Goal: Communication & Community: Answer question/provide support

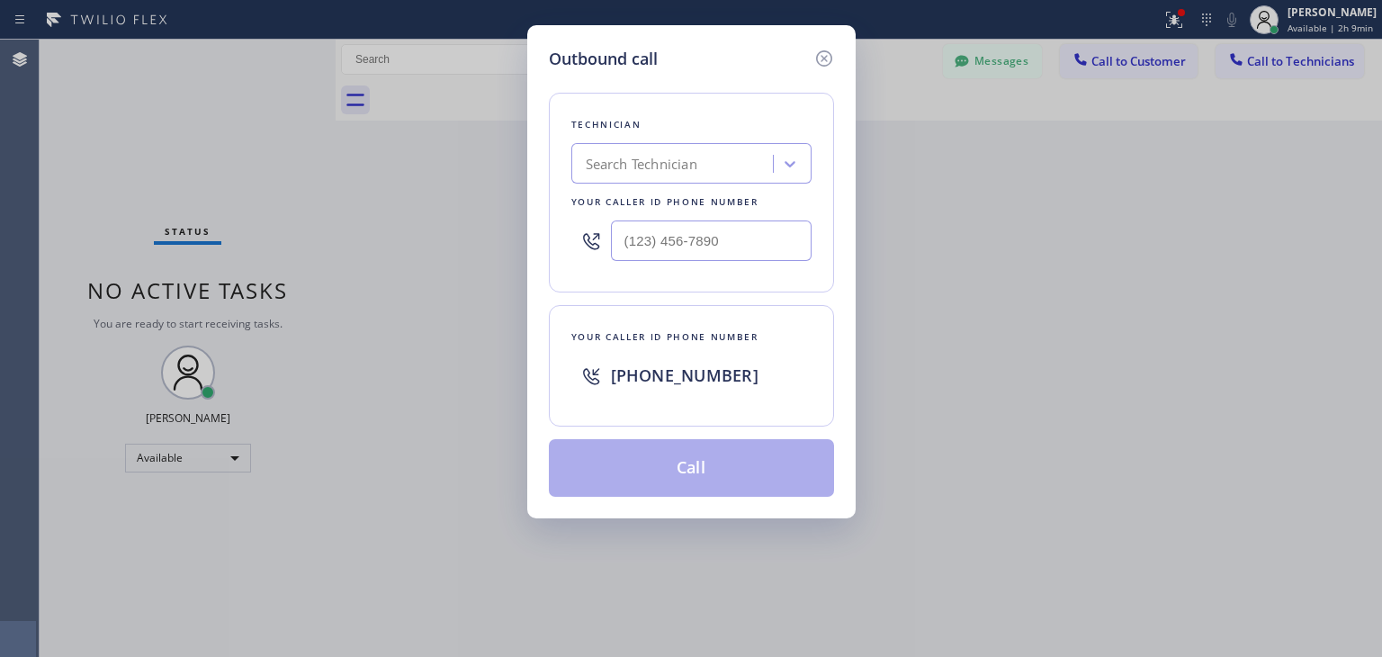
scroll to position [1102, 0]
click at [748, 158] on div "Search Technician" at bounding box center [675, 163] width 196 height 31
type input "f"
type input "dan"
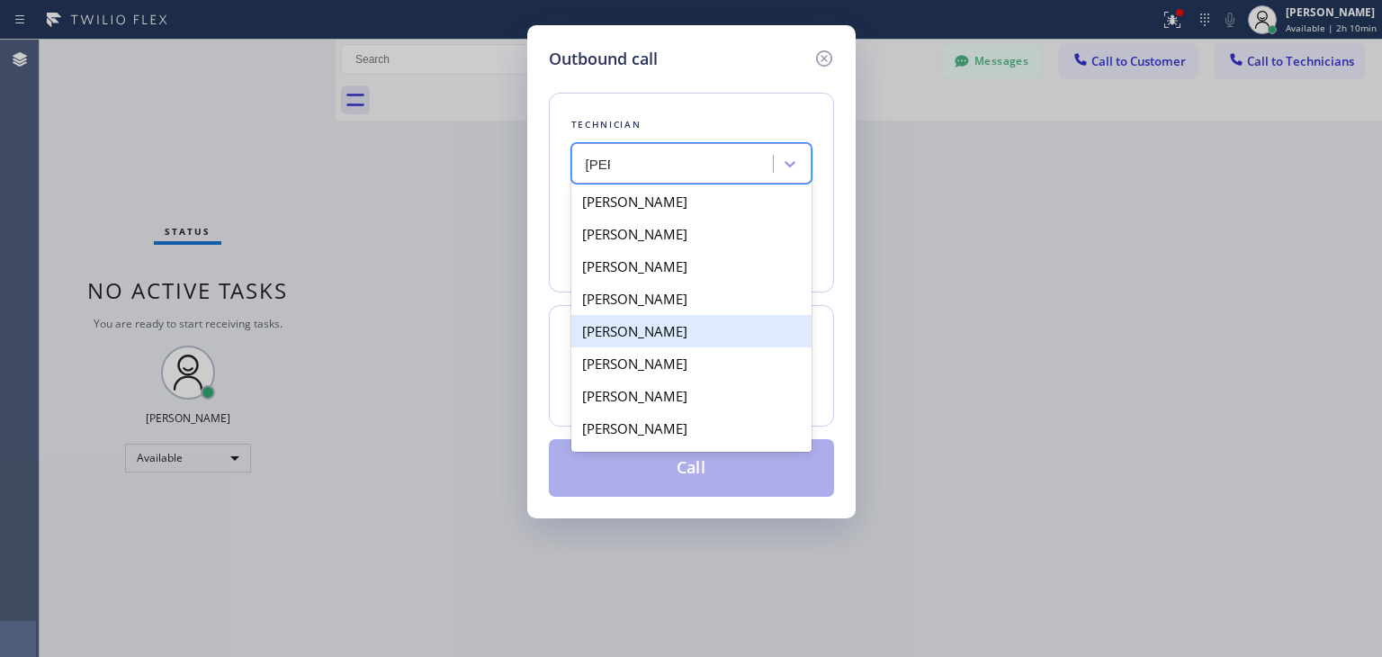
click at [683, 328] on div "[PERSON_NAME]" at bounding box center [691, 331] width 240 height 32
type input "(415) 505-0900"
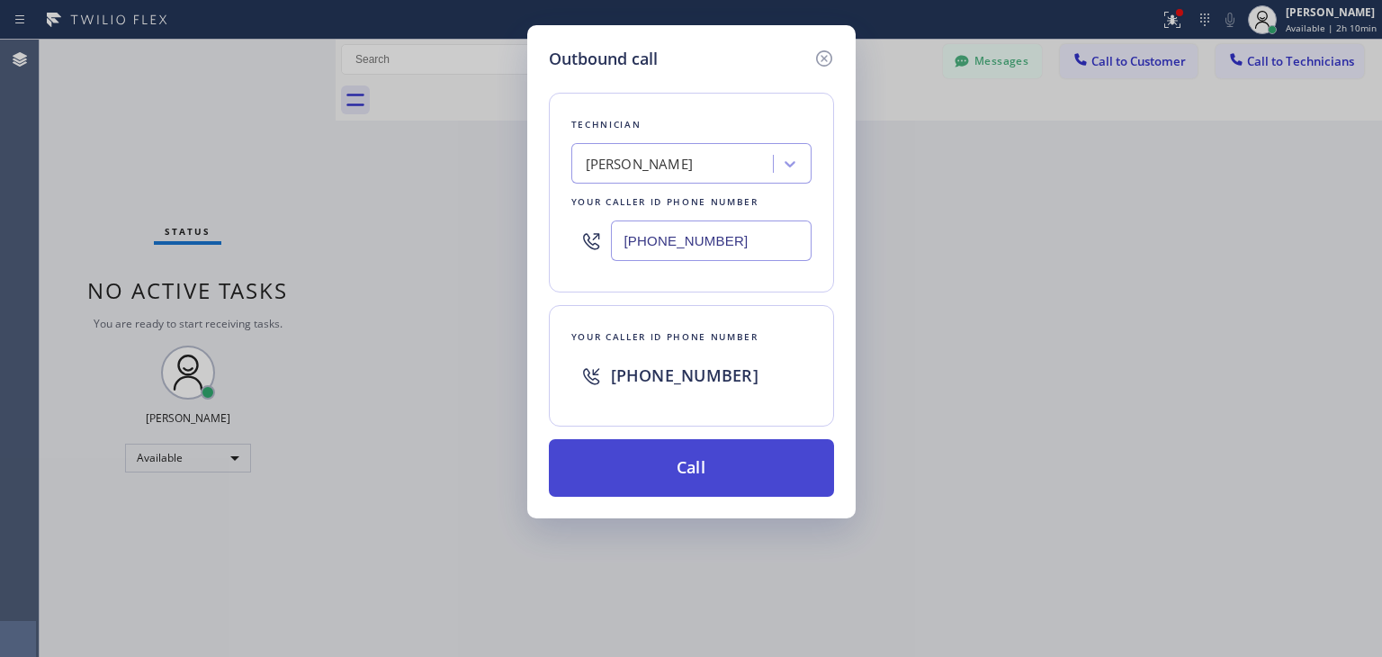
click at [684, 446] on button "Call" at bounding box center [691, 468] width 285 height 58
drag, startPoint x: 682, startPoint y: 465, endPoint x: 856, endPoint y: 107, distance: 398.3
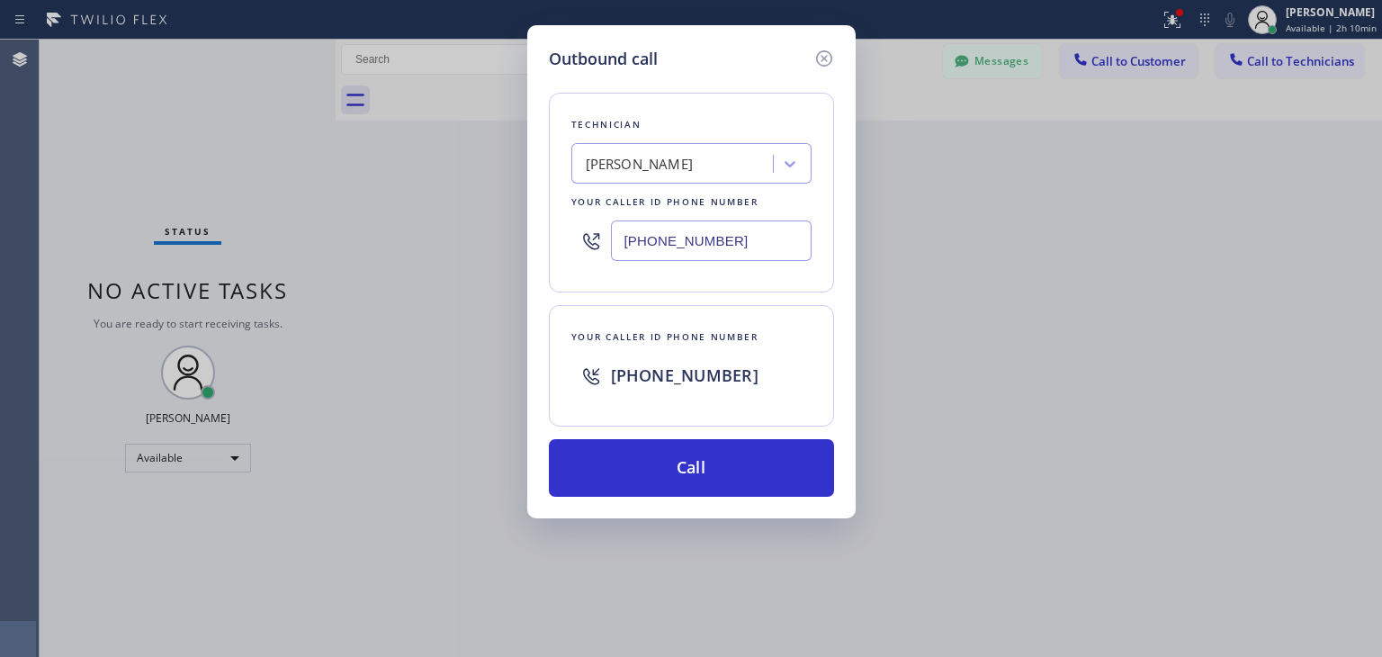
click at [682, 465] on button "Call" at bounding box center [691, 468] width 285 height 58
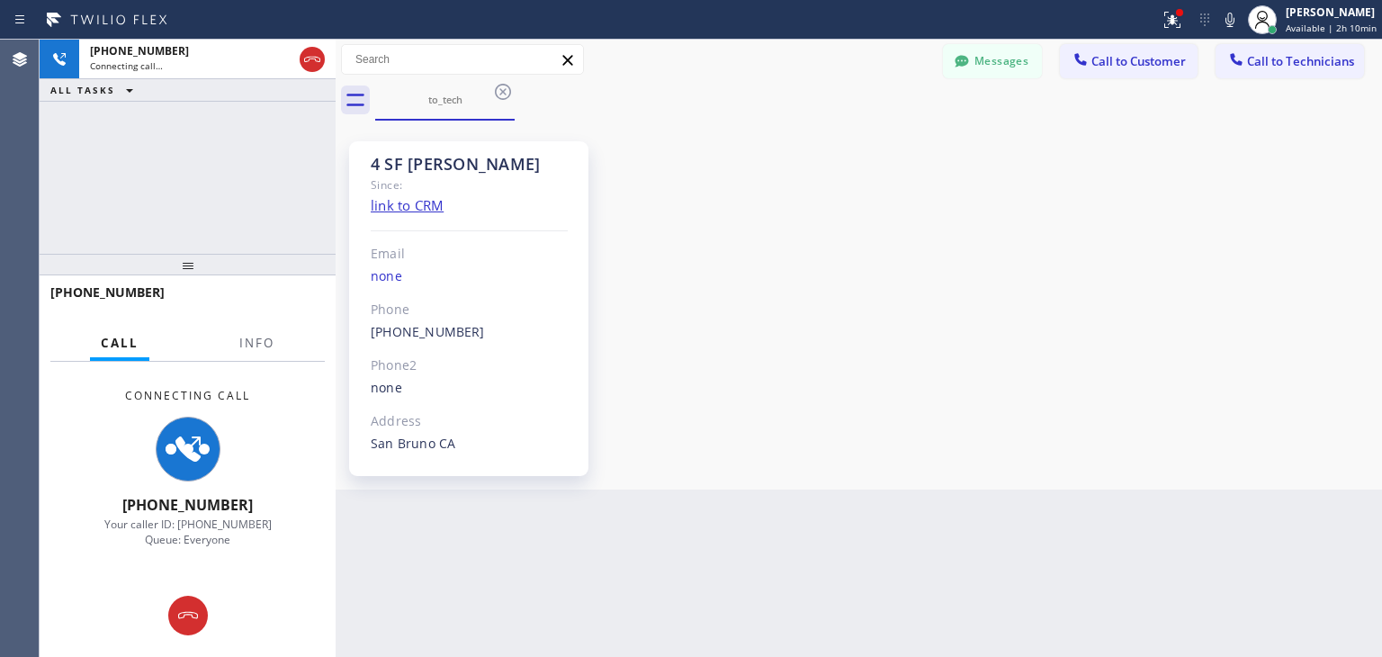
scroll to position [24026, 0]
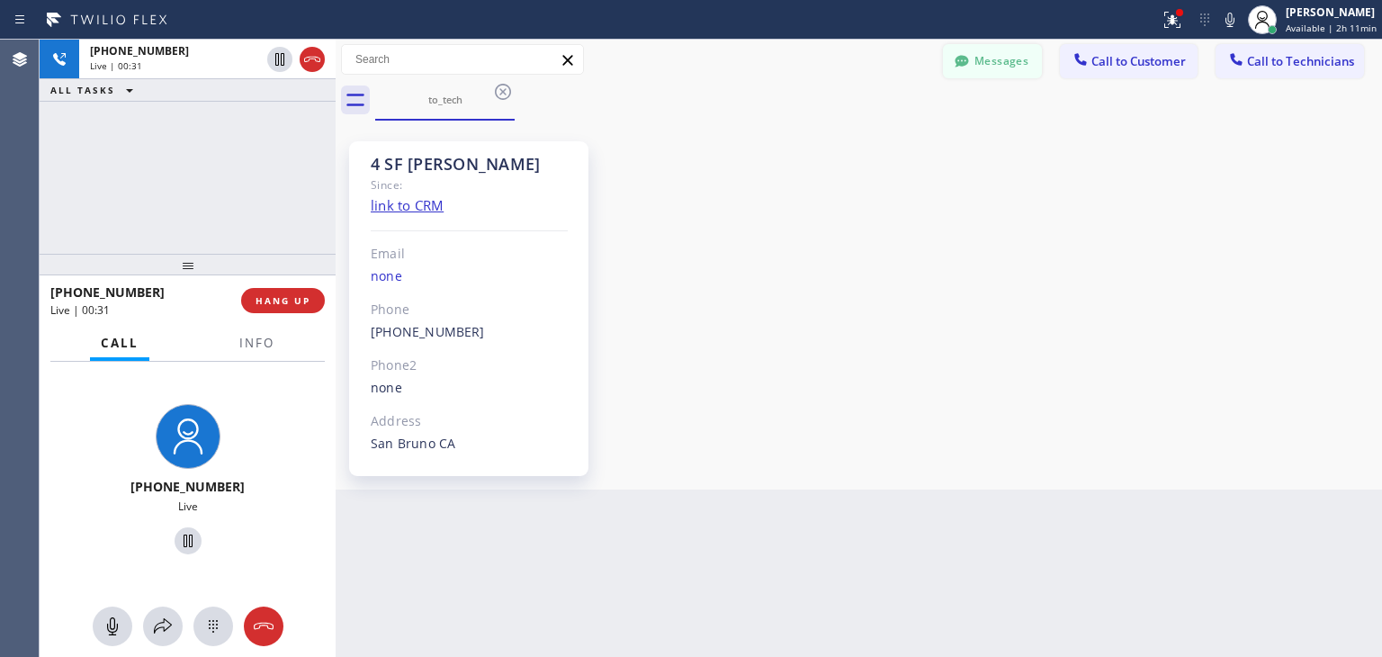
click at [1000, 60] on button "Messages" at bounding box center [992, 61] width 99 height 34
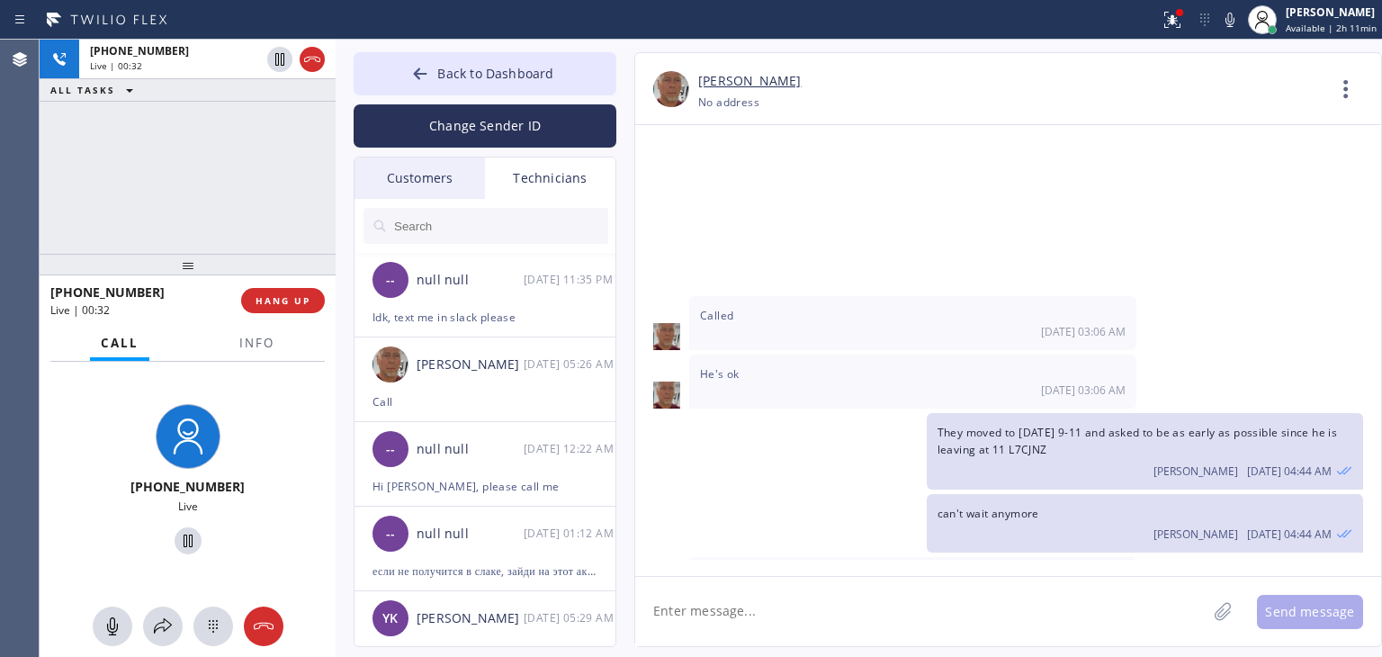
click at [525, 239] on input "text" at bounding box center [500, 226] width 216 height 36
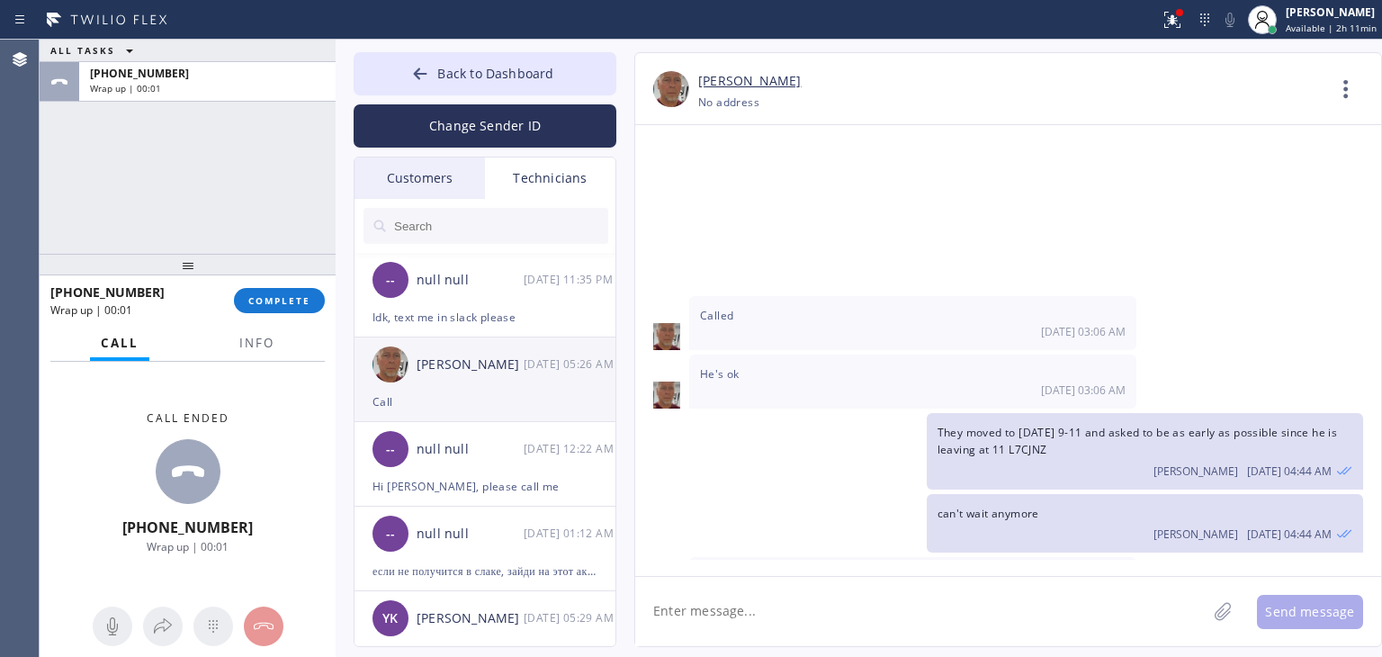
click at [474, 360] on div "[PERSON_NAME]" at bounding box center [470, 364] width 107 height 21
click at [270, 297] on span "COMPLETE" at bounding box center [279, 300] width 62 height 13
click at [812, 587] on textarea at bounding box center [920, 611] width 571 height 69
paste textarea "KST43I"
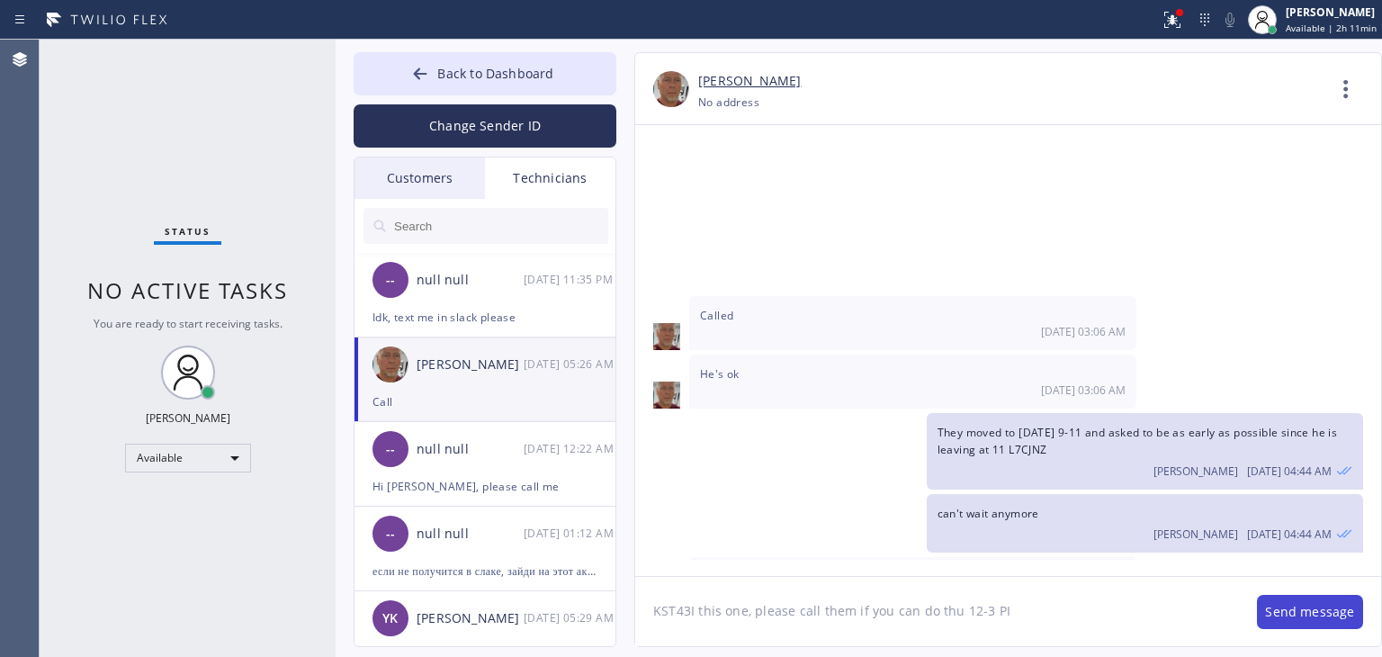
type textarea "KST43I this one, please call them if you can do thu 12-3 PI"
click at [1281, 604] on button "Send message" at bounding box center [1310, 612] width 106 height 34
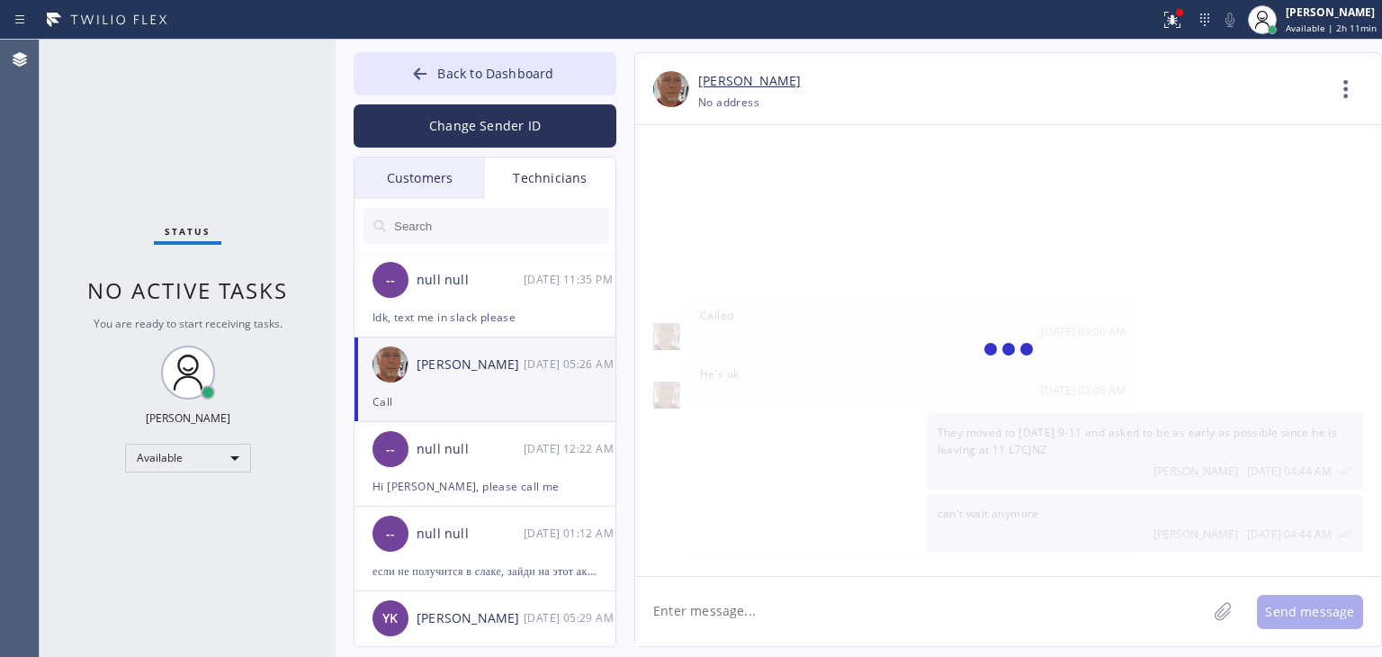
scroll to position [24129, 0]
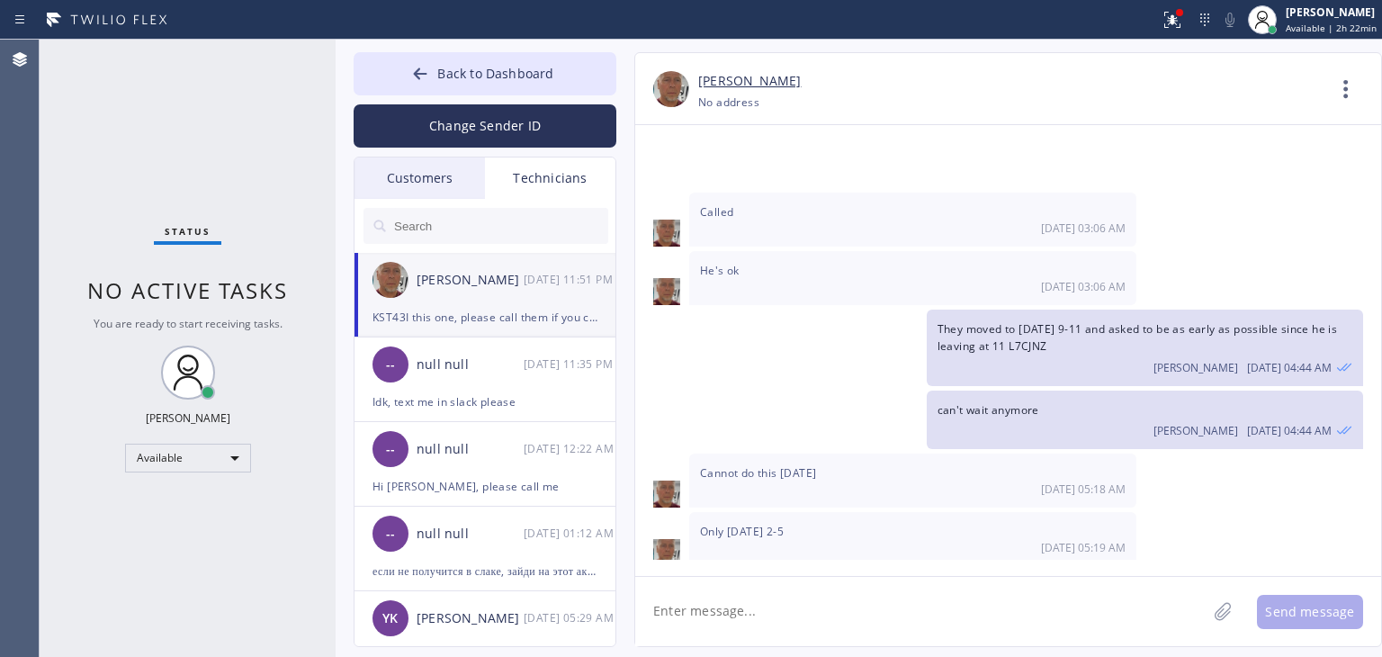
click at [459, 181] on div "Customers" at bounding box center [419, 177] width 130 height 41
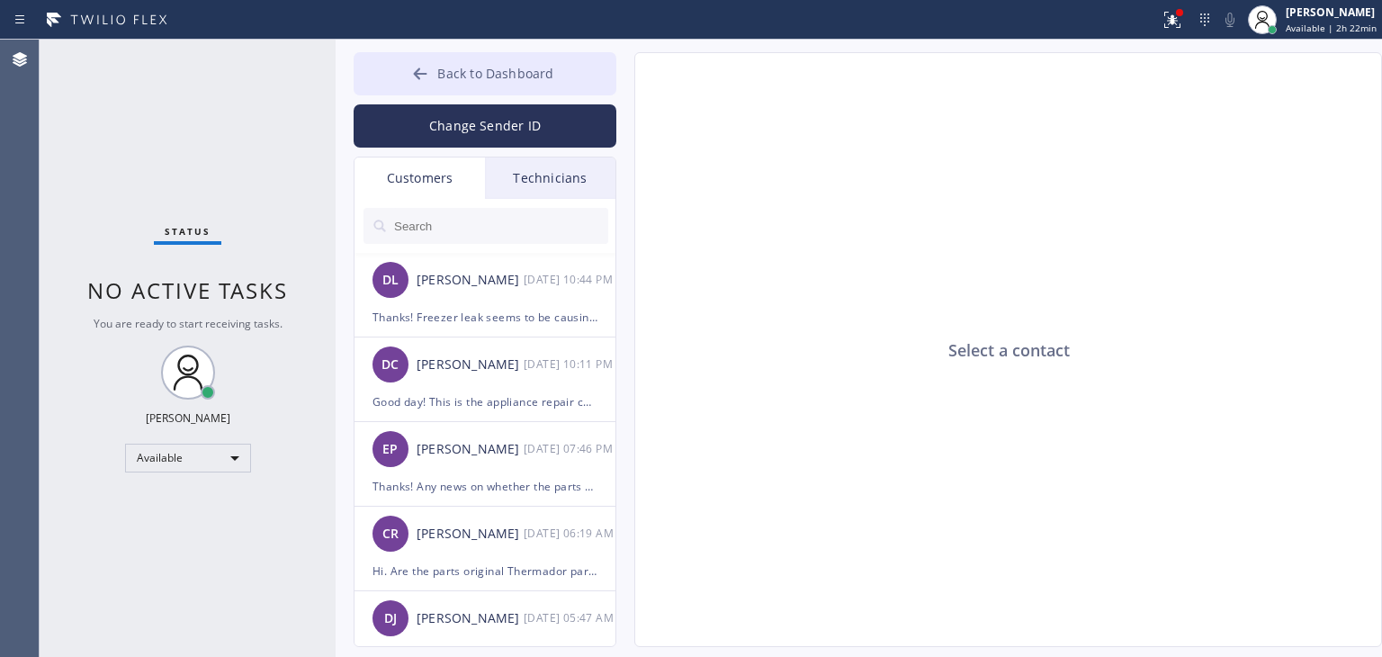
click at [543, 83] on button "Back to Dashboard" at bounding box center [485, 73] width 263 height 43
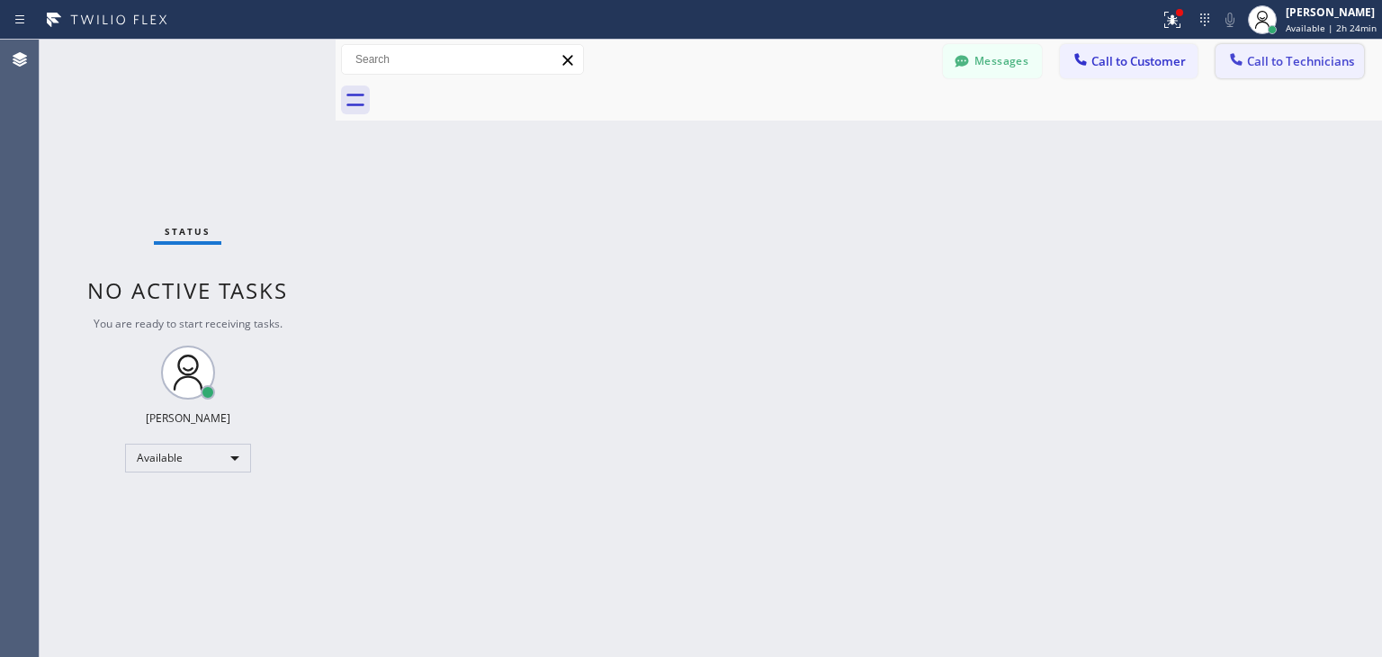
click at [1298, 71] on button "Call to Technicians" at bounding box center [1289, 61] width 148 height 34
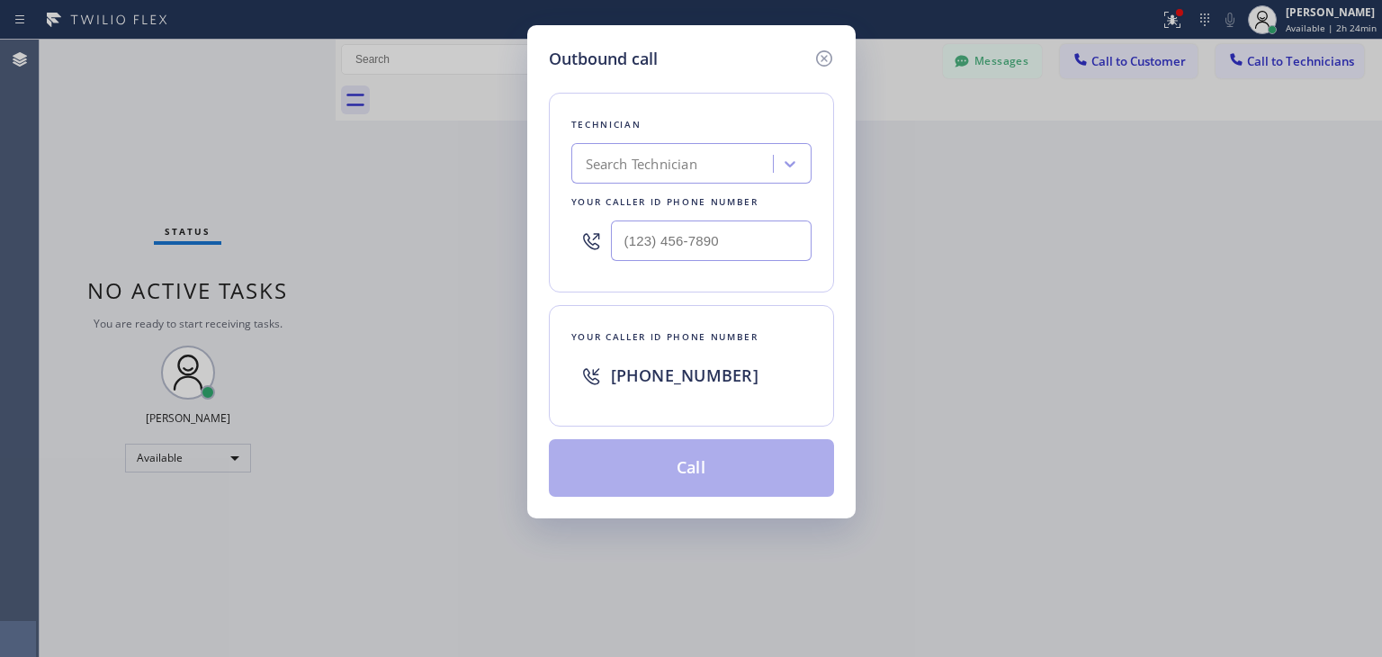
click at [667, 195] on div "Your caller id phone number" at bounding box center [691, 202] width 240 height 19
click at [667, 180] on div "Search Technician" at bounding box center [691, 163] width 240 height 40
type input "oliver"
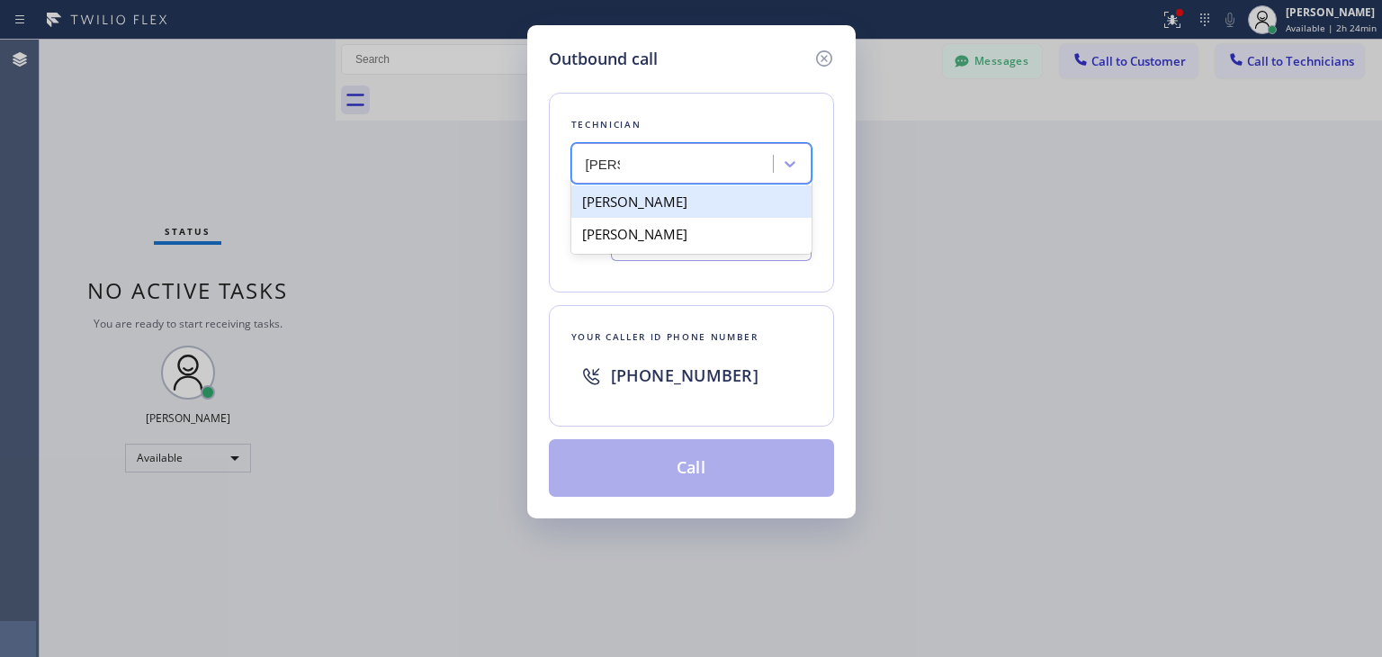
click at [677, 214] on div "Oleg Merkushev" at bounding box center [691, 201] width 240 height 32
type input "(323) 688-8262"
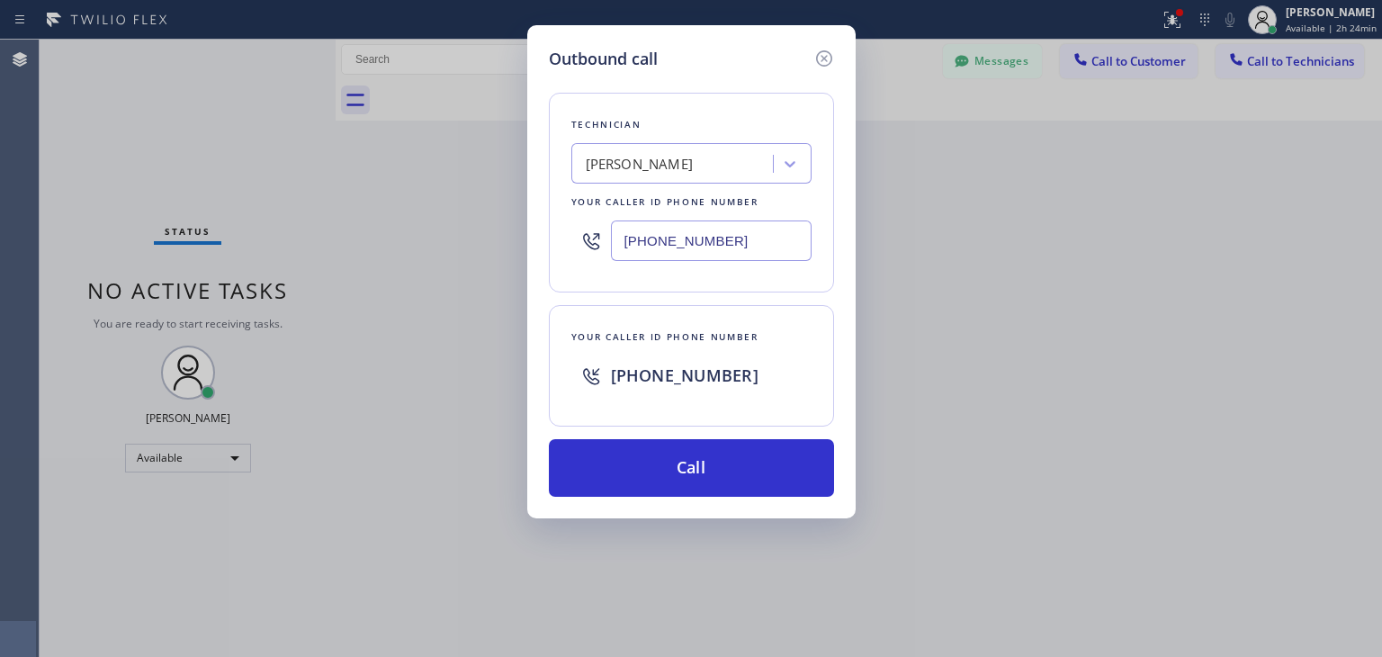
click at [683, 500] on div "Outbound call Technician Oleg Merkushev Your caller id phone number (323) 688-8…" at bounding box center [691, 271] width 328 height 493
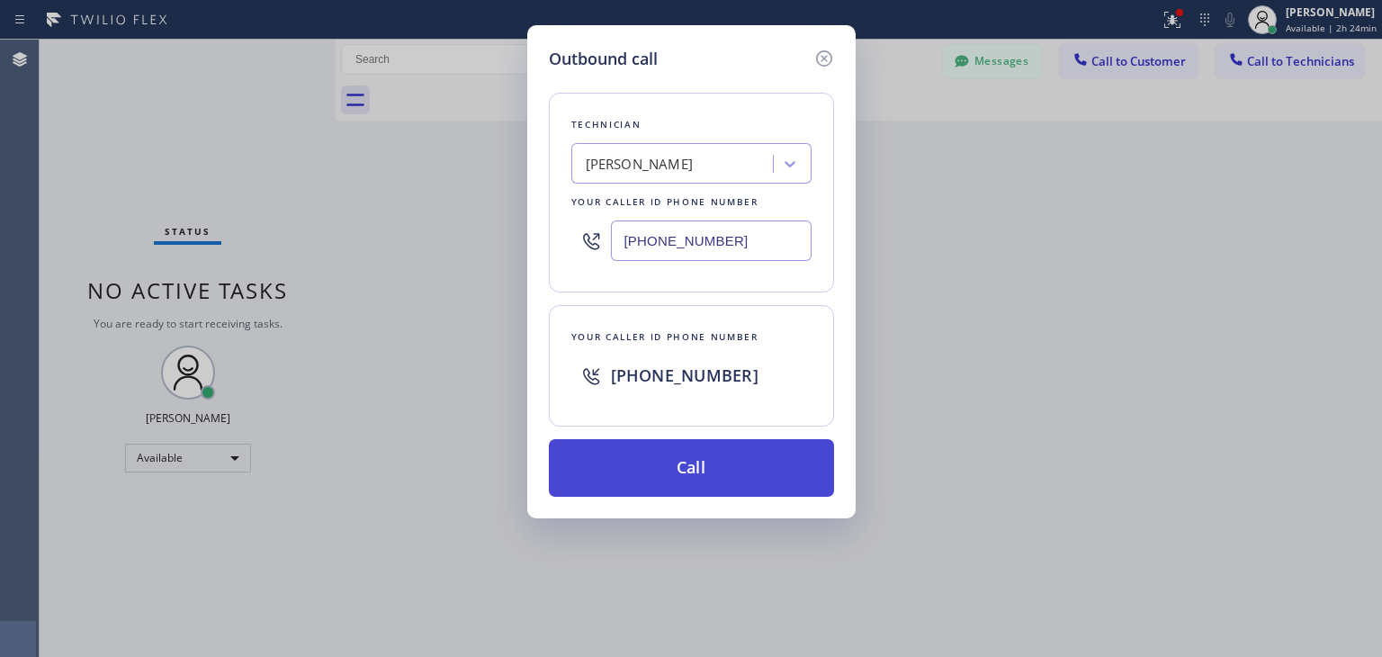
click at [701, 485] on button "Call" at bounding box center [691, 468] width 285 height 58
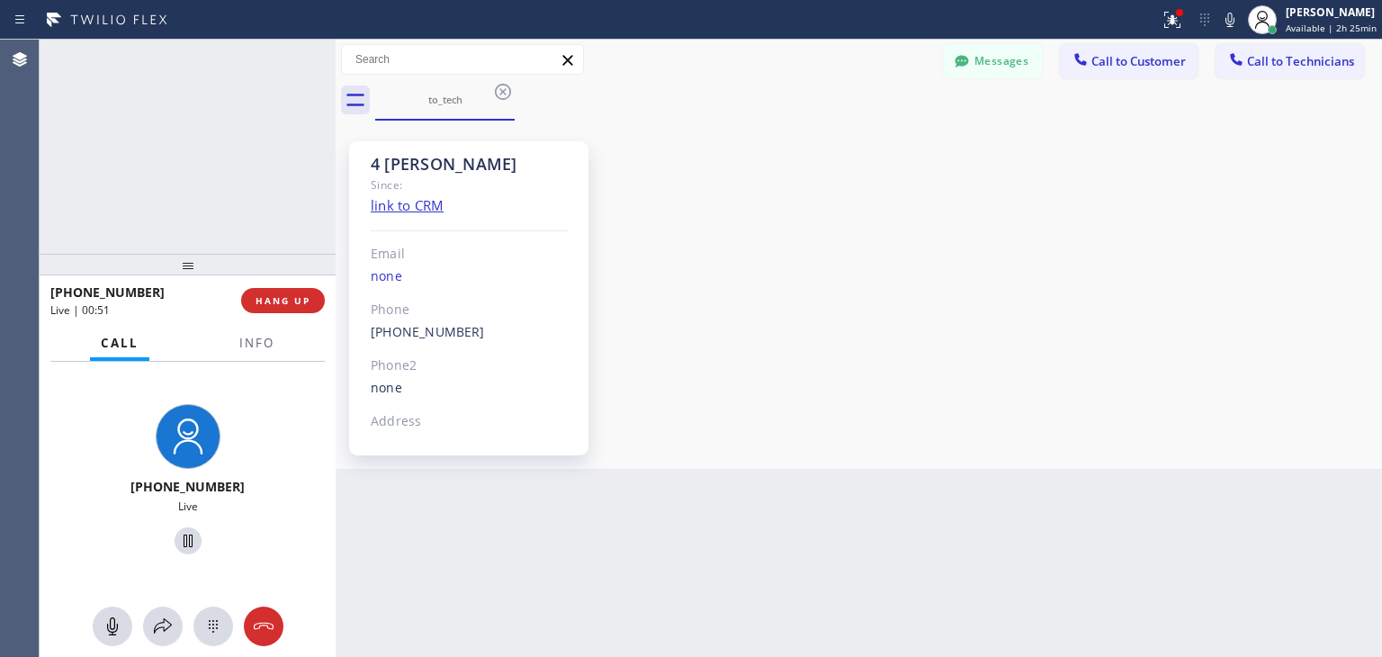
scroll to position [241, 0]
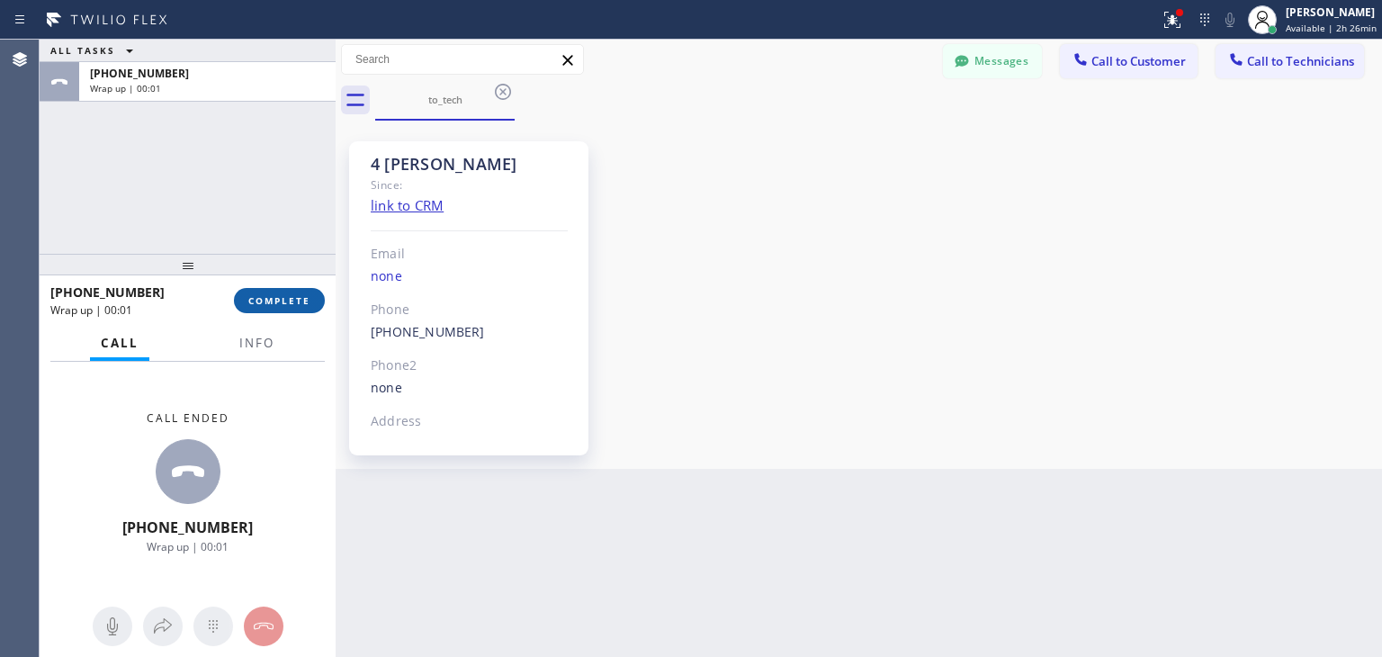
click at [258, 295] on span "COMPLETE" at bounding box center [279, 300] width 62 height 13
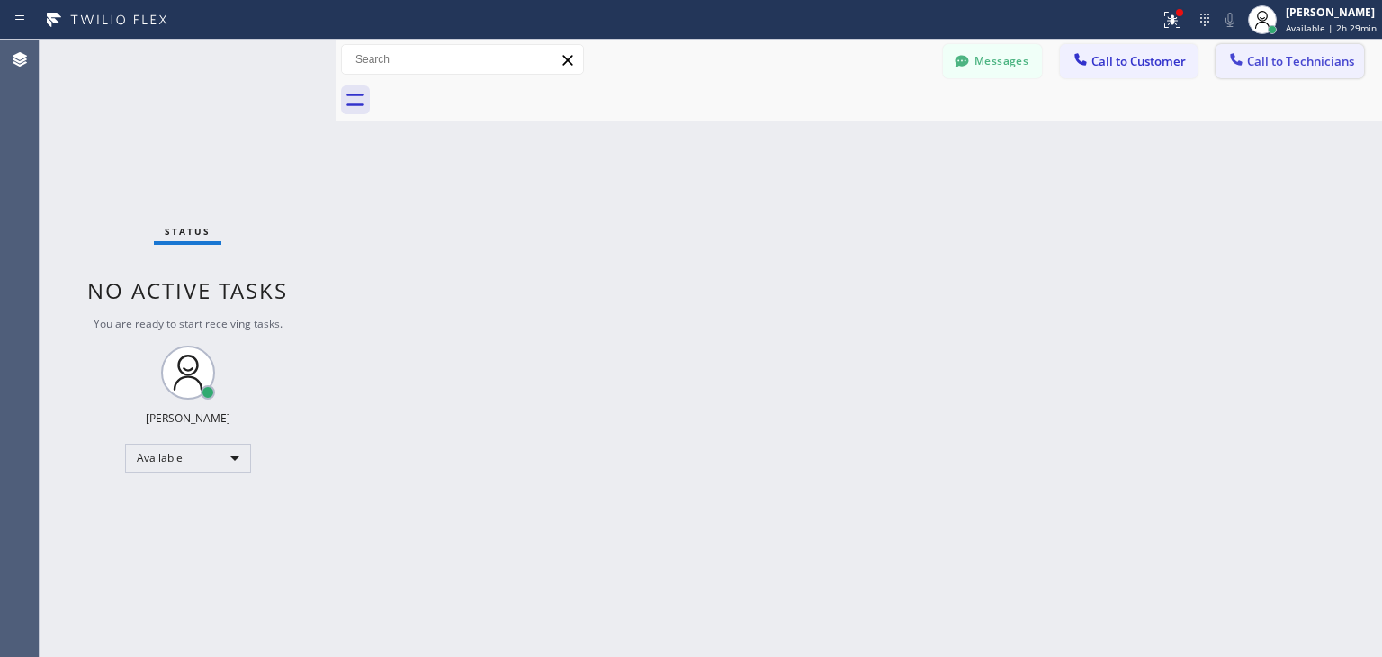
click at [1288, 76] on button "Call to Technicians" at bounding box center [1289, 61] width 148 height 34
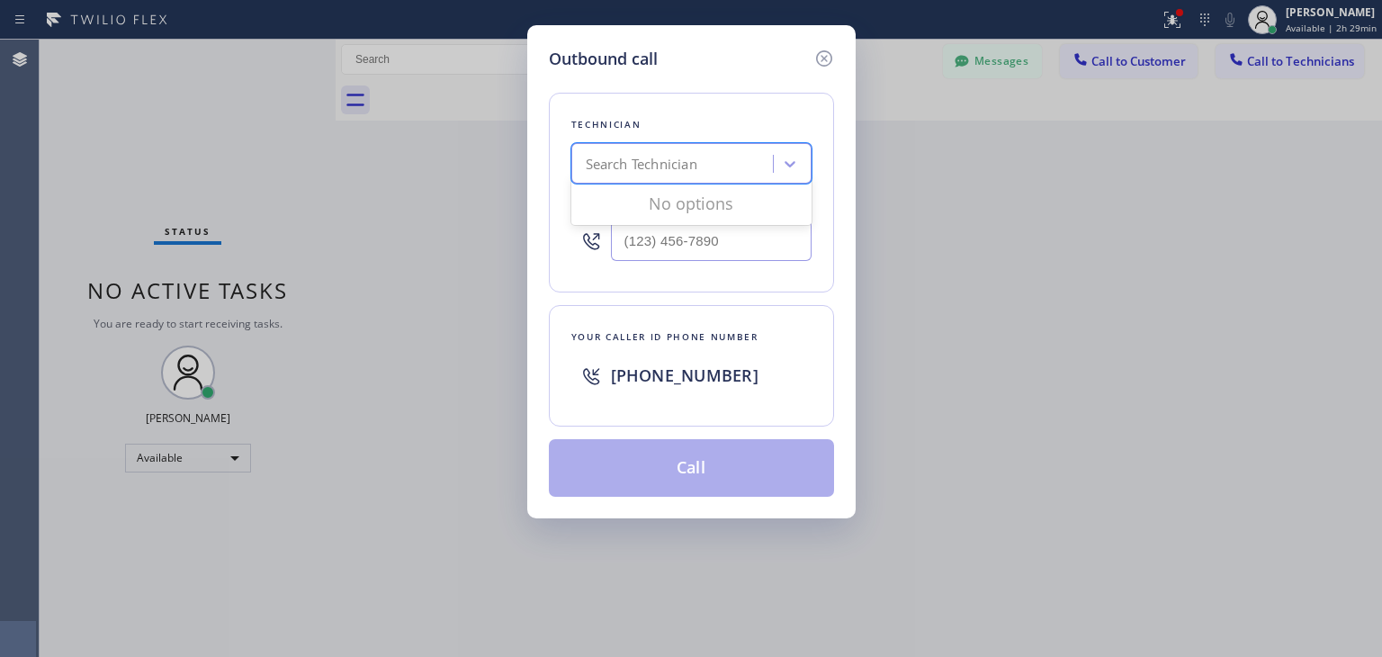
click at [658, 165] on div "Search Technician" at bounding box center [642, 164] width 112 height 21
type input "george"
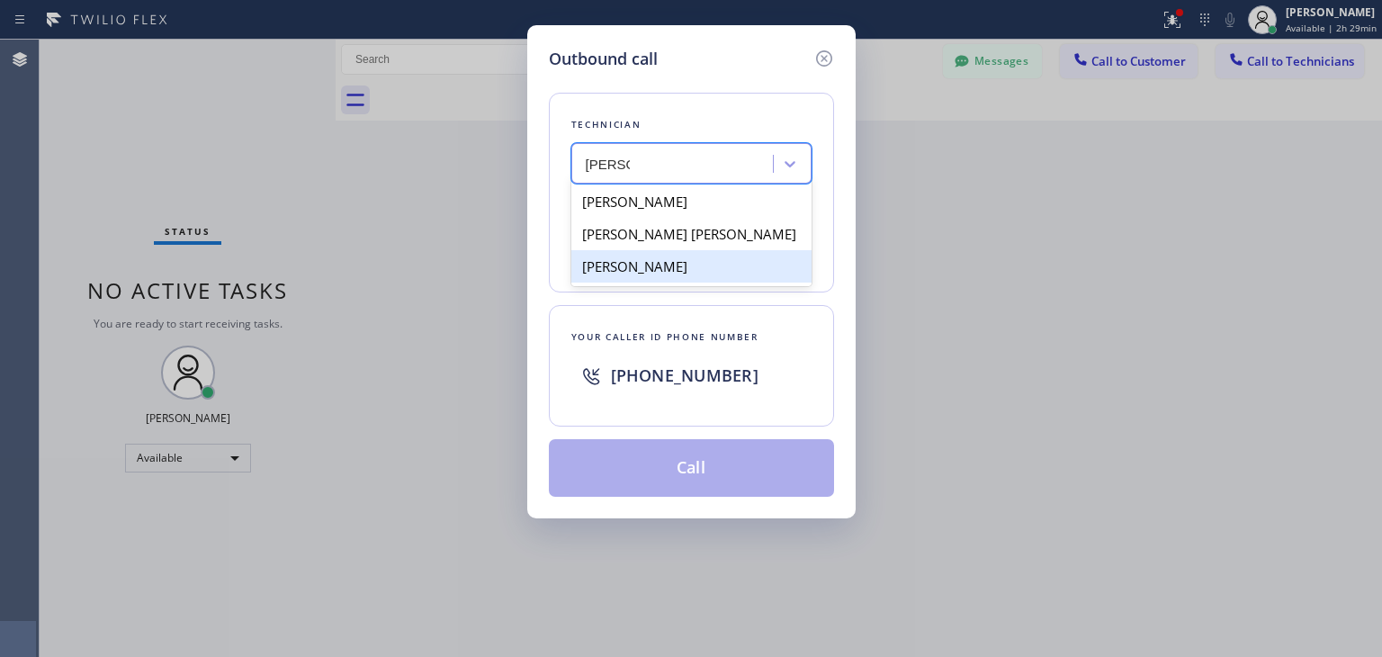
click at [682, 256] on div "George M Jack" at bounding box center [691, 266] width 240 height 32
type input "(917) 519-4728"
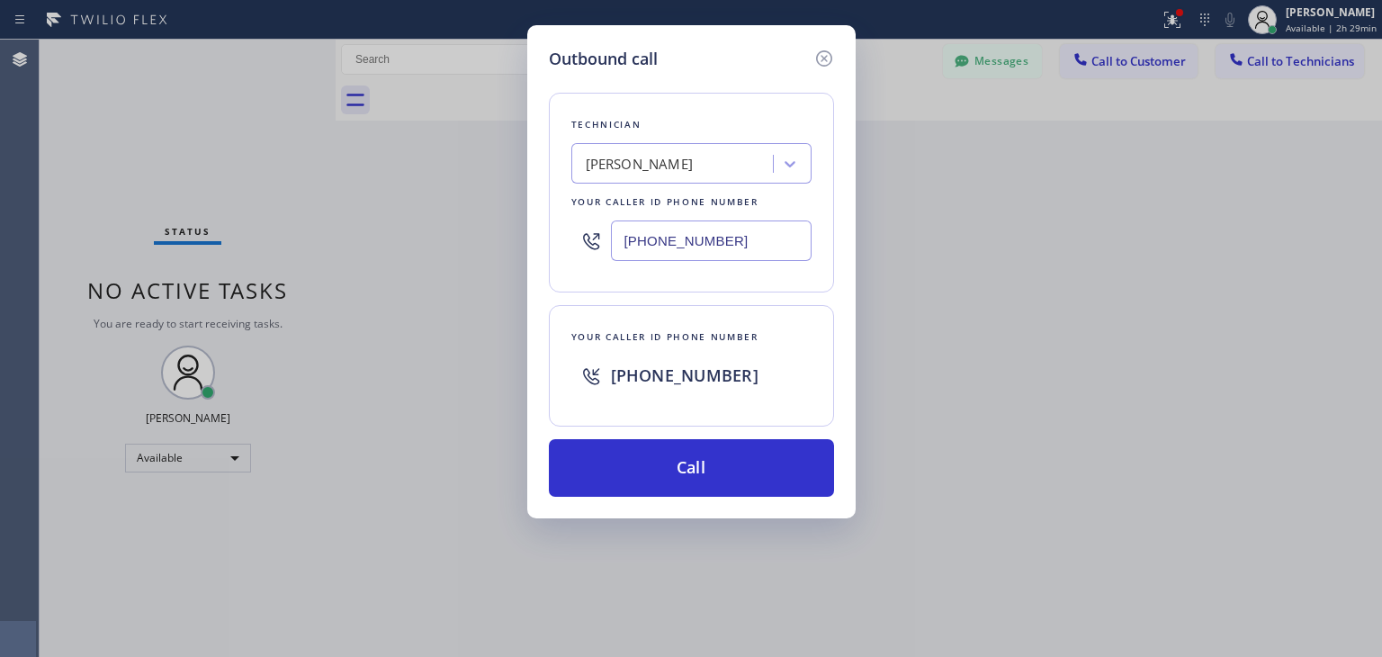
click at [682, 256] on input "(917) 519-4728" at bounding box center [711, 240] width 201 height 40
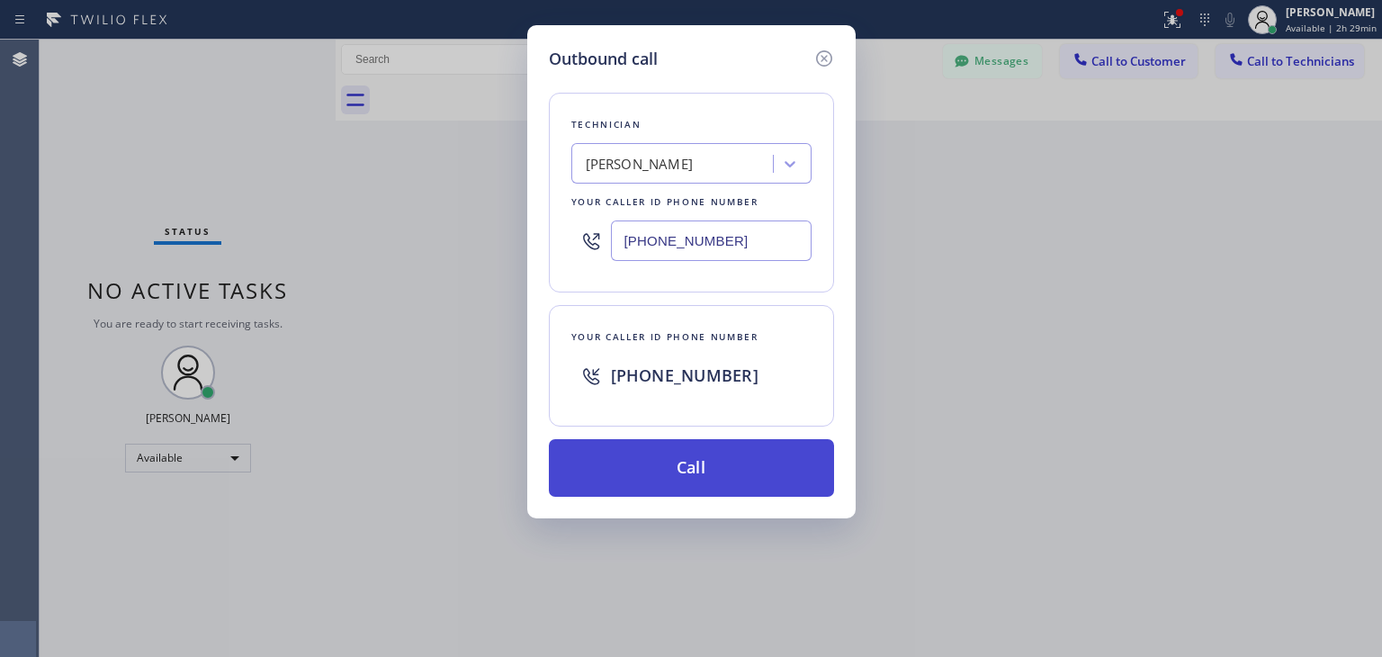
click at [678, 446] on button "Call" at bounding box center [691, 468] width 285 height 58
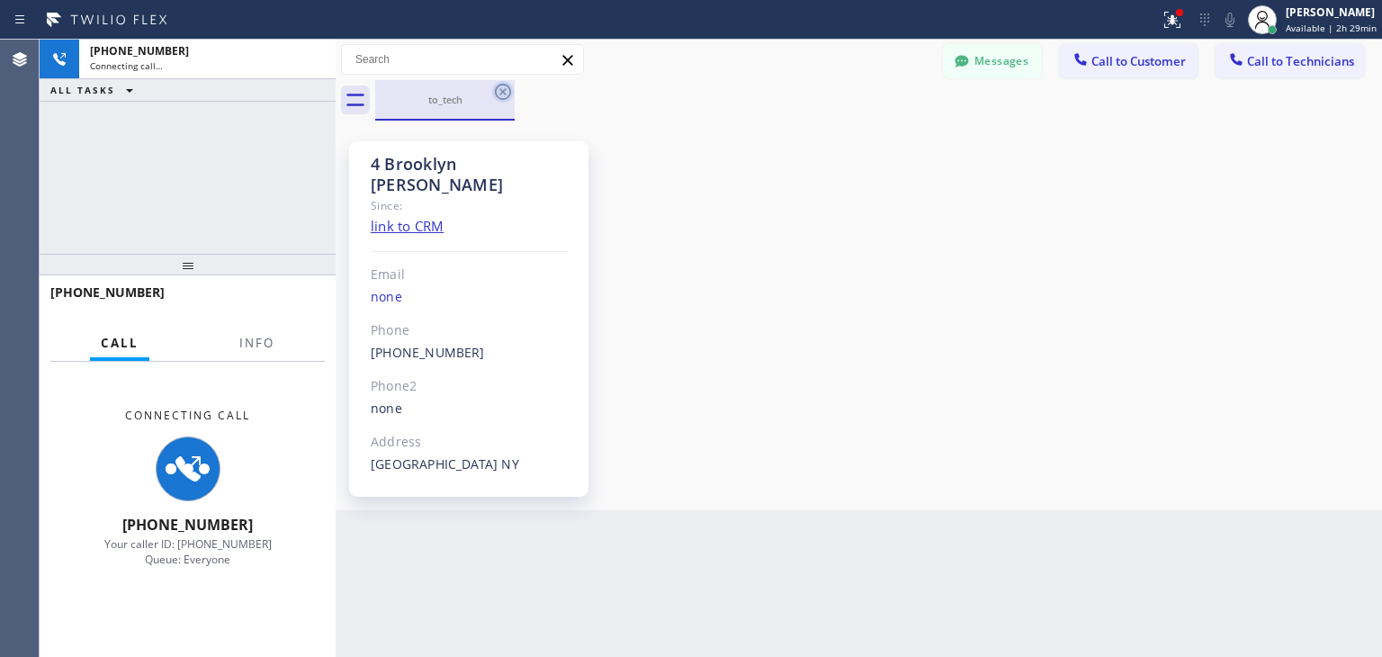
click at [497, 87] on icon at bounding box center [503, 92] width 16 height 16
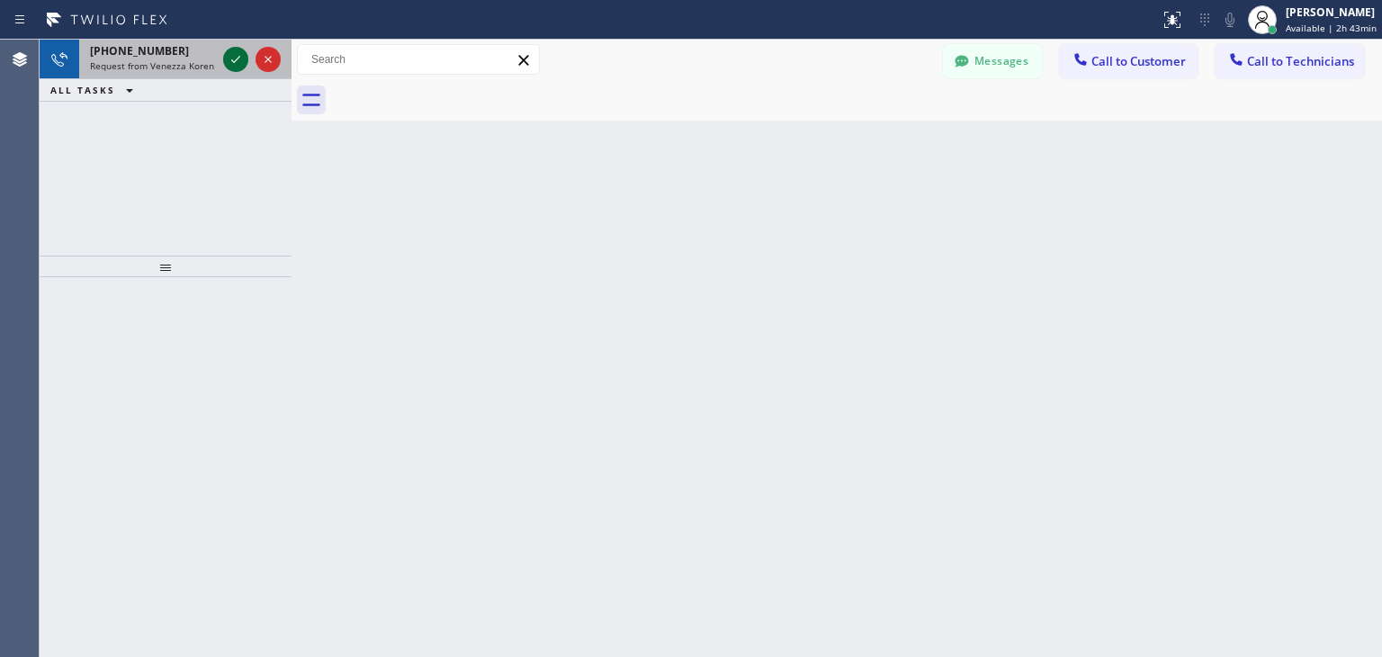
click at [226, 53] on icon at bounding box center [236, 60] width 22 height 22
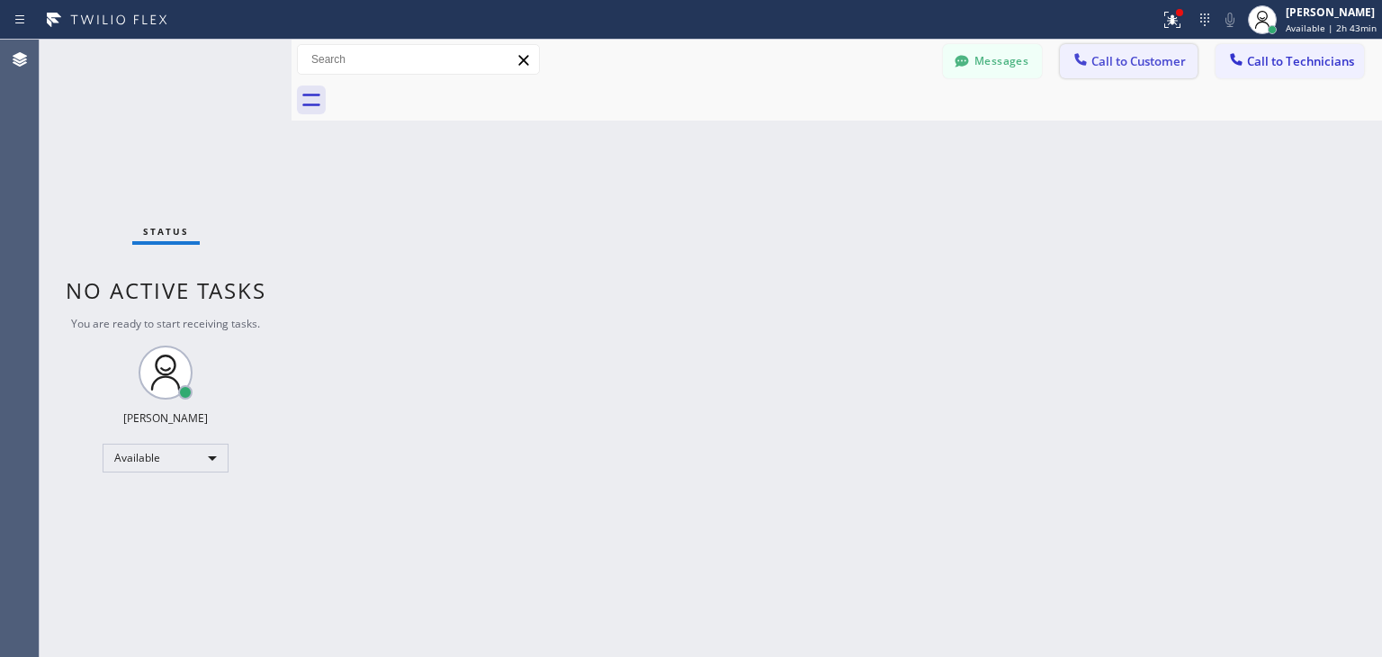
click at [1152, 69] on span "Call to Customer" at bounding box center [1138, 61] width 94 height 16
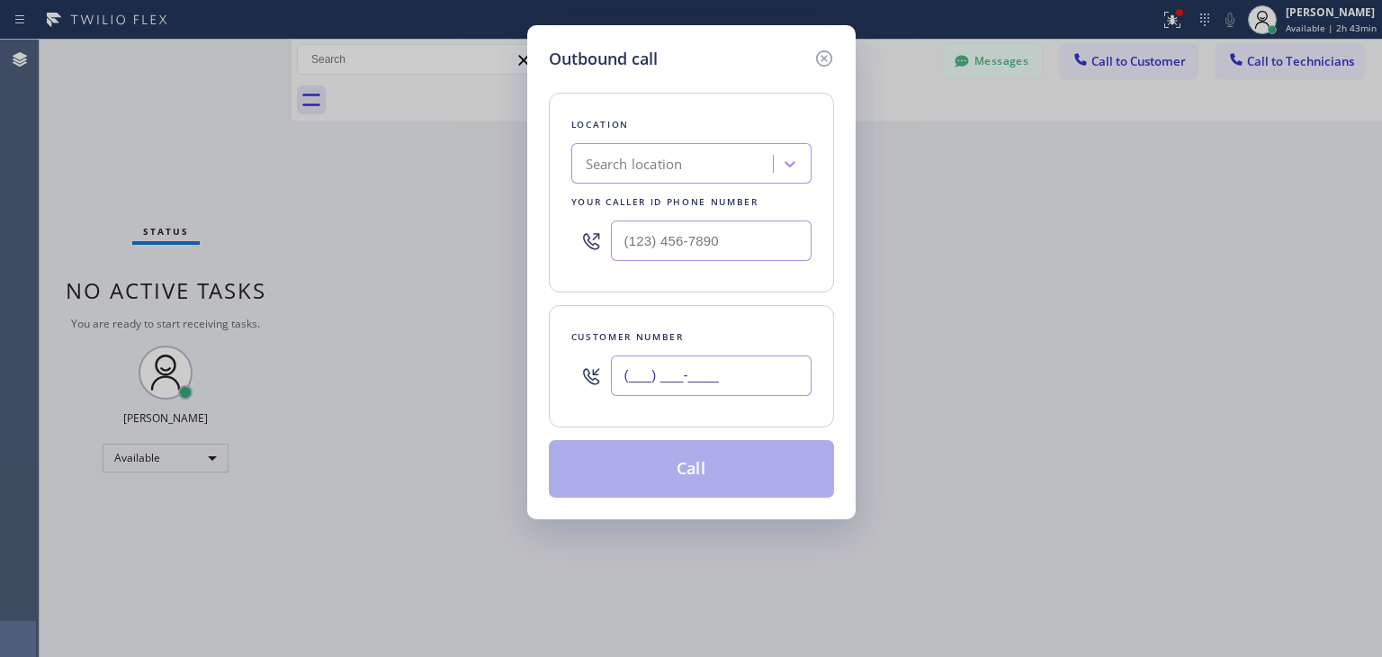
click at [729, 390] on input "(___) ___-____" at bounding box center [711, 375] width 201 height 40
paste input "619) 947-3773"
type input "[PHONE_NUMBER]"
paste input "Viking Repair Service"
type input "Viking Repair Service"
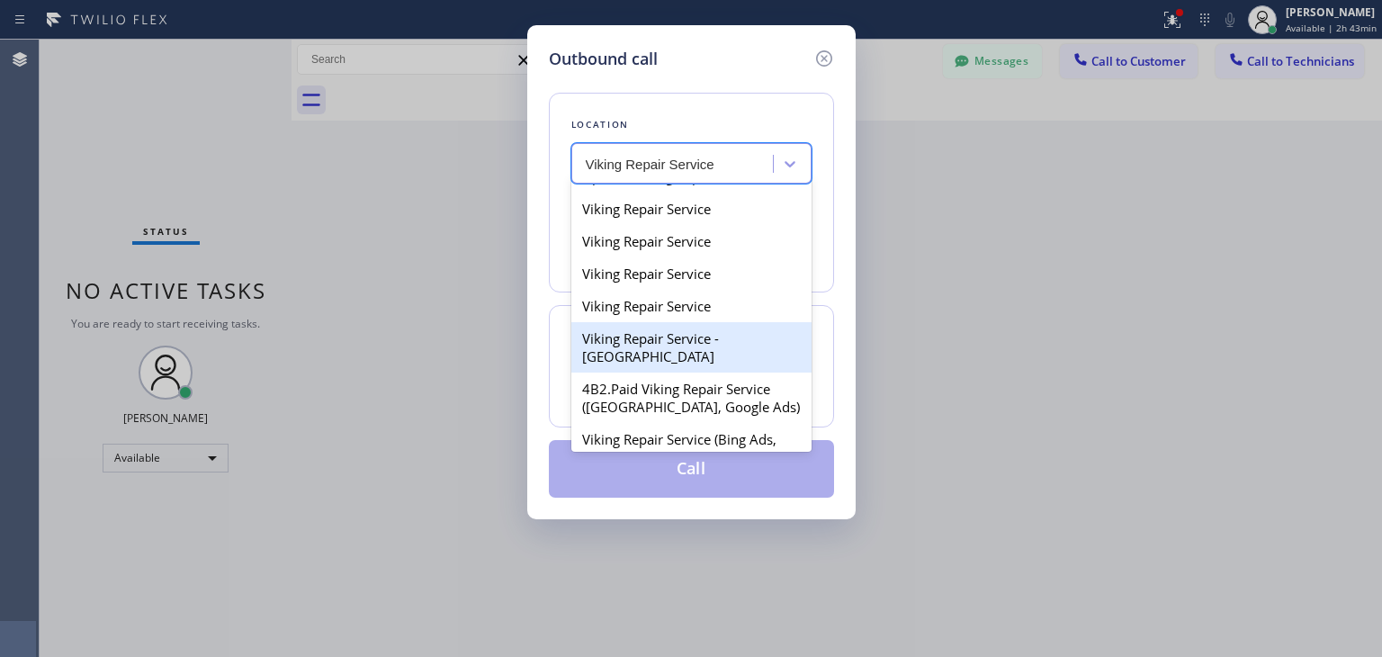
scroll to position [338, 0]
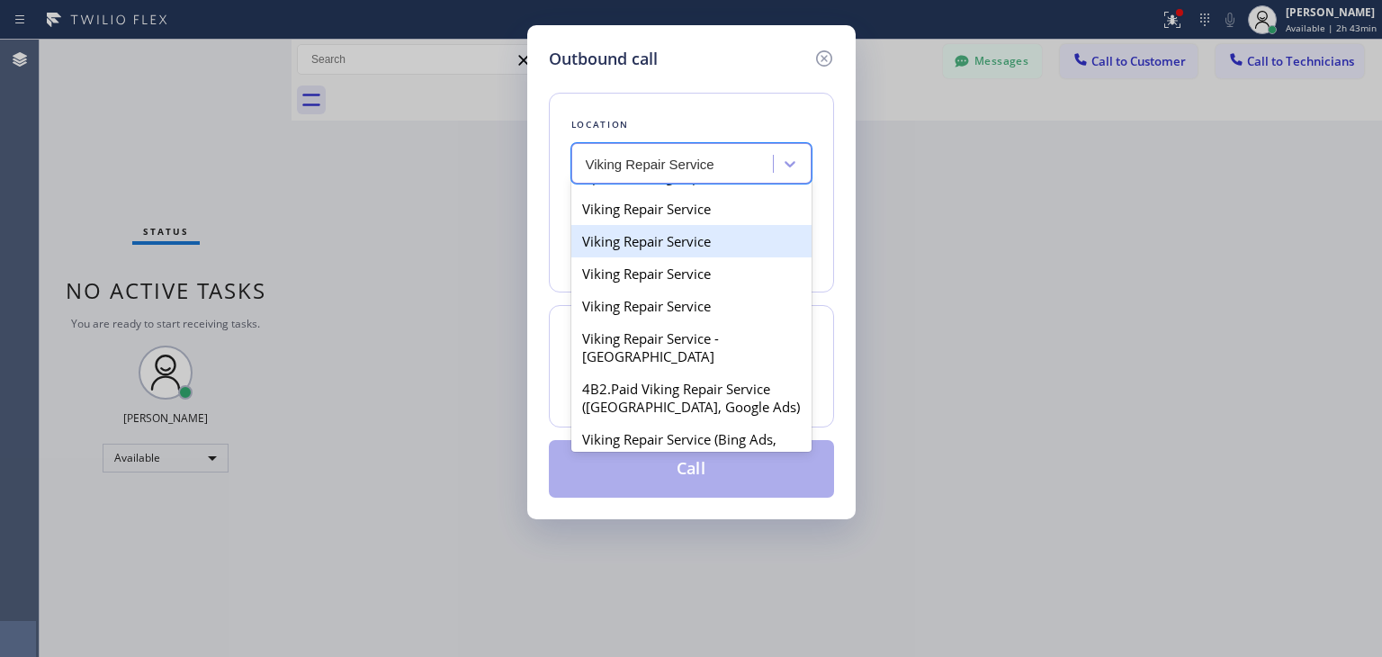
click at [724, 257] on div "Viking Repair Service" at bounding box center [691, 241] width 240 height 32
type input "[PHONE_NUMBER]"
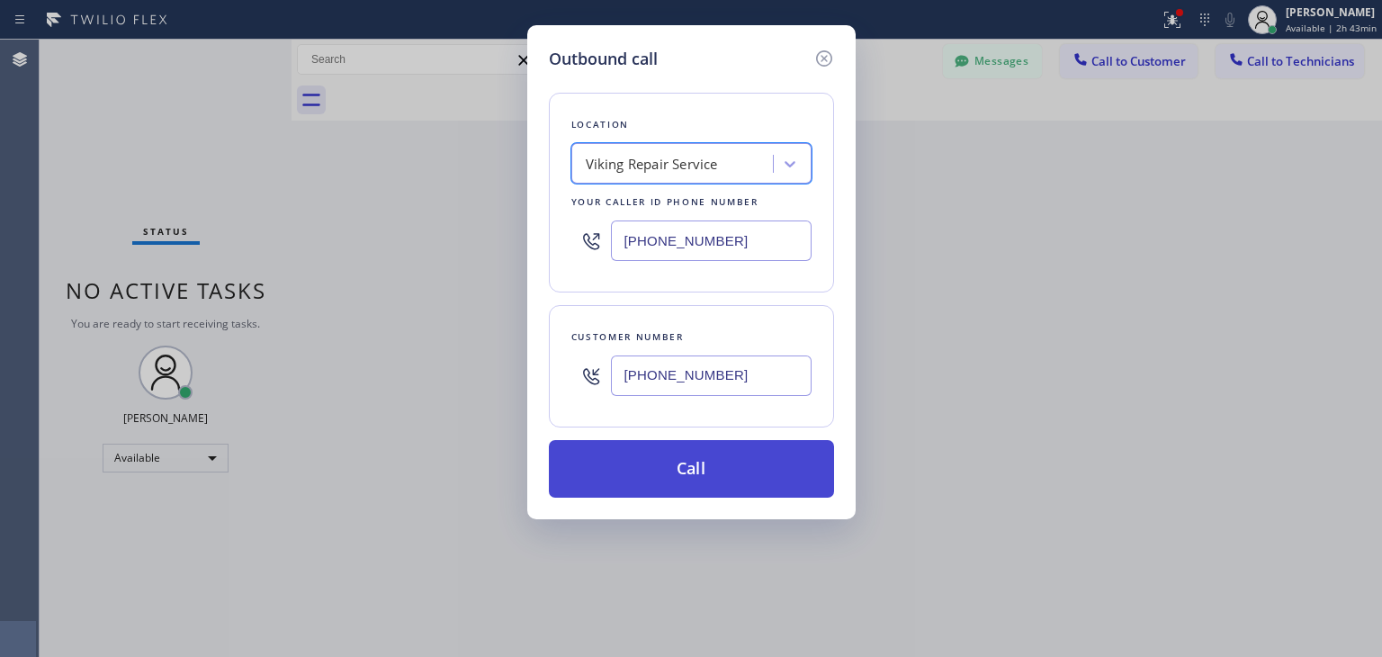
click at [730, 447] on button "Call" at bounding box center [691, 469] width 285 height 58
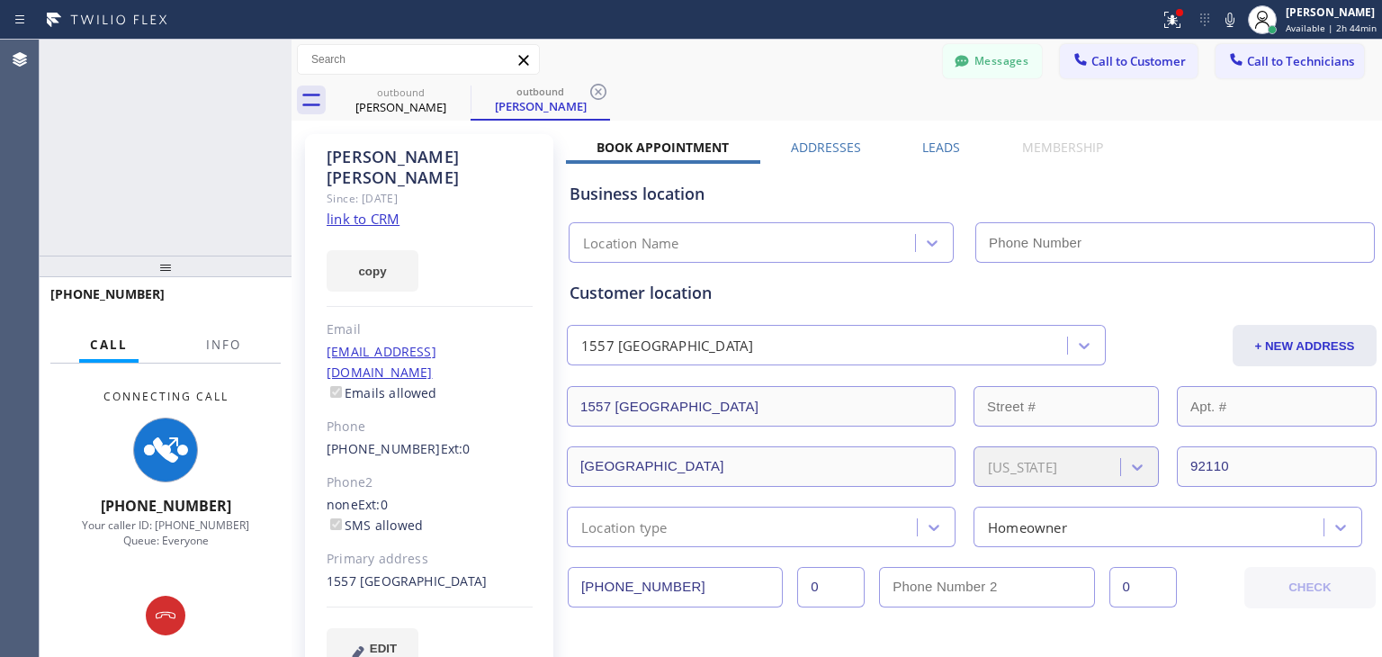
type input "[PHONE_NUMBER]"
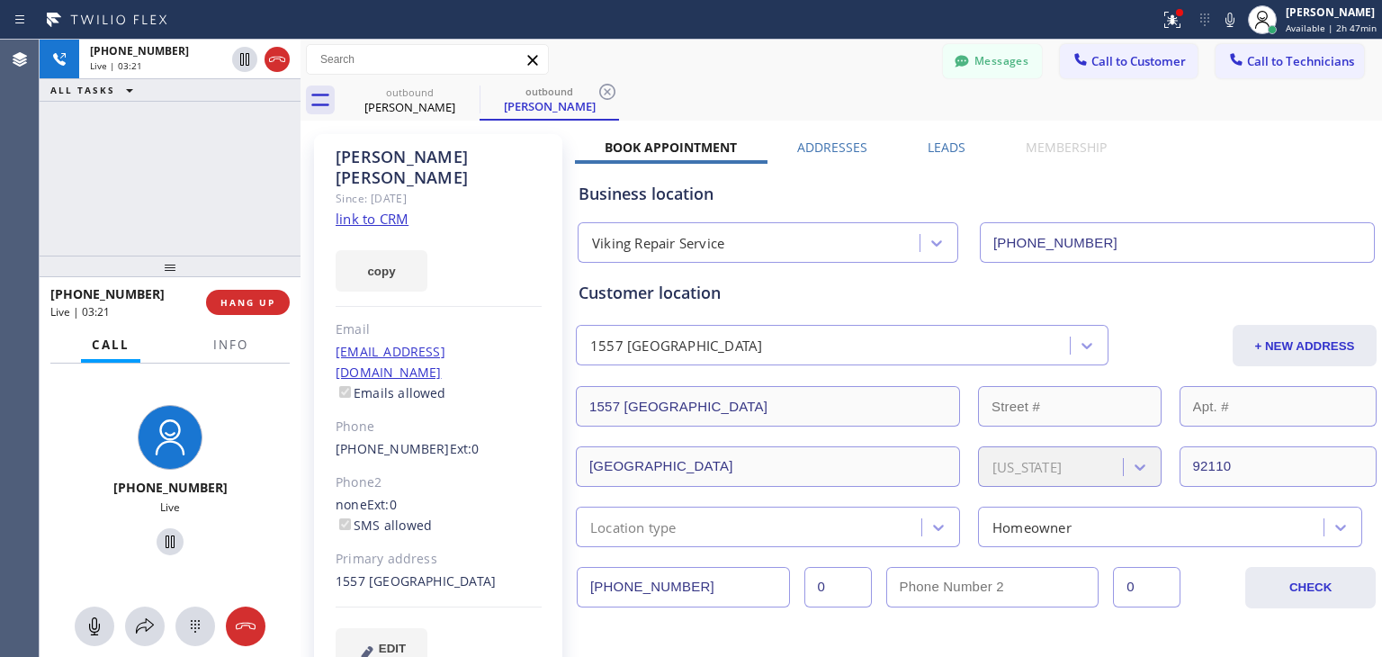
drag, startPoint x: 288, startPoint y: 223, endPoint x: 300, endPoint y: 220, distance: 12.9
click at [300, 220] on div at bounding box center [300, 348] width 0 height 617
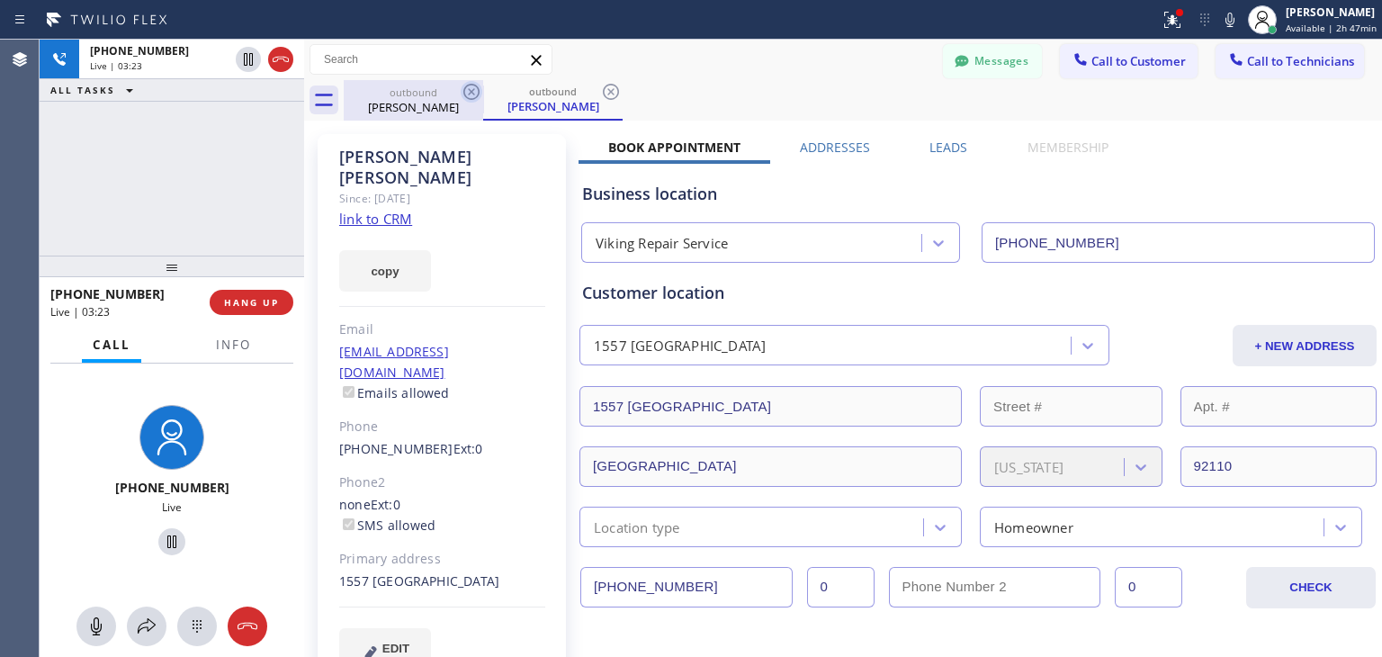
click at [471, 85] on icon at bounding box center [471, 92] width 16 height 16
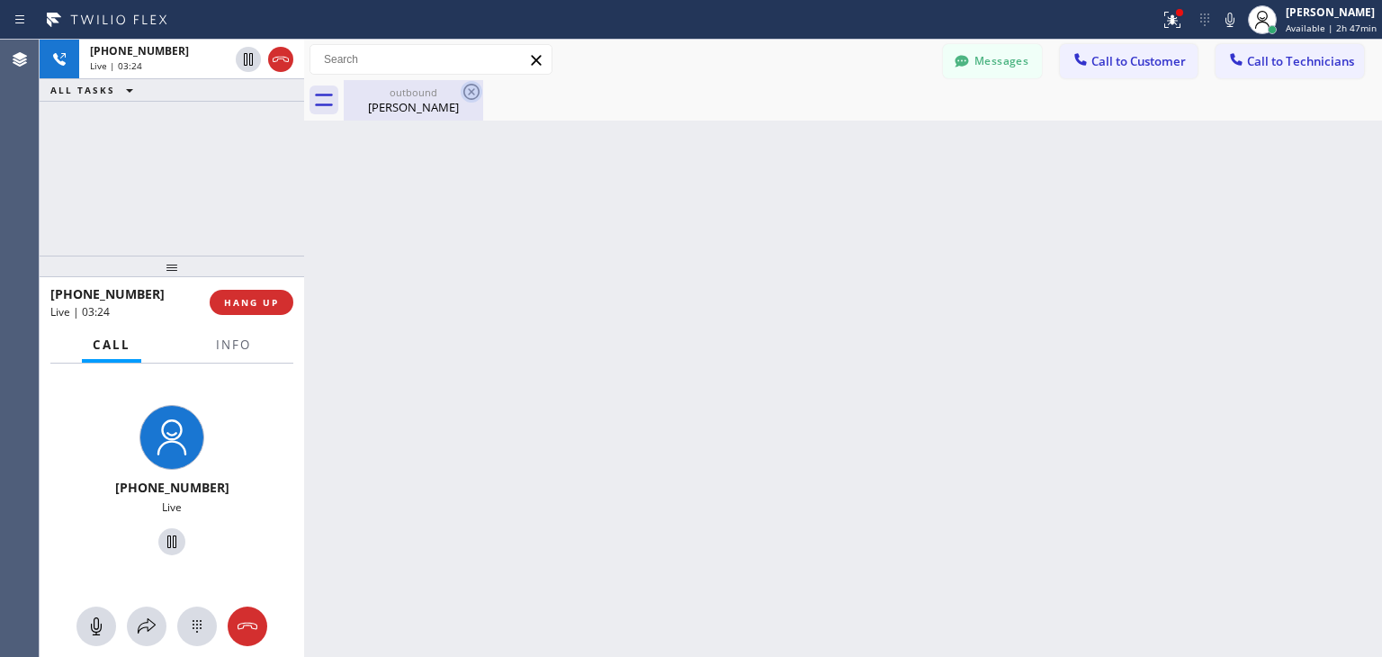
click at [468, 87] on icon at bounding box center [472, 92] width 22 height 22
click at [626, 390] on div "Back to Dashboard Change Sender ID Customers Technicians DL [PERSON_NAME] [DATE…" at bounding box center [843, 348] width 1078 height 617
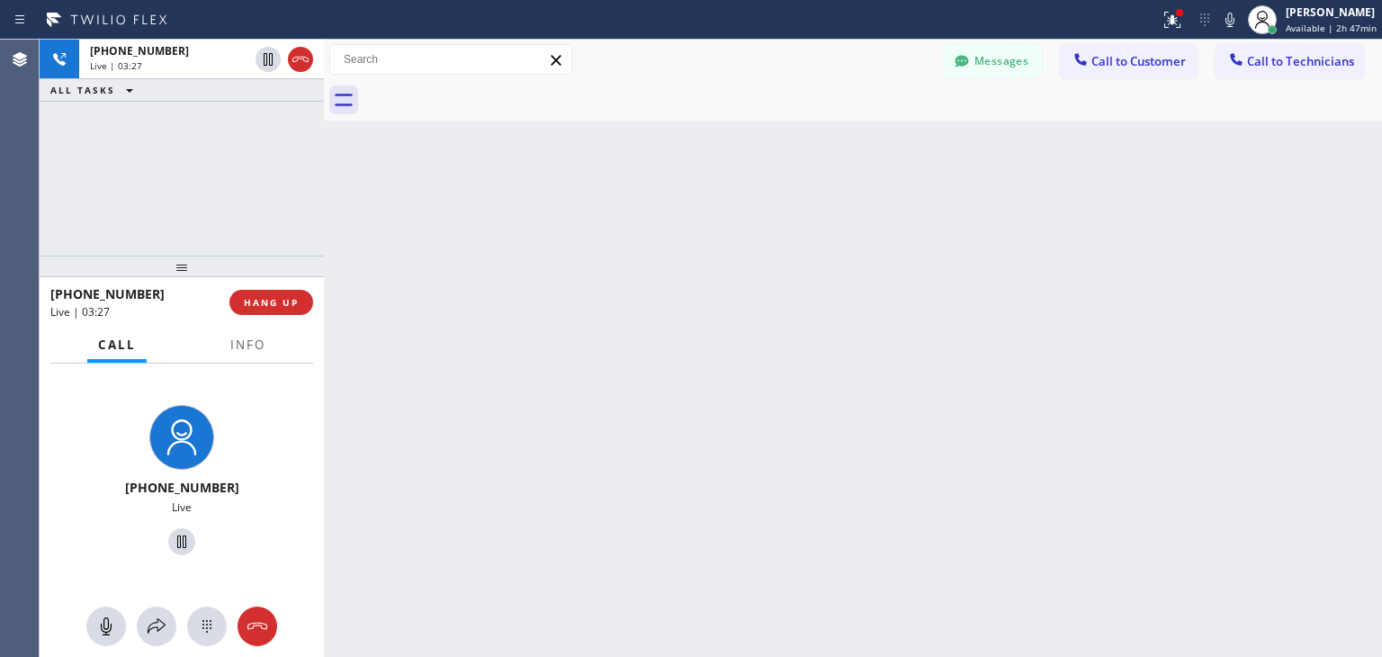
drag, startPoint x: 308, startPoint y: 175, endPoint x: 327, endPoint y: 174, distance: 19.8
click at [324, 174] on div at bounding box center [324, 348] width 0 height 617
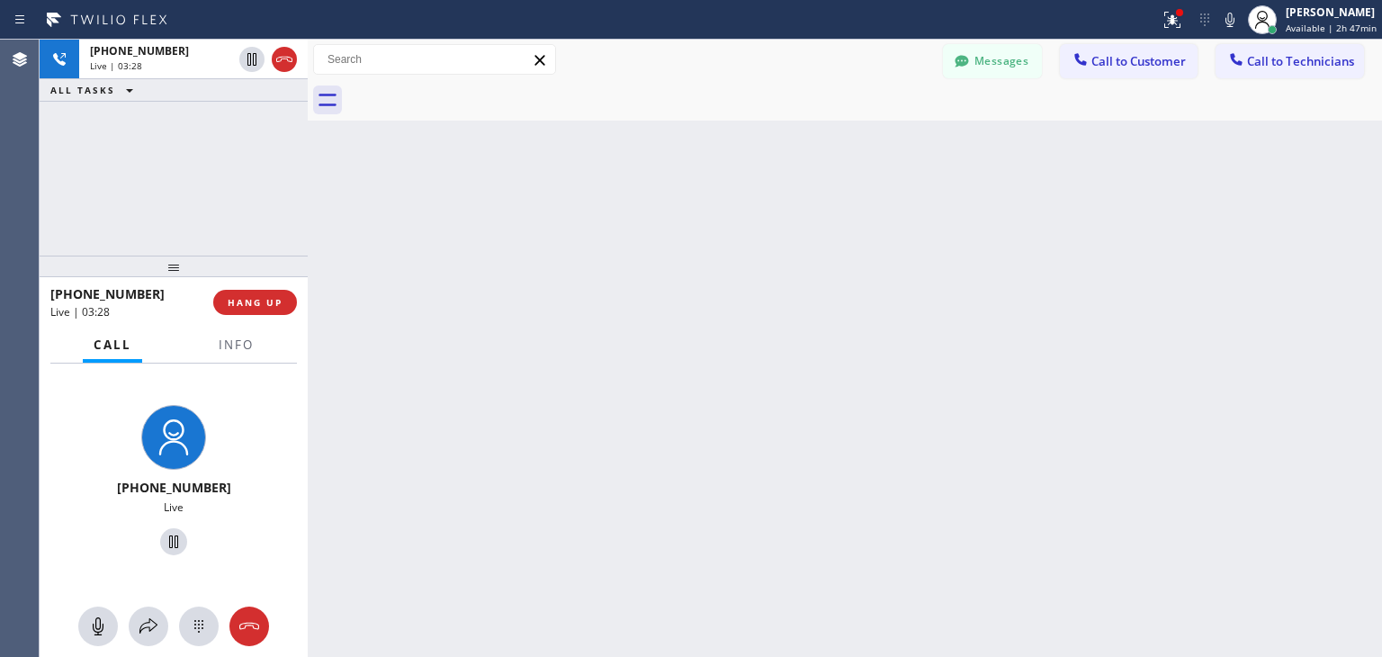
drag, startPoint x: 327, startPoint y: 174, endPoint x: 309, endPoint y: 181, distance: 20.2
click at [308, 181] on div at bounding box center [308, 348] width 0 height 617
click at [305, 183] on div at bounding box center [305, 348] width 0 height 617
click at [302, 184] on div at bounding box center [302, 348] width 0 height 617
click at [352, 223] on div "Back to Dashboard Change Sender ID Customers Technicians DL [PERSON_NAME] [DATE…" at bounding box center [842, 348] width 1080 height 617
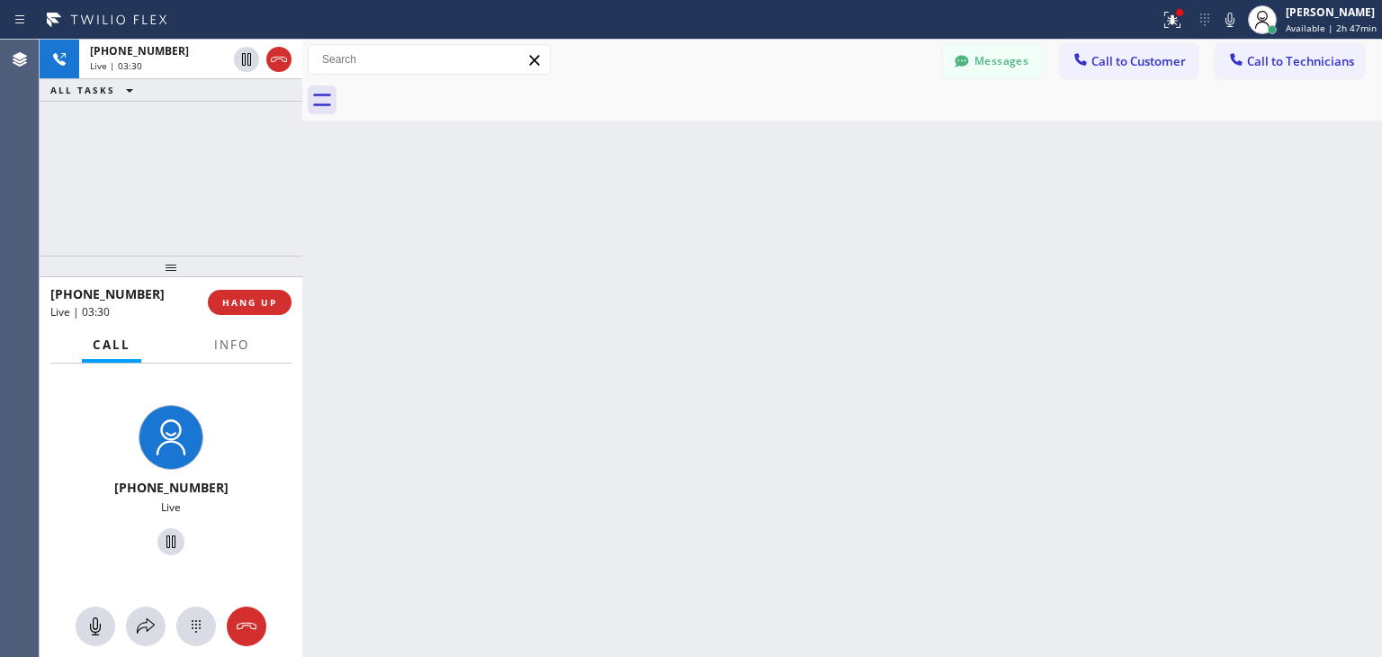
click at [352, 223] on div "Back to Dashboard Change Sender ID Customers Technicians DL [PERSON_NAME] [DATE…" at bounding box center [842, 348] width 1080 height 617
click at [261, 299] on span "HANG UP" at bounding box center [249, 302] width 55 height 13
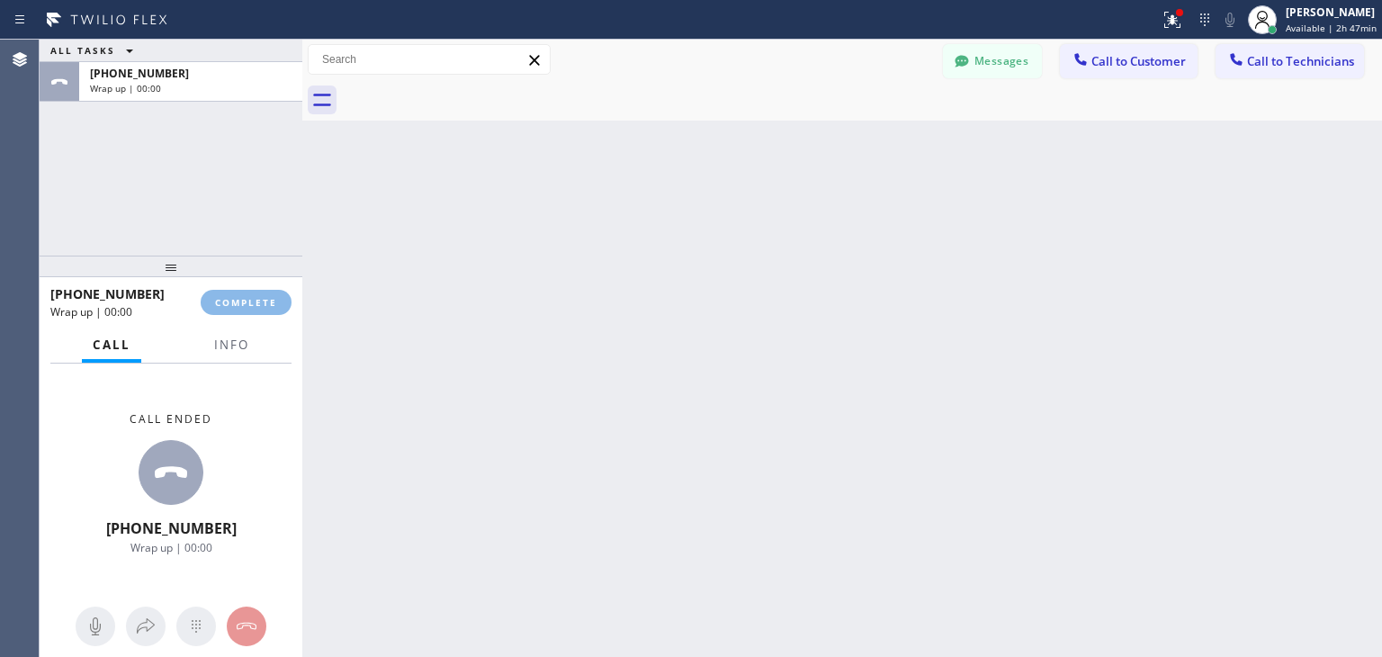
click at [905, 569] on div "ALL TASKS ALL TASKS ACTIVE TASKS TASKS IN WRAP UP [PHONE_NUMBER] Wrap up | 00:0…" at bounding box center [711, 348] width 1342 height 617
click at [1330, 53] on span "Call to Technicians" at bounding box center [1300, 61] width 107 height 16
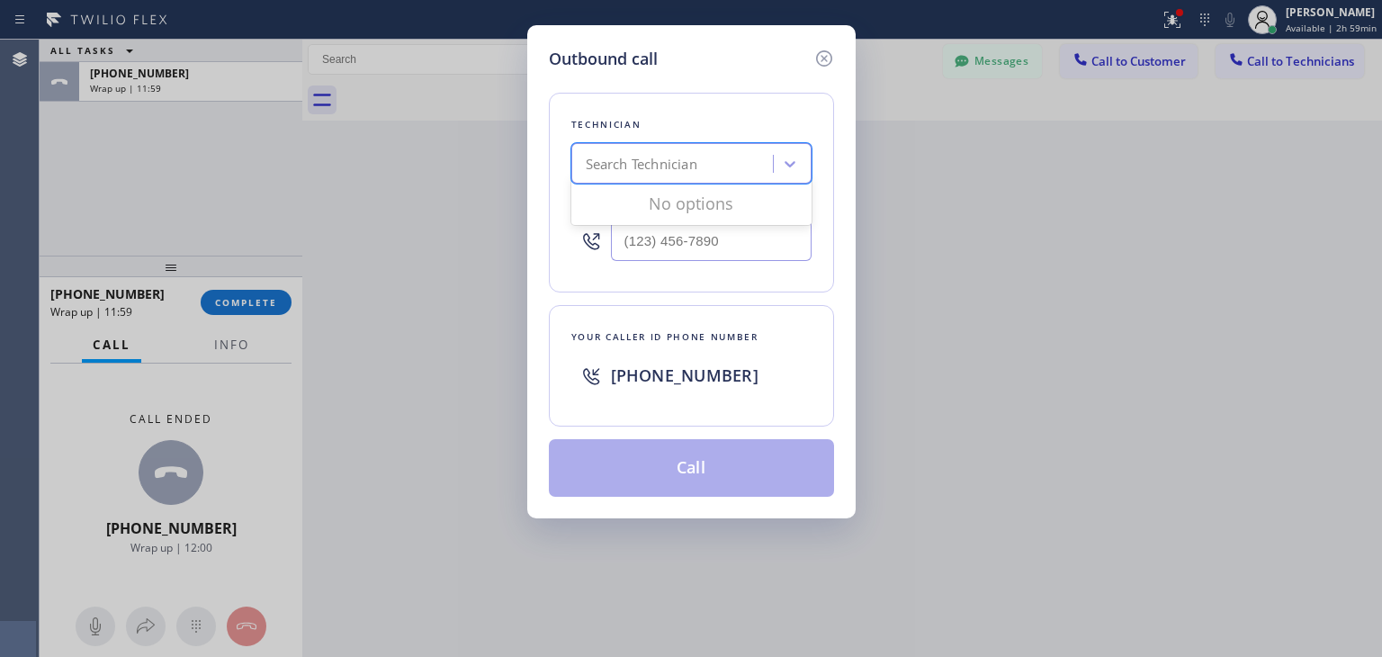
click at [602, 163] on div "Search Technician" at bounding box center [642, 164] width 112 height 21
type input "[PERSON_NAME]"
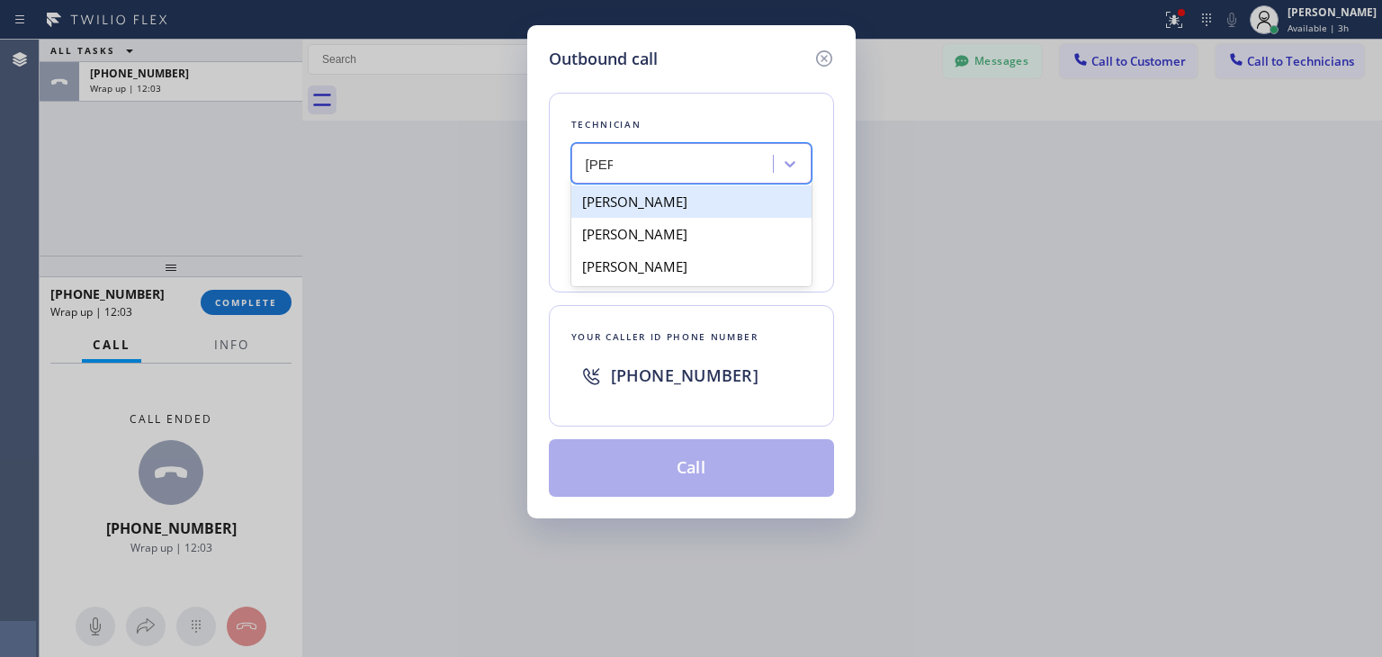
click at [708, 199] on div "[PERSON_NAME]" at bounding box center [691, 201] width 240 height 32
type input "[PHONE_NUMBER]"
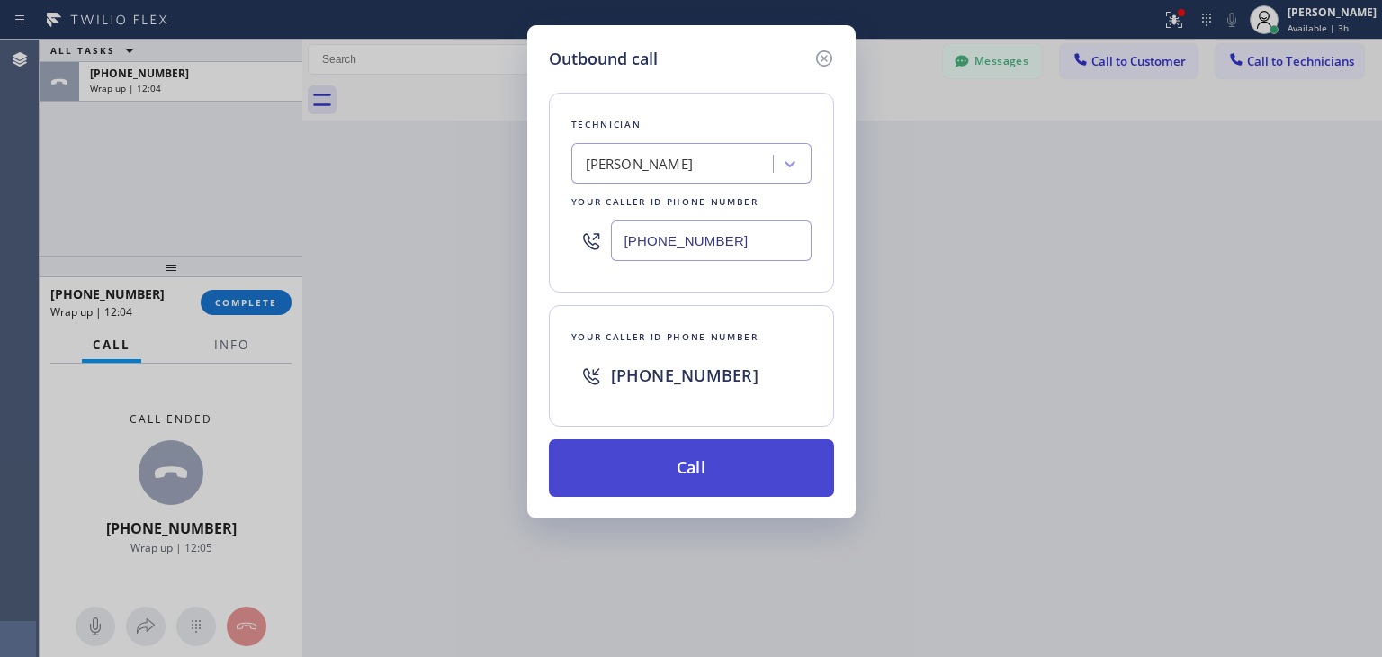
click at [731, 462] on button "Call" at bounding box center [691, 468] width 285 height 58
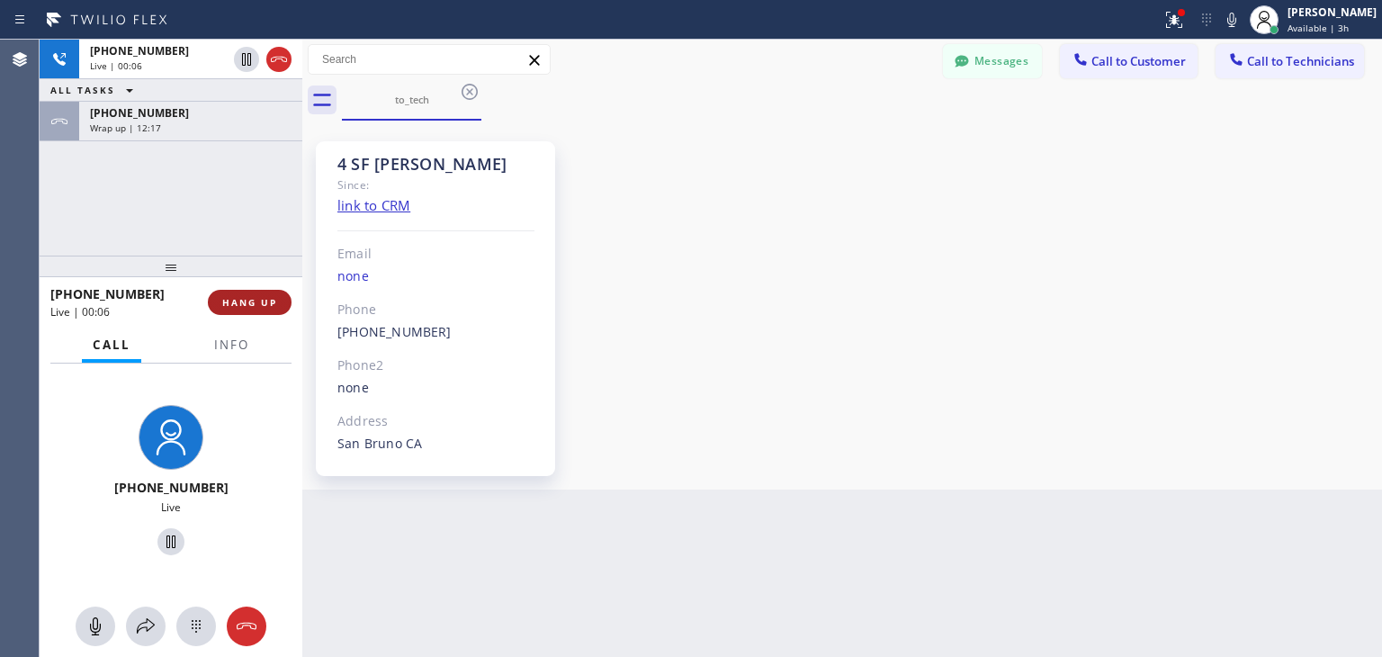
click at [272, 291] on button "HANG UP" at bounding box center [250, 302] width 84 height 25
drag, startPoint x: 272, startPoint y: 291, endPoint x: 231, endPoint y: 146, distance: 150.4
click at [272, 291] on button "HANG UP" at bounding box center [250, 302] width 84 height 25
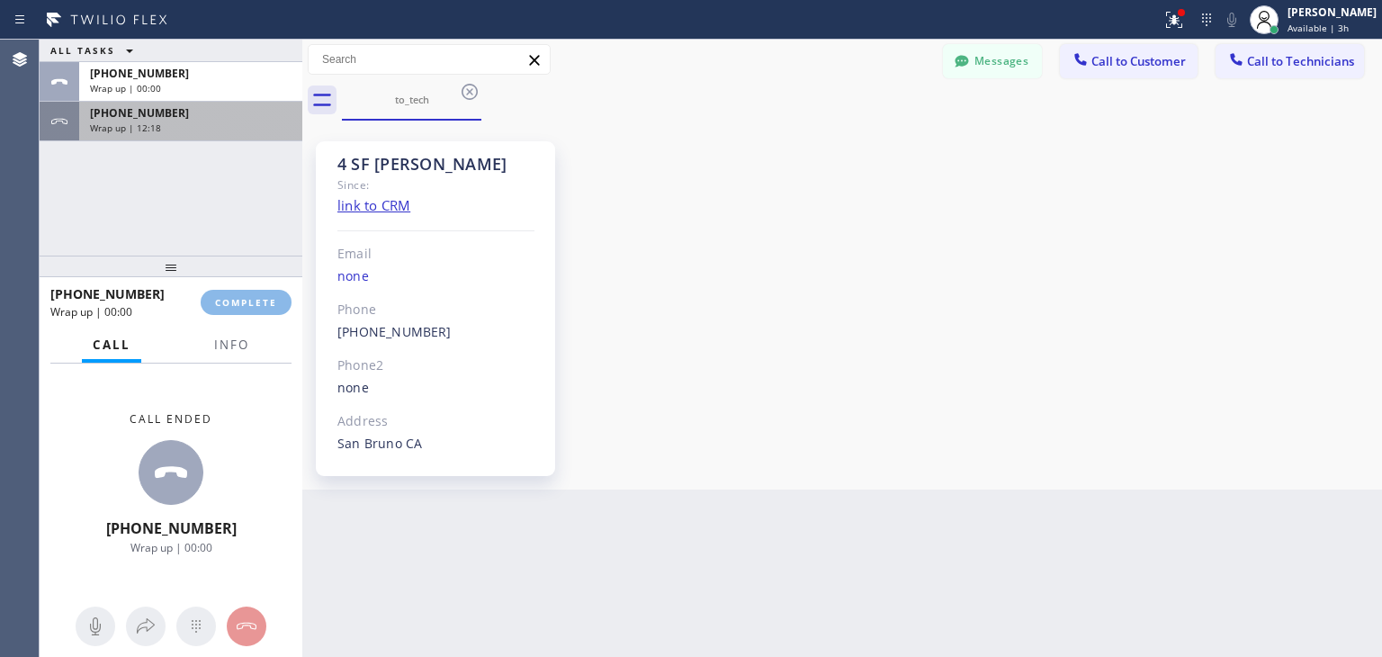
click at [216, 103] on div "[PHONE_NUMBER] Wrap up | 12:18" at bounding box center [187, 122] width 216 height 40
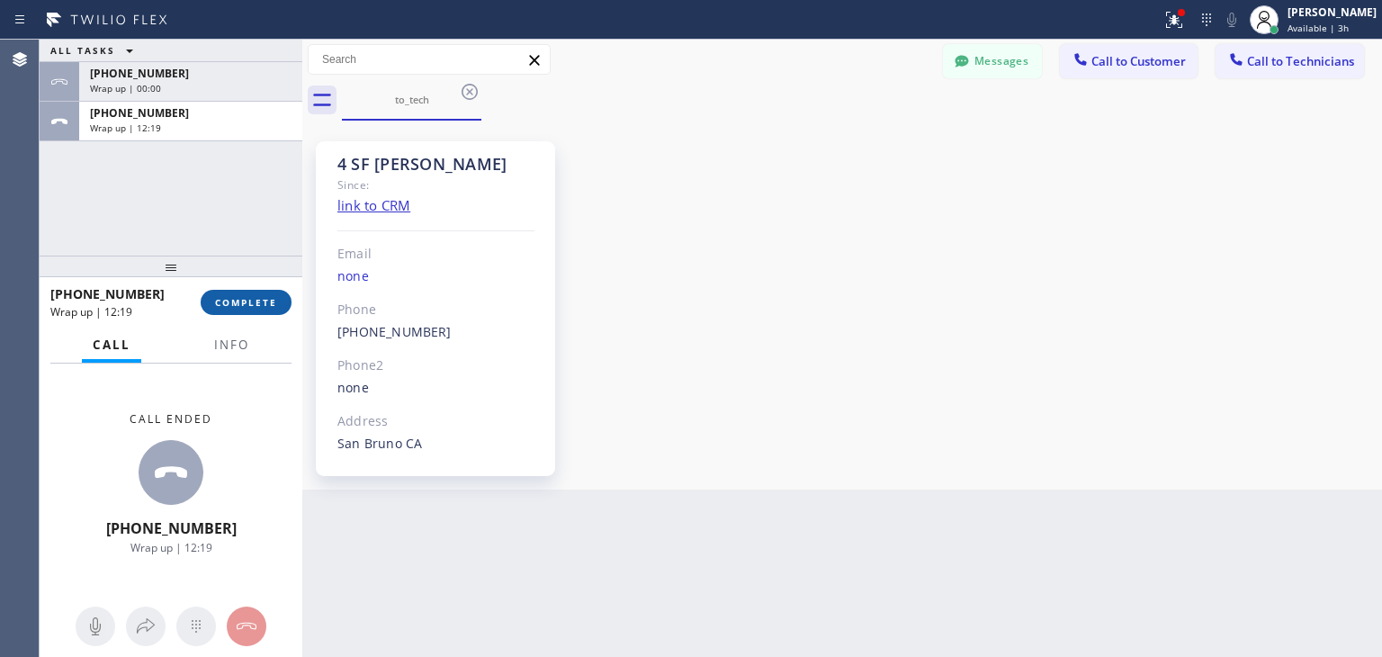
click at [266, 304] on span "COMPLETE" at bounding box center [246, 302] width 62 height 13
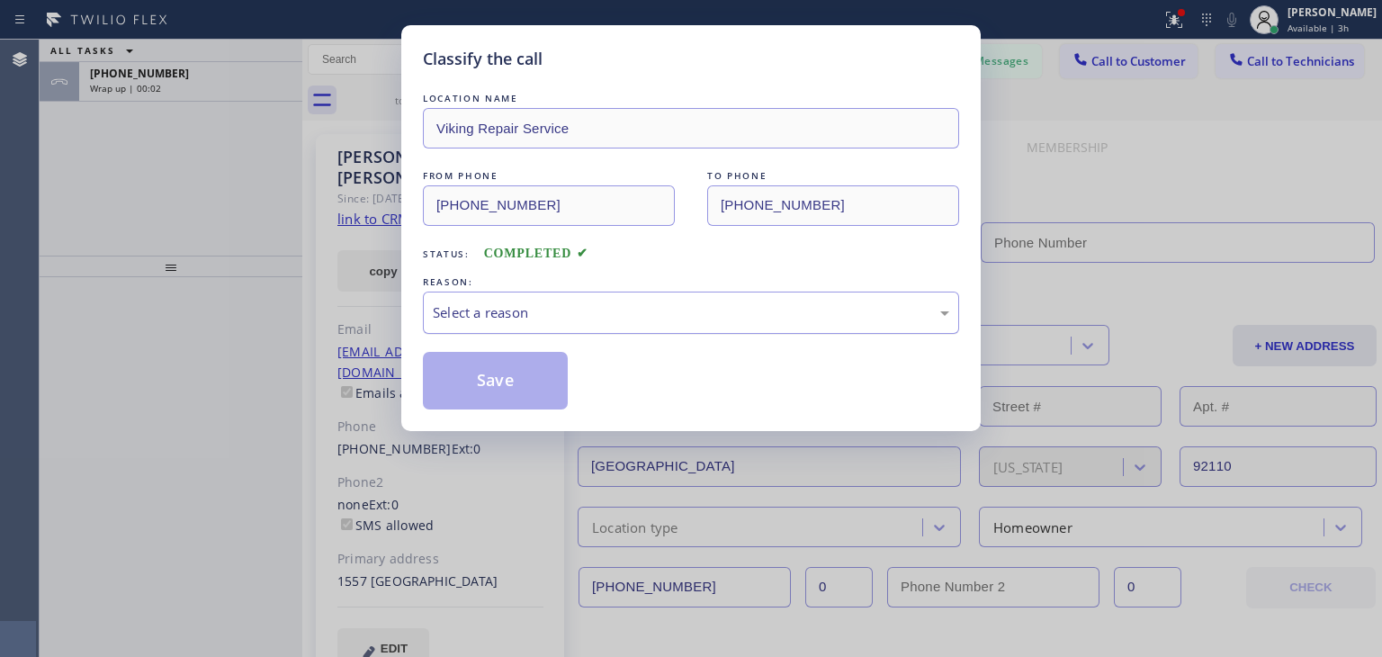
type input "[PHONE_NUMBER]"
click at [648, 318] on div "Select a reason" at bounding box center [691, 312] width 516 height 21
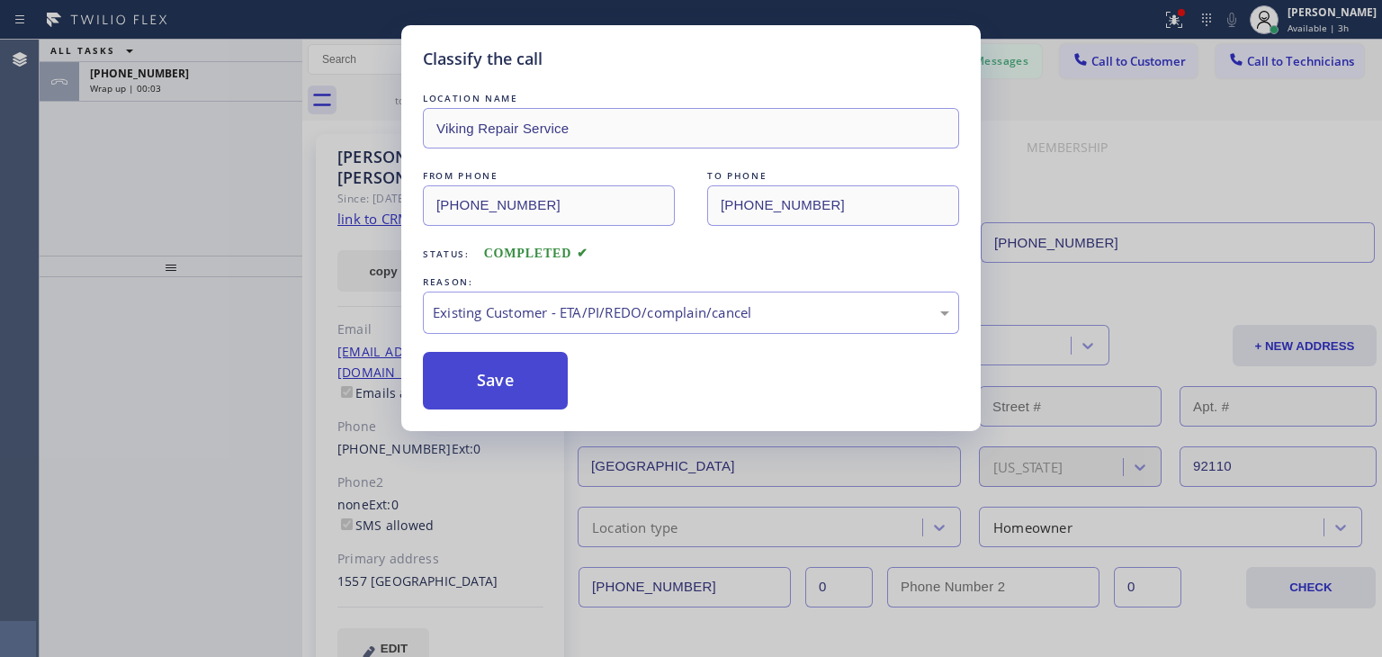
drag, startPoint x: 646, startPoint y: 419, endPoint x: 435, endPoint y: 366, distance: 218.0
click at [435, 366] on button "Save" at bounding box center [495, 381] width 145 height 58
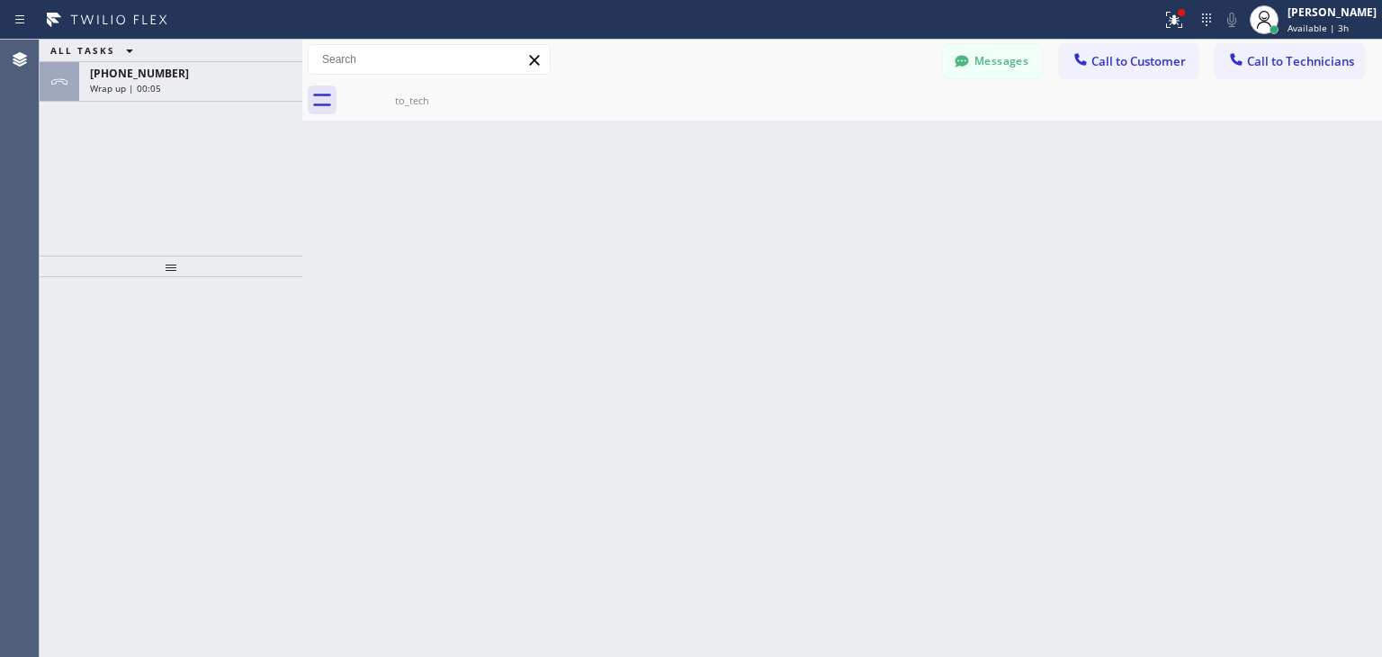
click at [1300, 75] on div "Classify the call LOCATION NAME Viking Repair Service FROM PHONE [PHONE_NUMBER]…" at bounding box center [711, 348] width 1342 height 617
click at [1331, 64] on span "Call to Technicians" at bounding box center [1300, 61] width 107 height 16
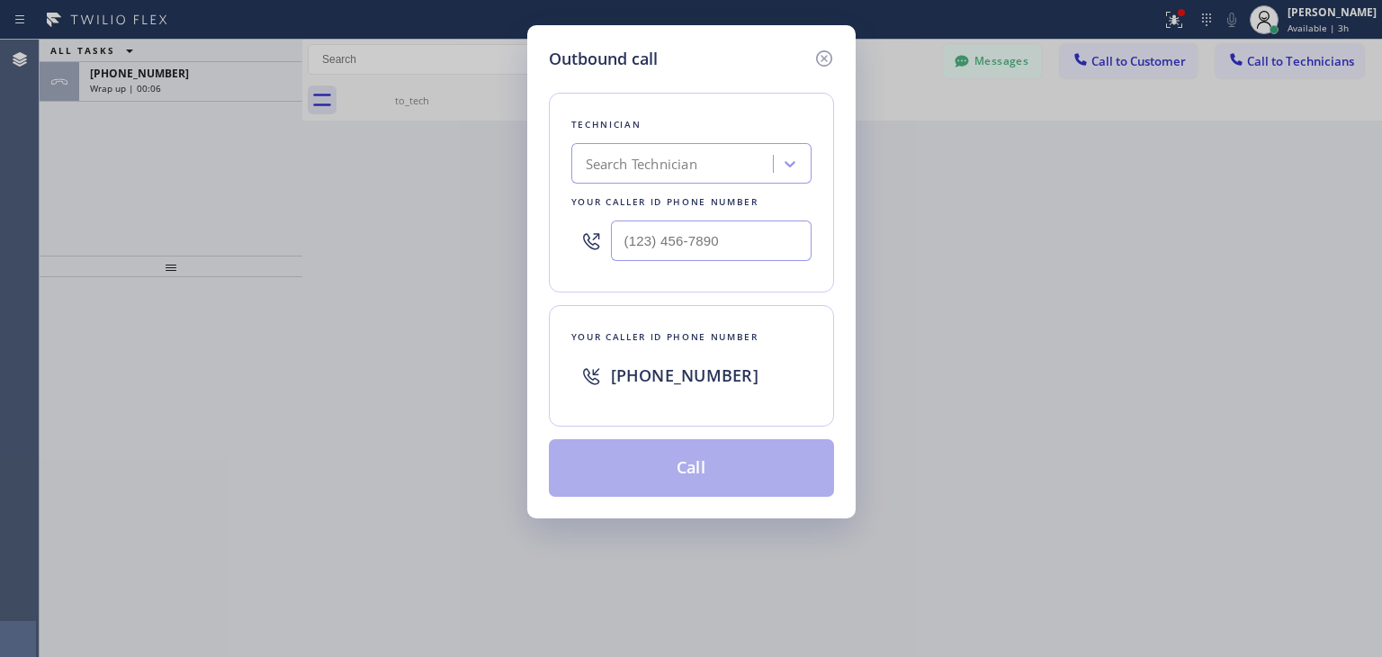
click at [712, 127] on div "Technician" at bounding box center [691, 124] width 240 height 19
click at [702, 156] on div "Search Technician" at bounding box center [675, 163] width 196 height 31
type input "[PERSON_NAME]"
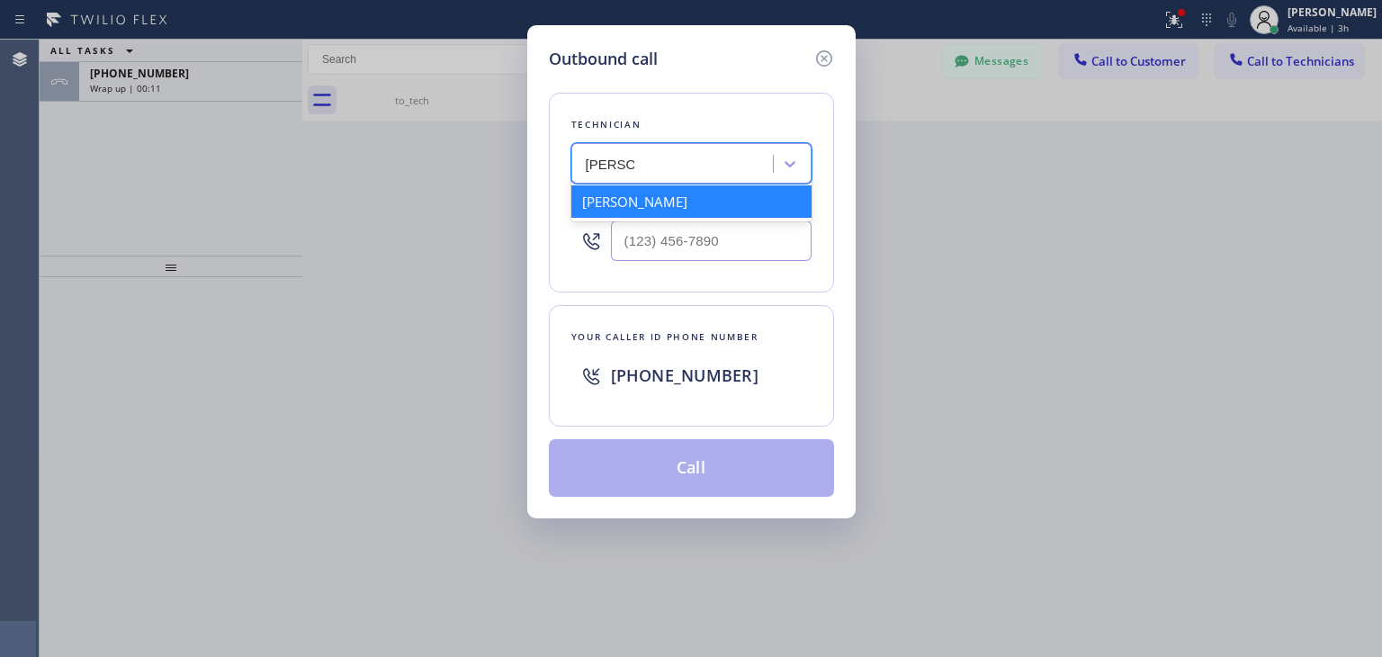
click at [727, 213] on div "[PERSON_NAME]" at bounding box center [691, 201] width 240 height 32
type input "[PHONE_NUMBER]"
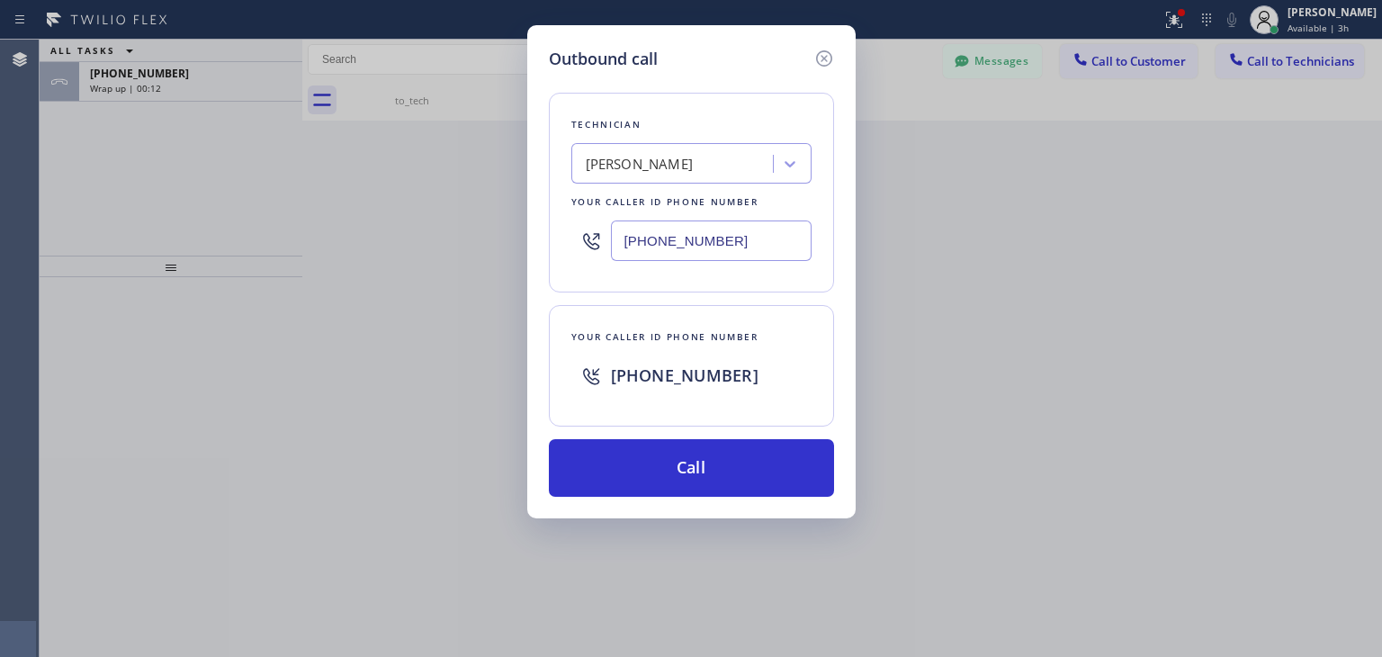
click at [744, 247] on input "[PHONE_NUMBER]" at bounding box center [711, 240] width 201 height 40
click at [820, 69] on div at bounding box center [823, 59] width 22 height 24
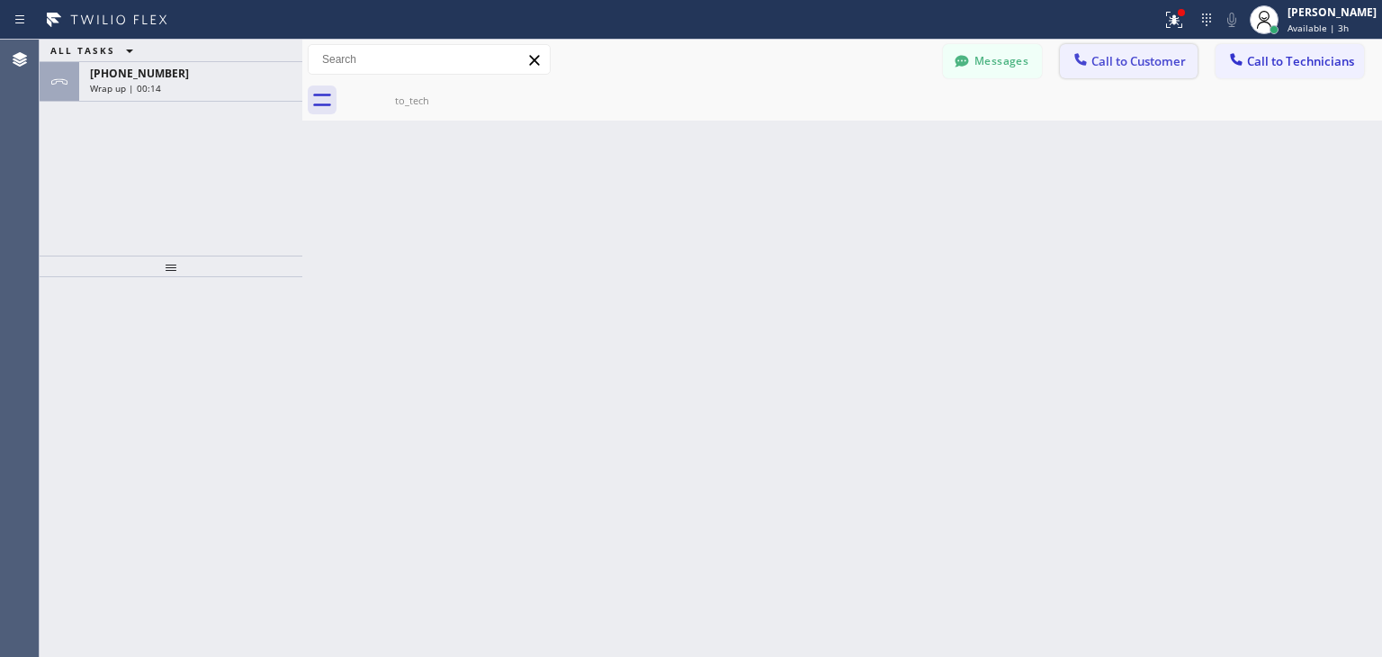
click at [1126, 62] on span "Call to Customer" at bounding box center [1138, 61] width 94 height 16
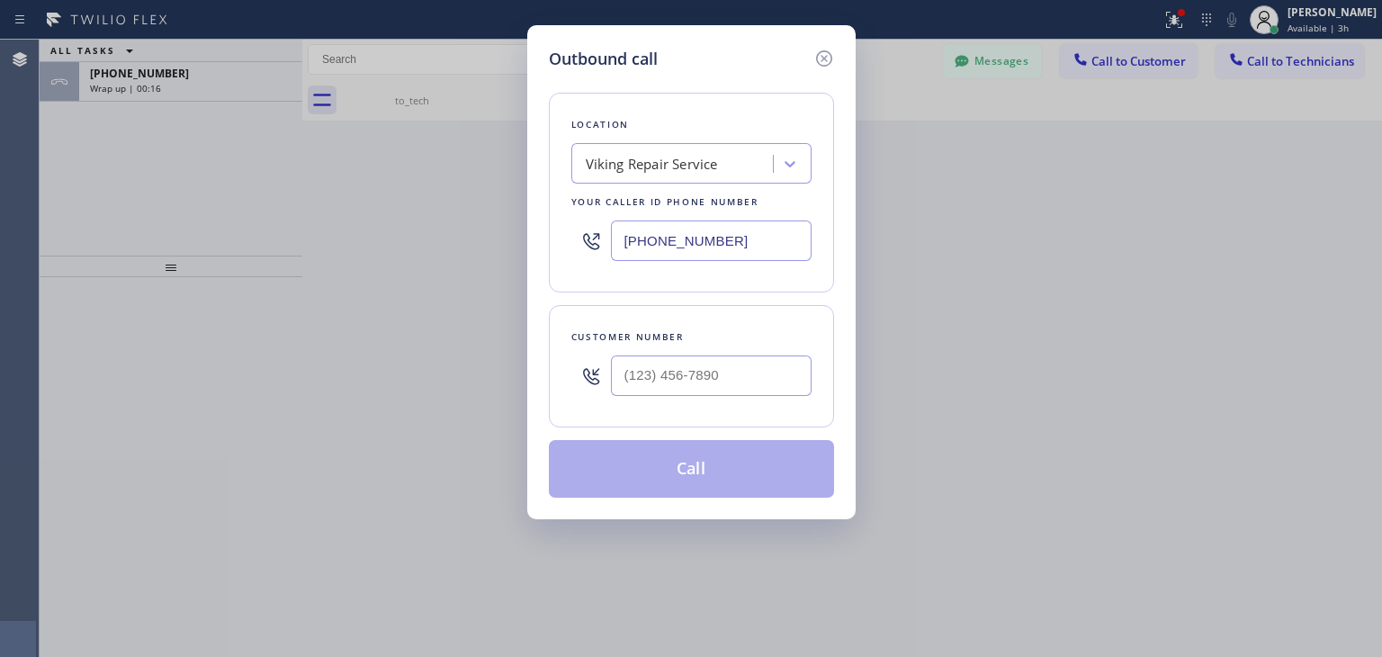
click at [662, 350] on div at bounding box center [711, 375] width 201 height 58
paste input "415) 640-7024"
click at [660, 388] on input "[PHONE_NUMBER]" at bounding box center [711, 375] width 201 height 40
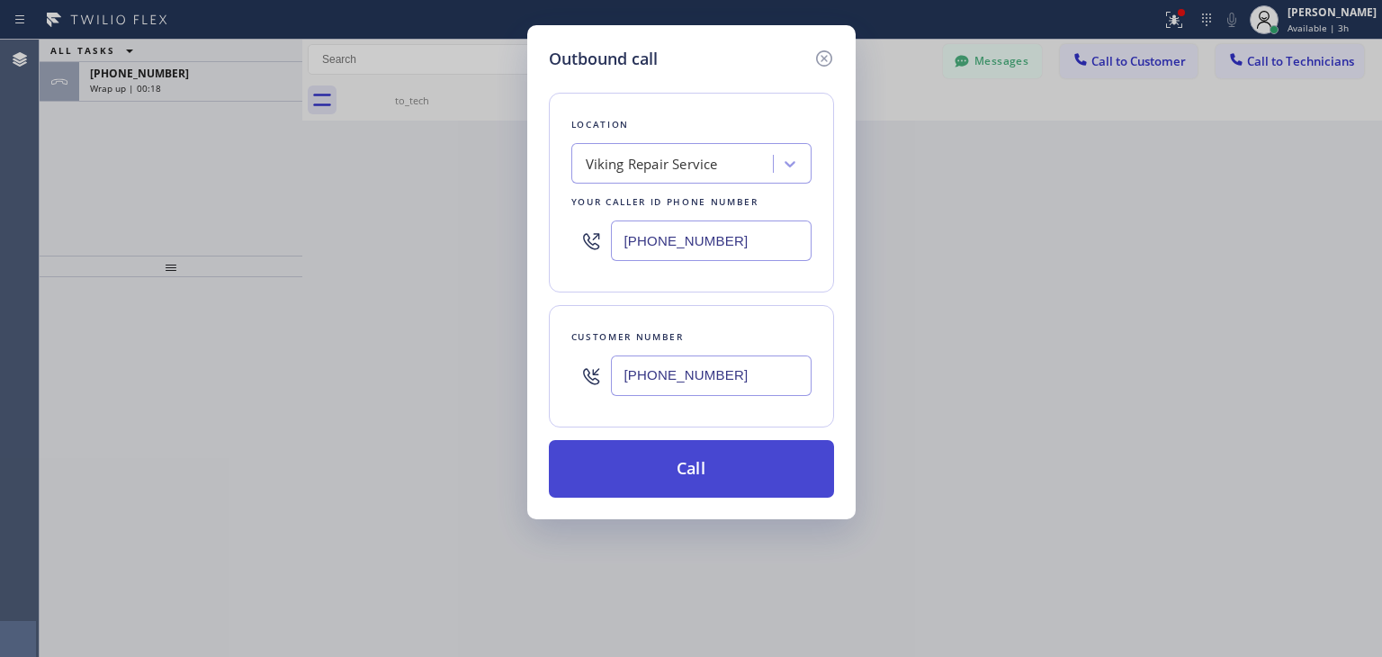
type input "[PHONE_NUMBER]"
click at [686, 472] on button "Call" at bounding box center [691, 469] width 285 height 58
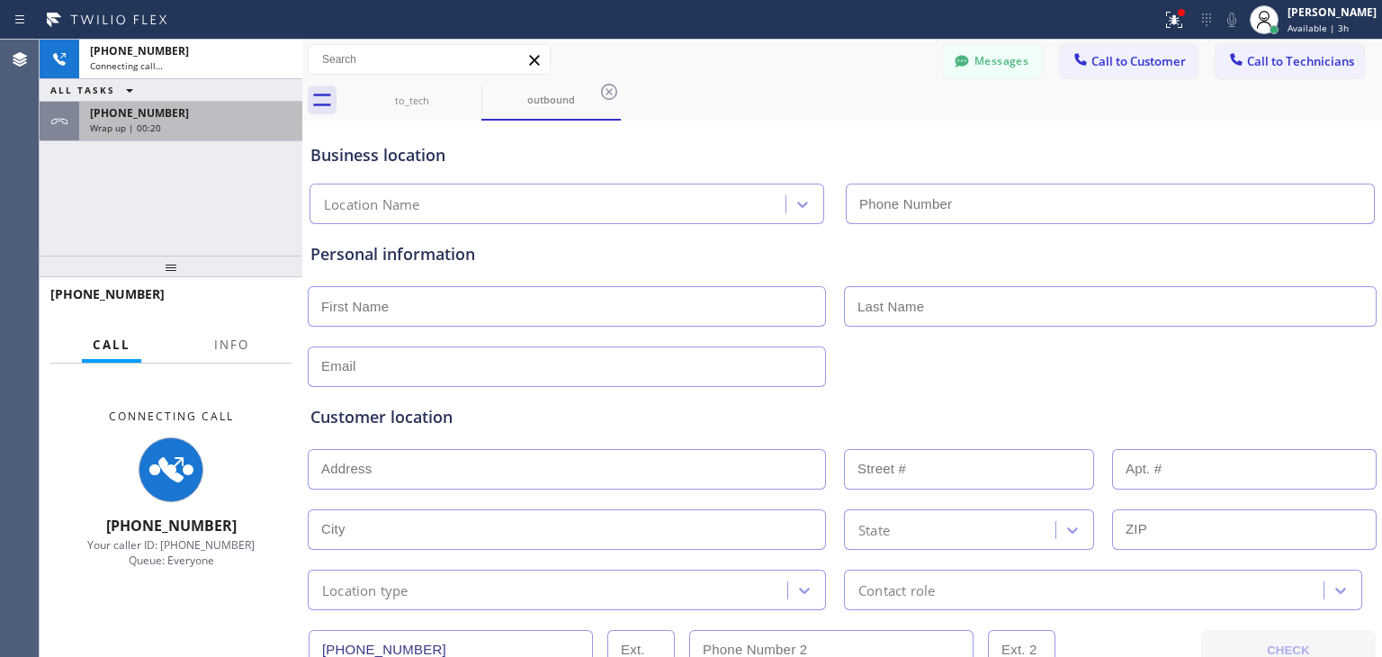
type input "[PHONE_NUMBER]"
click at [191, 134] on div "[PHONE_NUMBER] Wrap up | 00:20" at bounding box center [187, 122] width 216 height 40
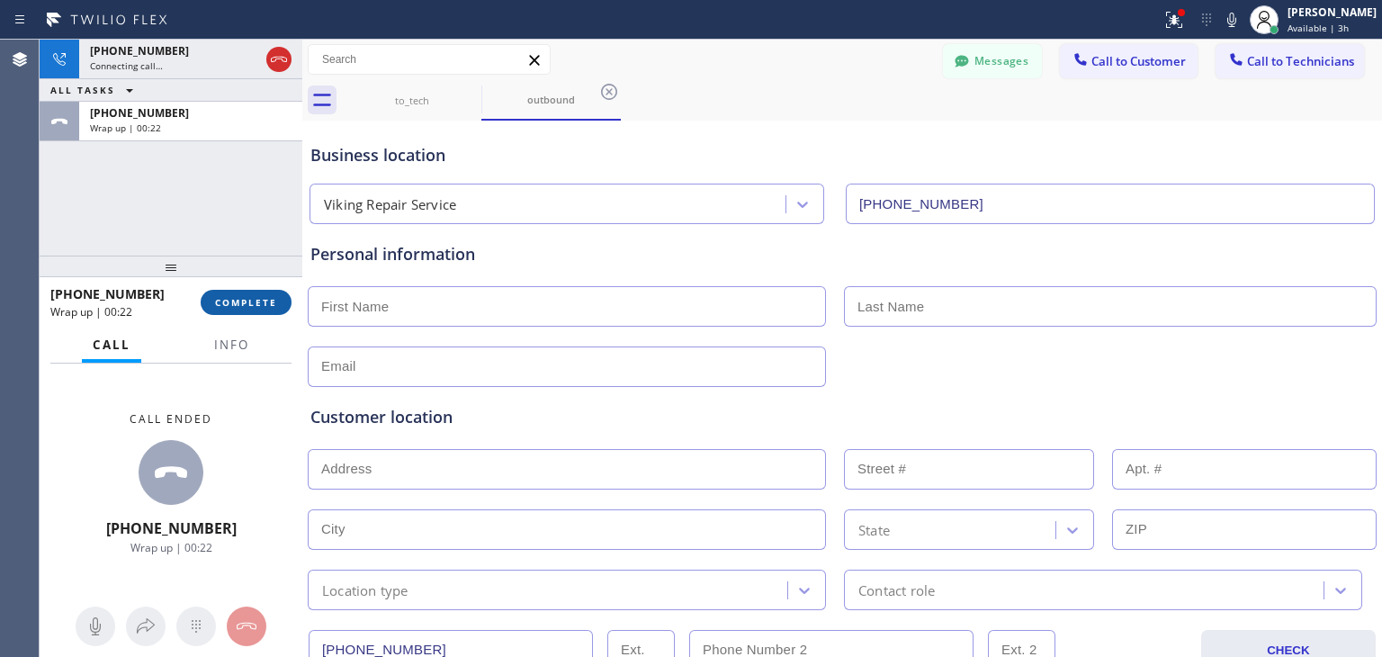
click at [275, 294] on button "COMPLETE" at bounding box center [246, 302] width 91 height 25
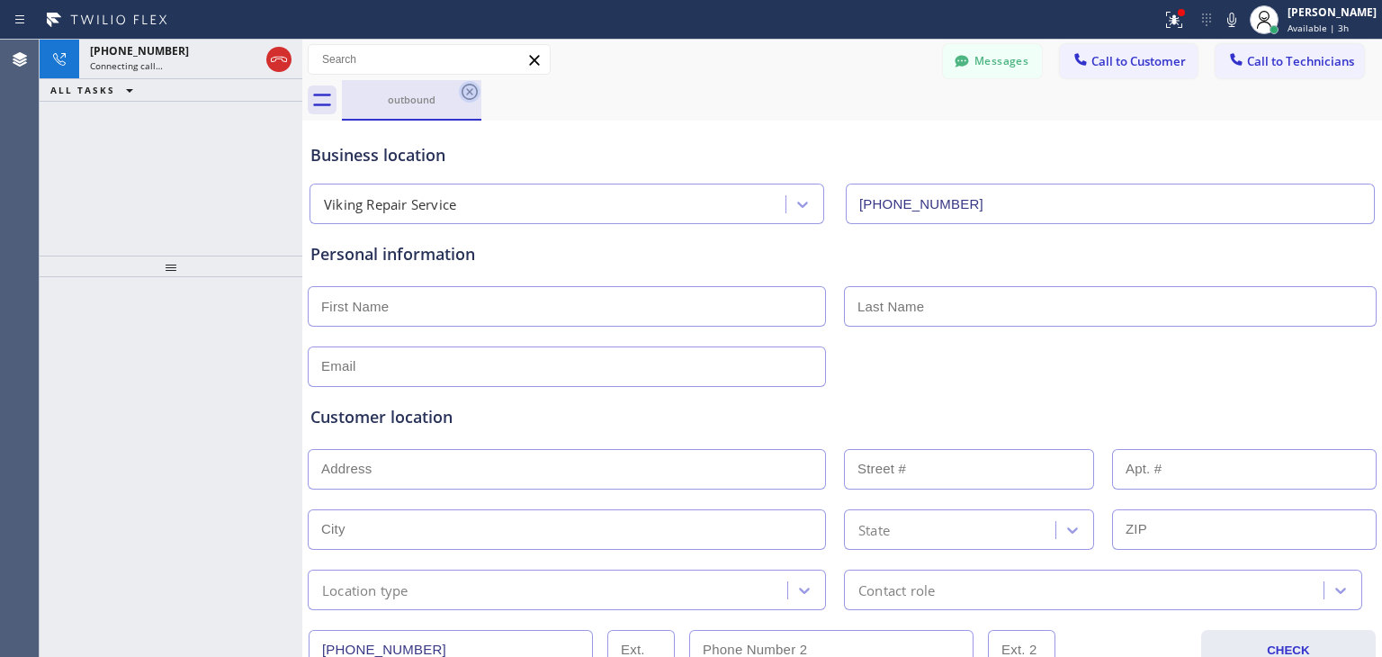
click at [471, 95] on icon at bounding box center [470, 92] width 22 height 22
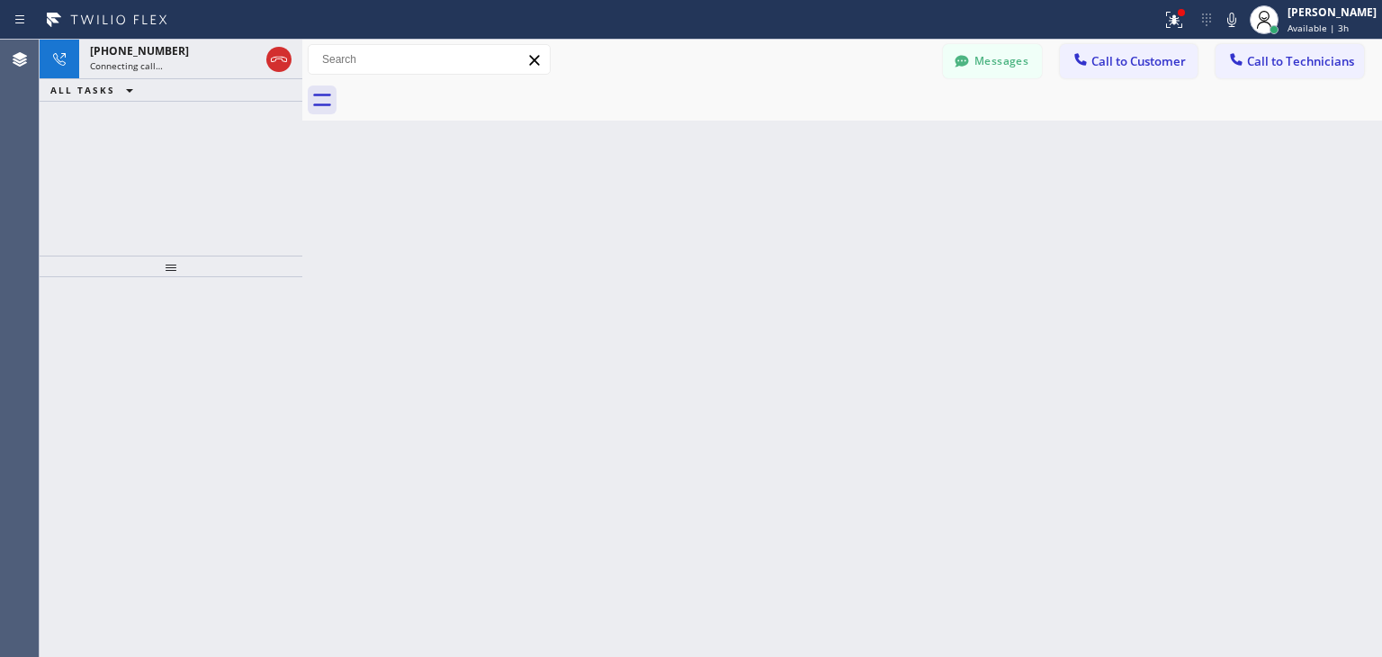
click at [471, 95] on div at bounding box center [862, 100] width 1040 height 40
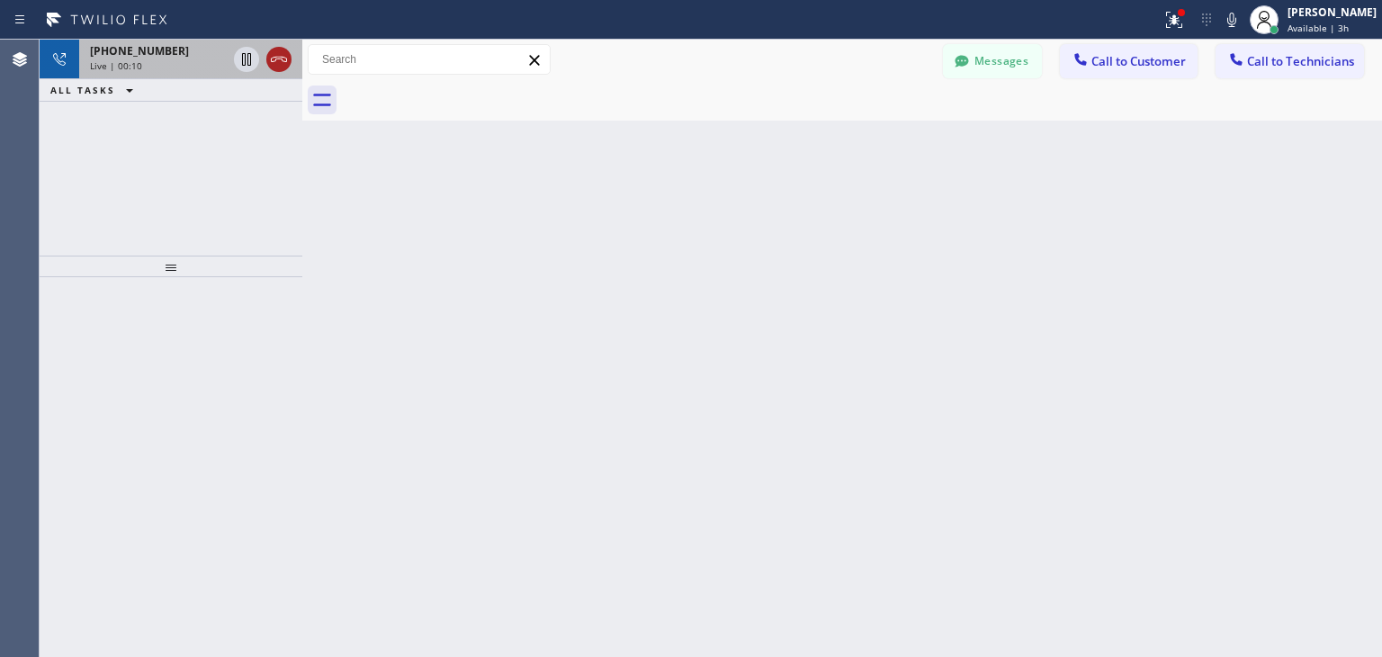
click at [278, 56] on icon at bounding box center [279, 60] width 22 height 22
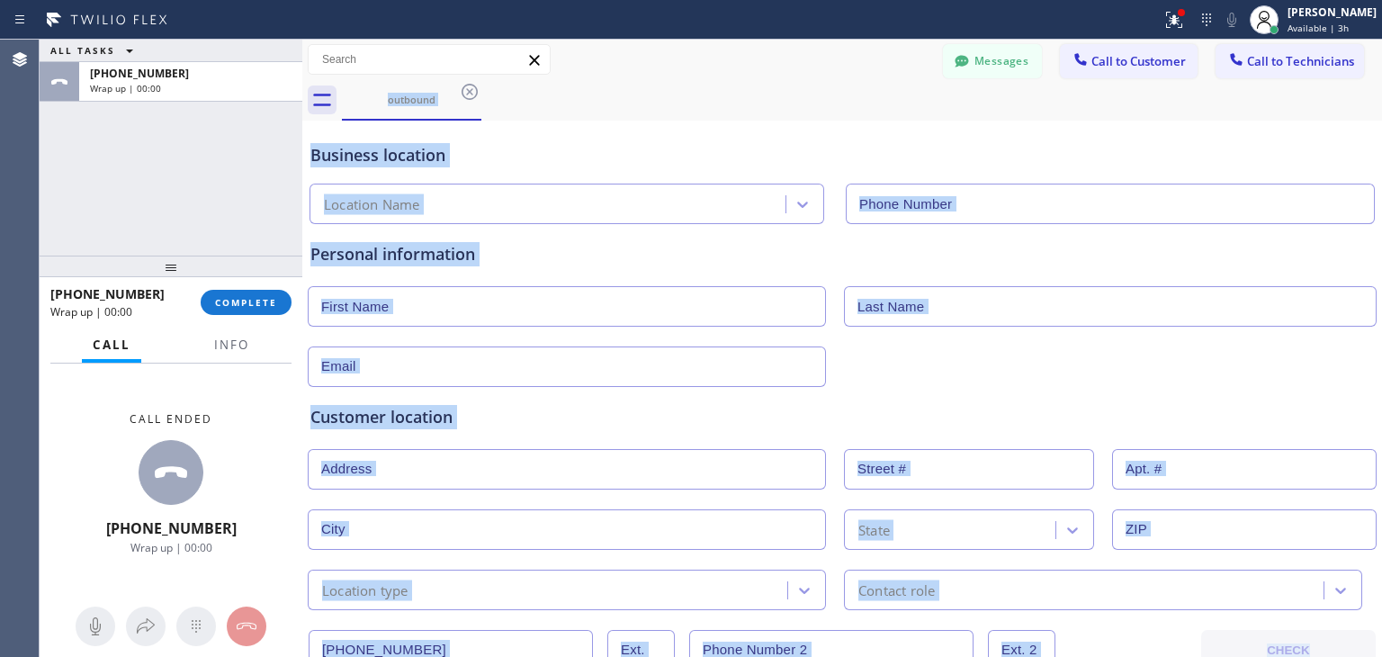
drag, startPoint x: 278, startPoint y: 56, endPoint x: 483, endPoint y: -78, distance: 245.0
click at [266, 298] on span "COMPLETE" at bounding box center [246, 302] width 62 height 13
type input "[PHONE_NUMBER]"
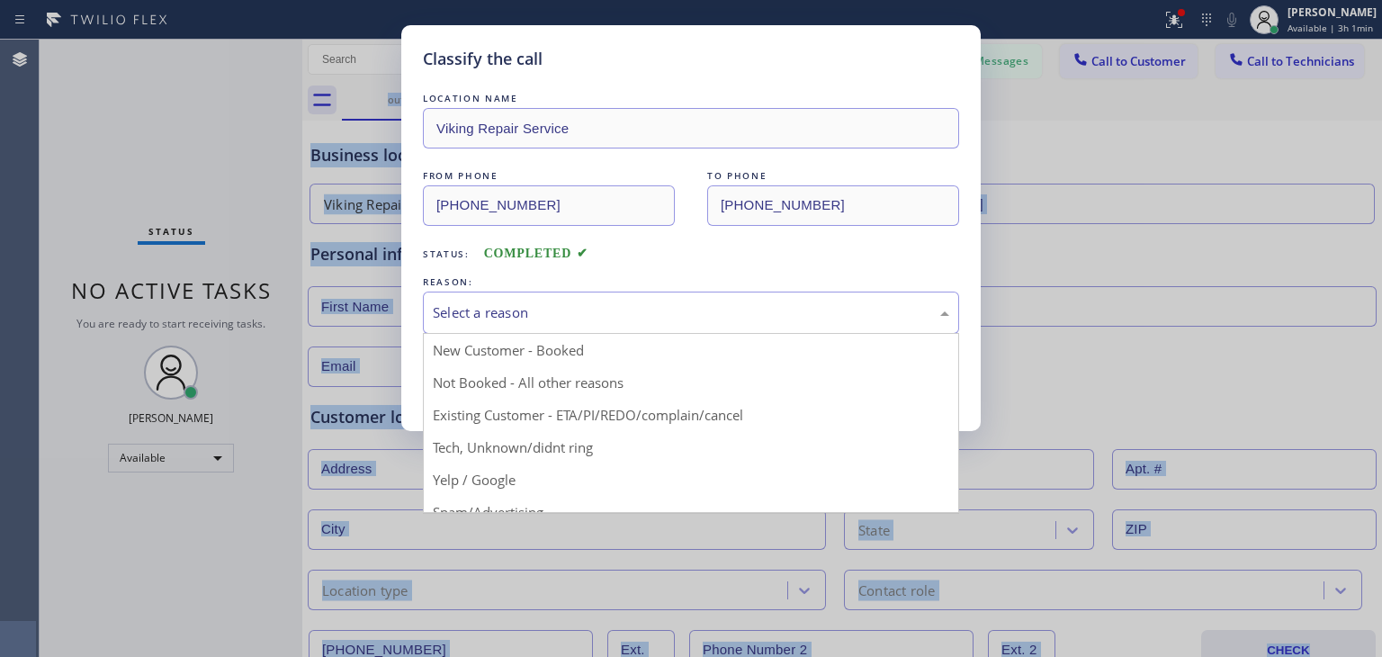
click at [723, 304] on div "Select a reason" at bounding box center [691, 312] width 516 height 21
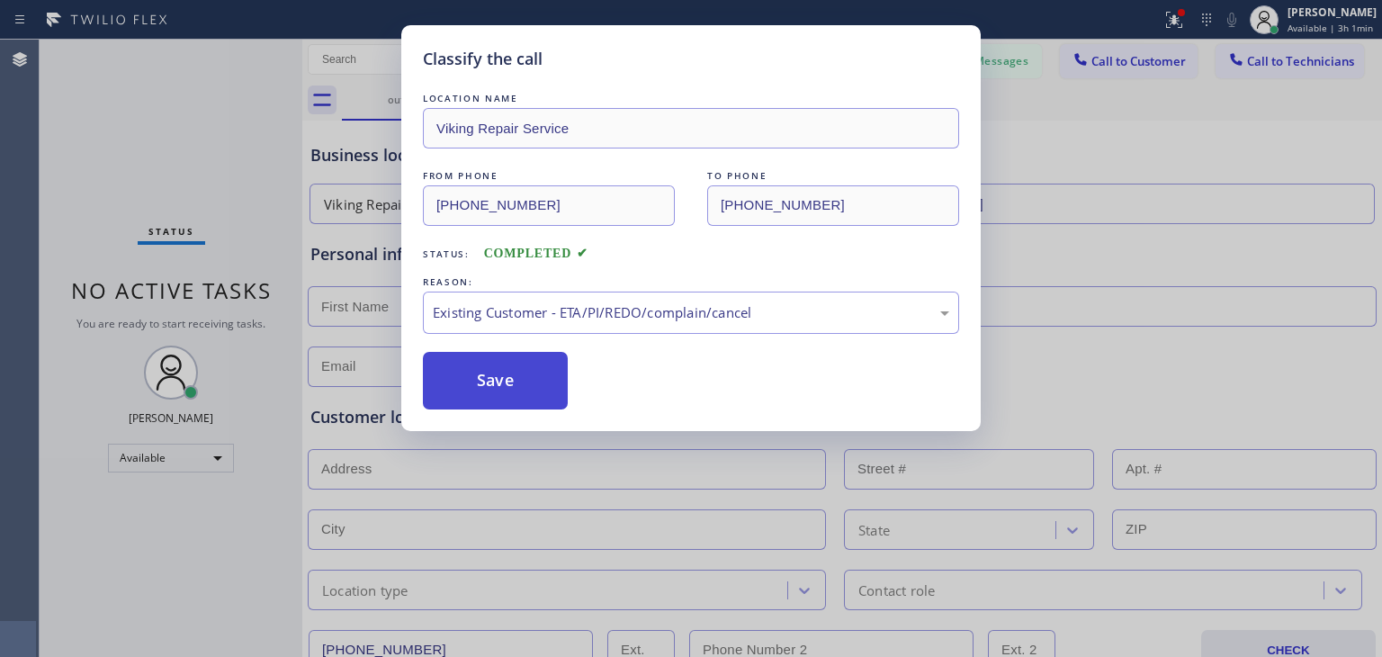
drag, startPoint x: 665, startPoint y: 404, endPoint x: 536, endPoint y: 379, distance: 131.1
click at [536, 379] on button "Save" at bounding box center [495, 381] width 145 height 58
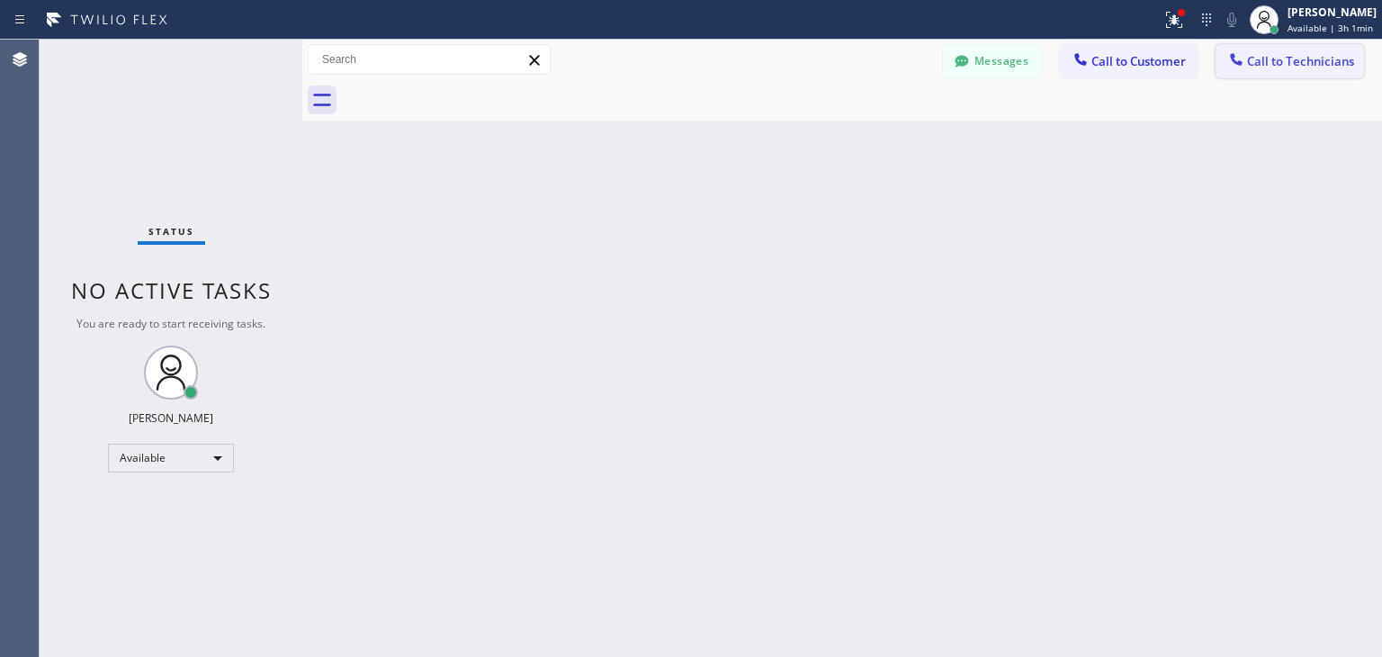
click at [1238, 72] on button "Call to Technicians" at bounding box center [1289, 61] width 148 height 34
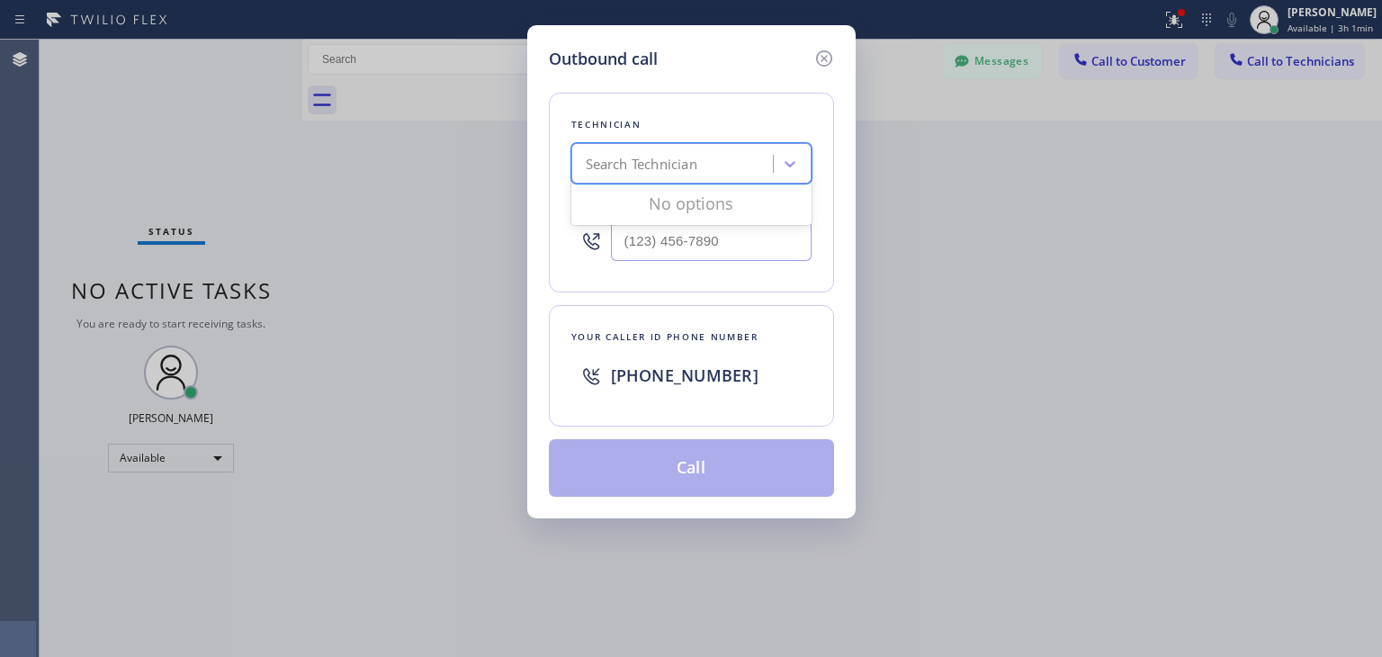
click at [712, 171] on div "Search Technician" at bounding box center [675, 163] width 196 height 31
type input "[PERSON_NAME]"
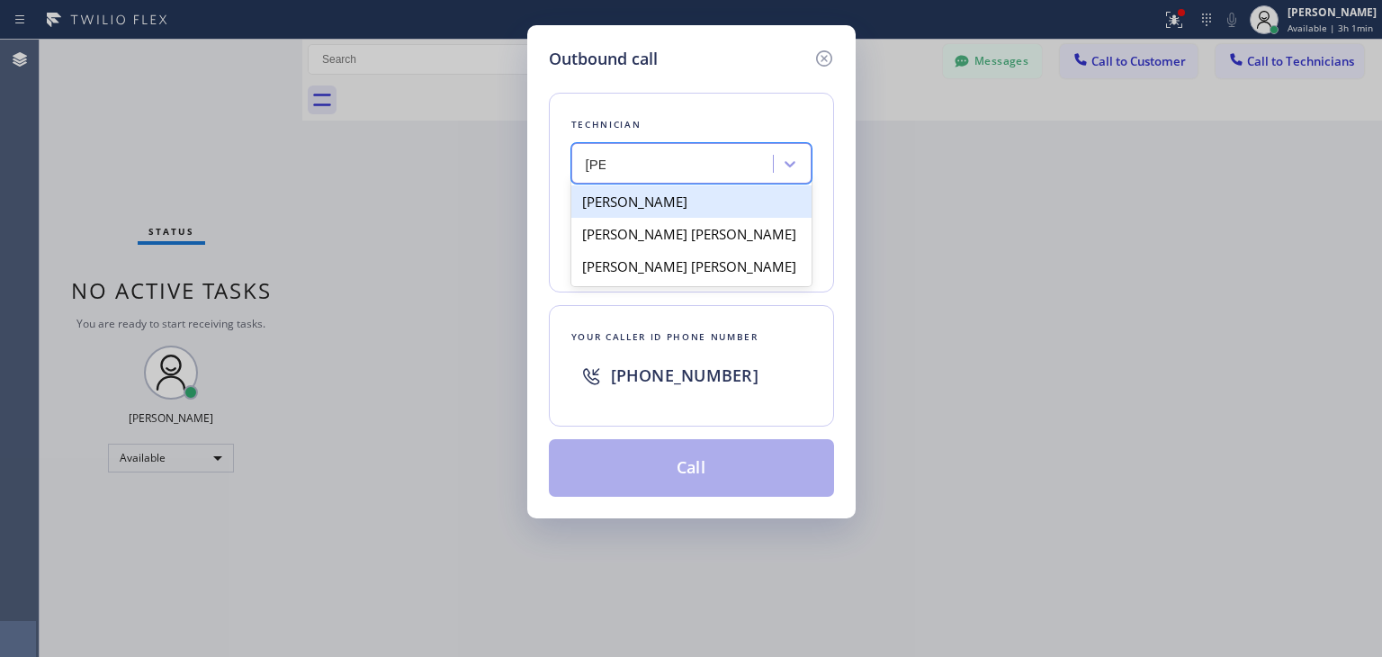
click at [727, 200] on div "[PERSON_NAME]" at bounding box center [691, 201] width 240 height 32
type input "[PHONE_NUMBER]"
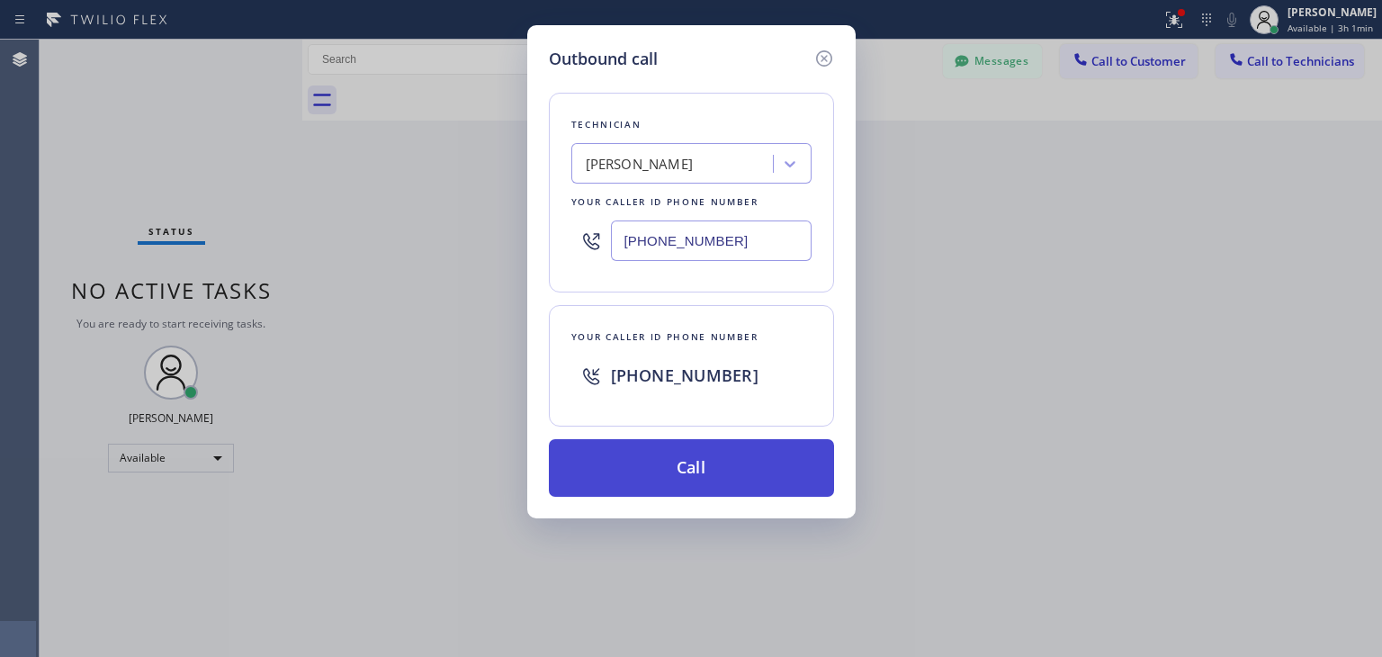
click at [720, 449] on button "Call" at bounding box center [691, 468] width 285 height 58
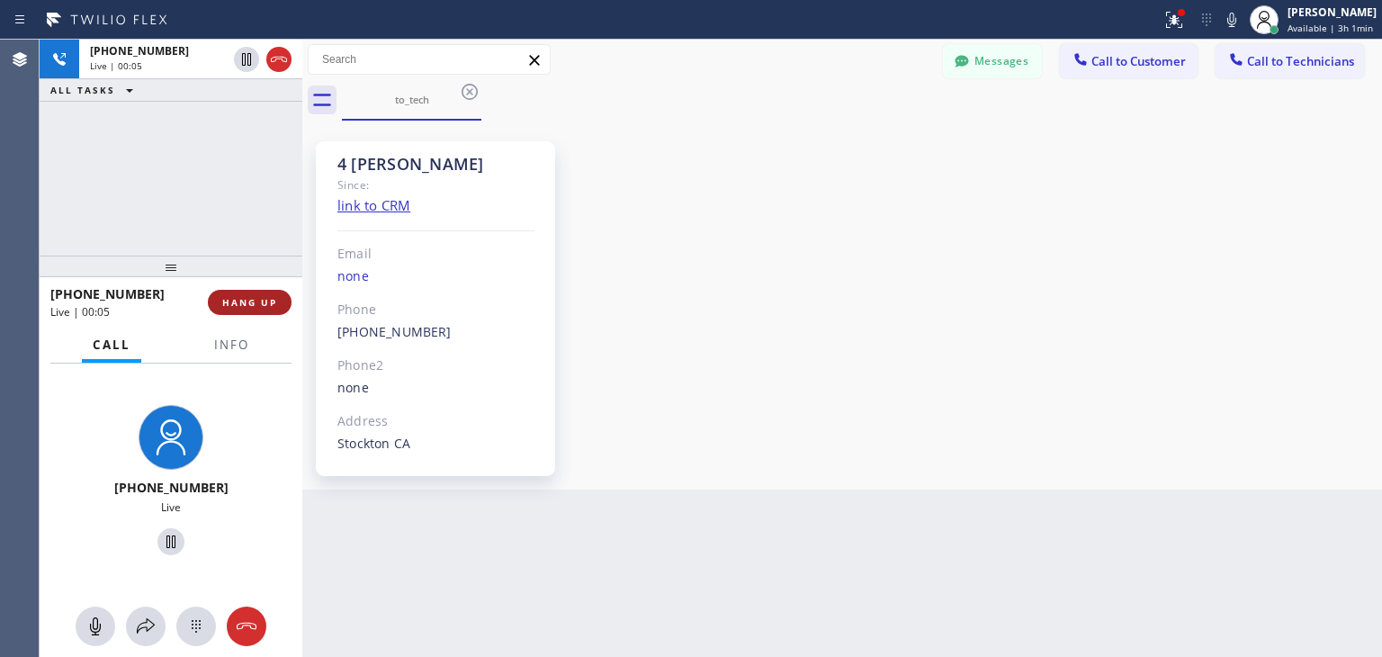
click at [260, 296] on span "HANG UP" at bounding box center [249, 302] width 55 height 13
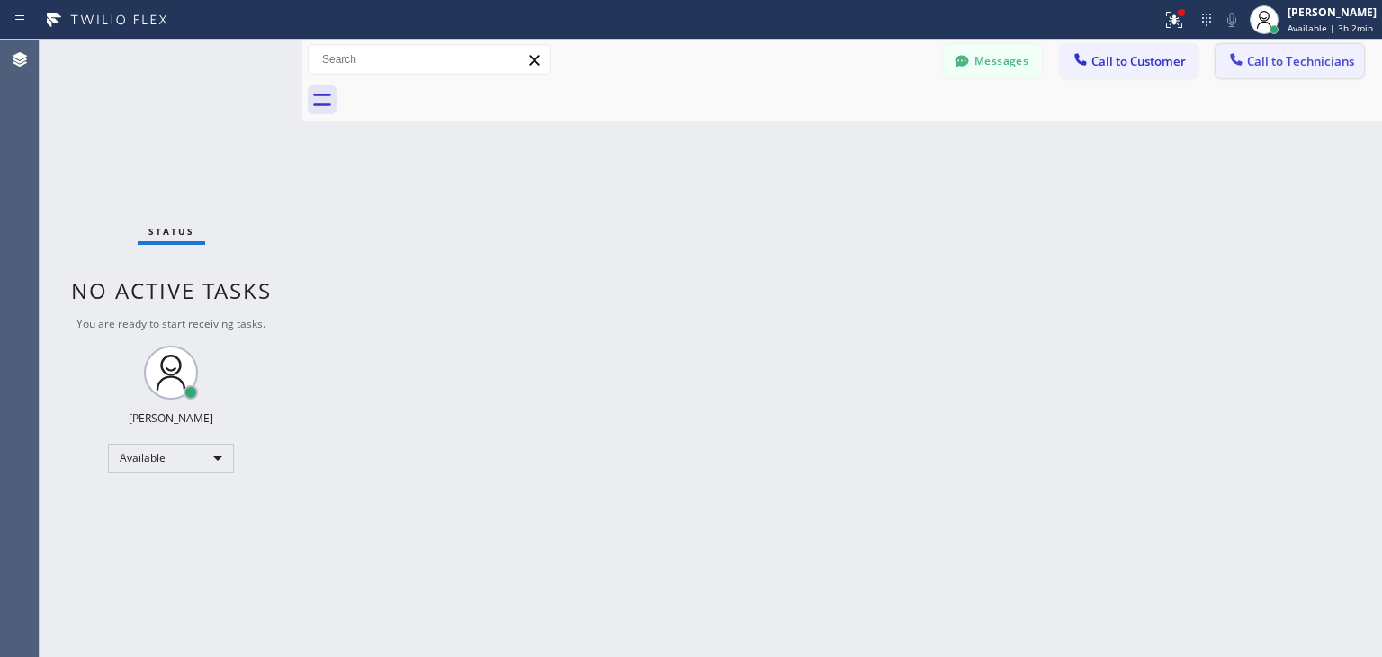
click at [1248, 58] on span "Call to Technicians" at bounding box center [1300, 61] width 107 height 16
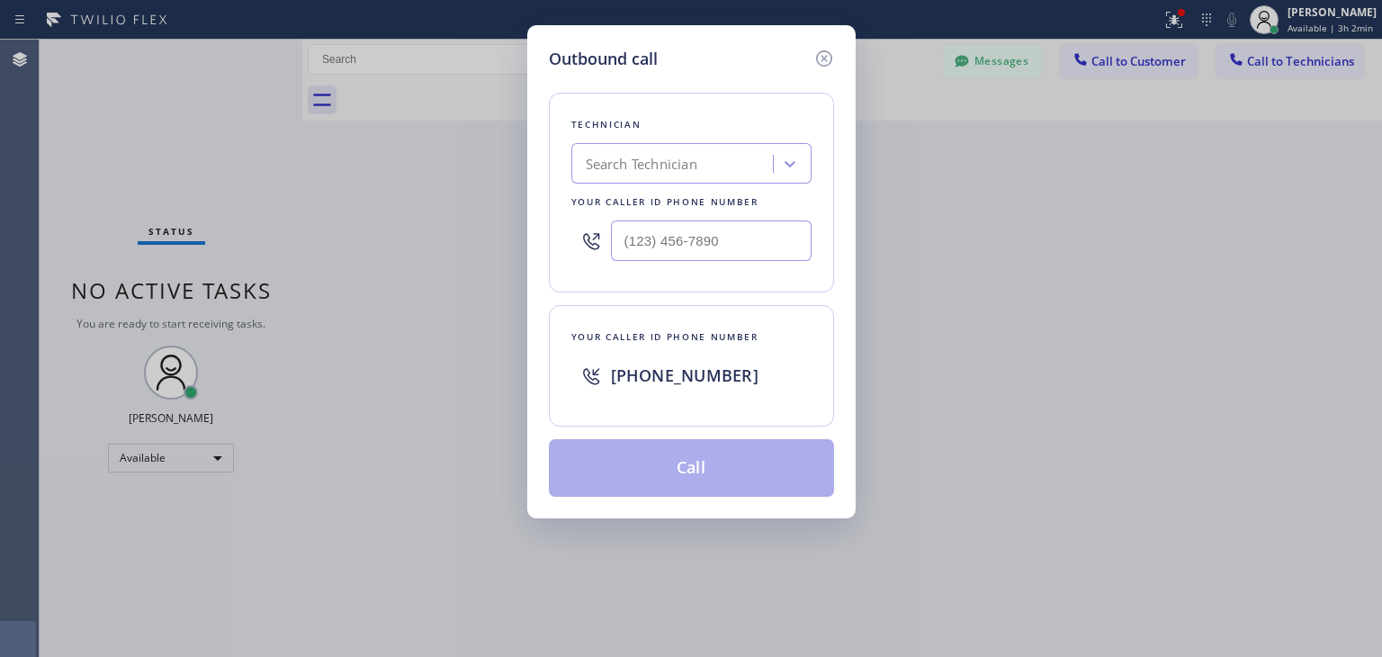
click at [667, 177] on div "Search Technician" at bounding box center [675, 163] width 196 height 31
type input "[PERSON_NAME]"
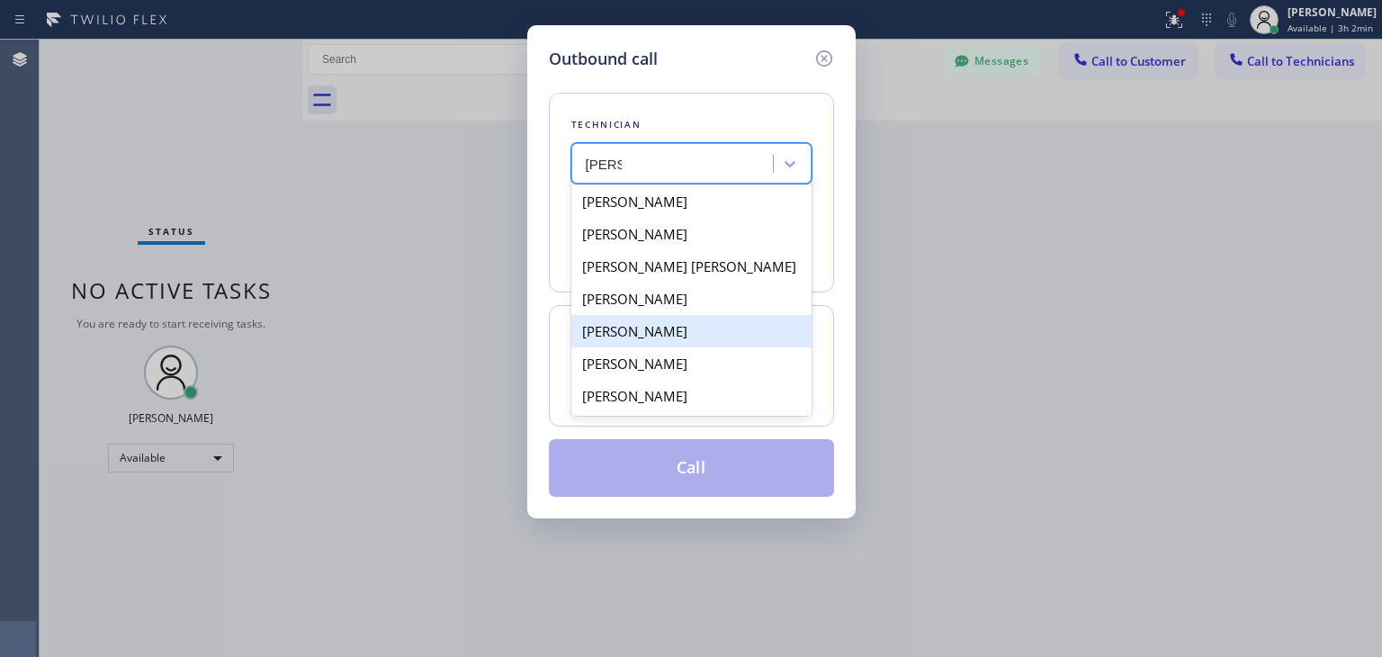
click at [720, 322] on div "[PERSON_NAME]" at bounding box center [691, 331] width 240 height 32
type input "[PHONE_NUMBER]"
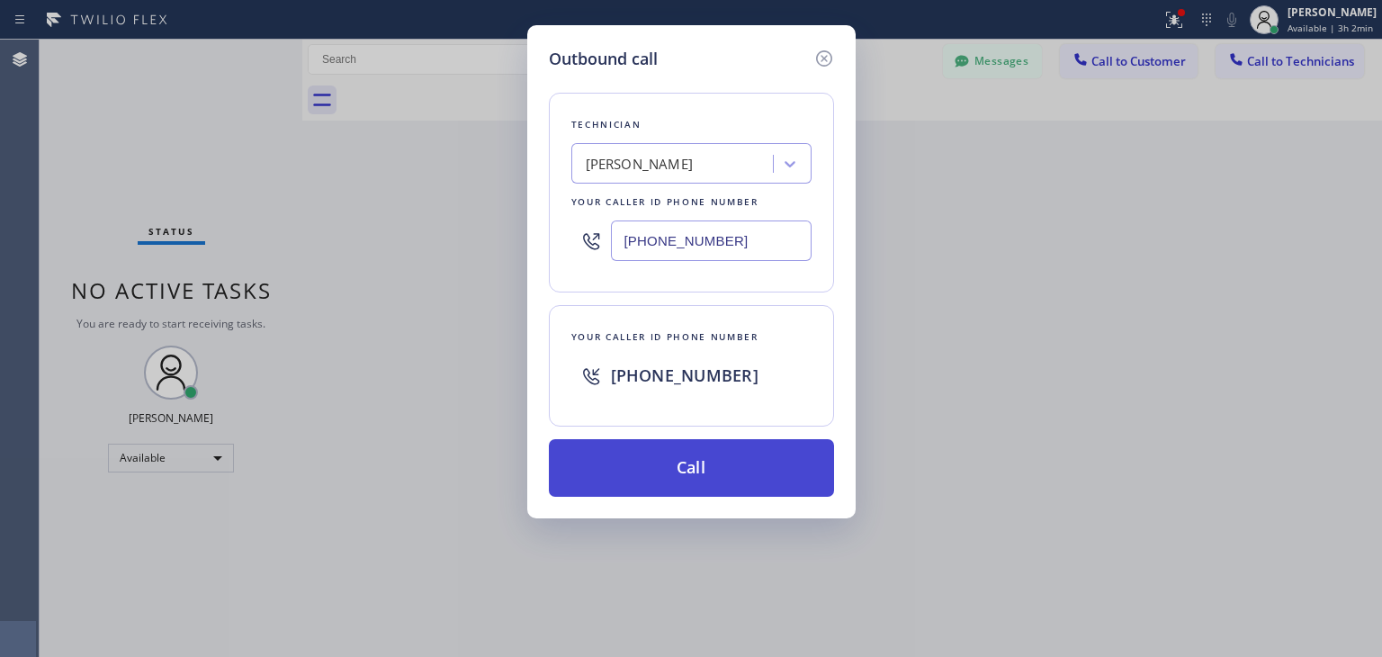
click at [740, 474] on button "Call" at bounding box center [691, 468] width 285 height 58
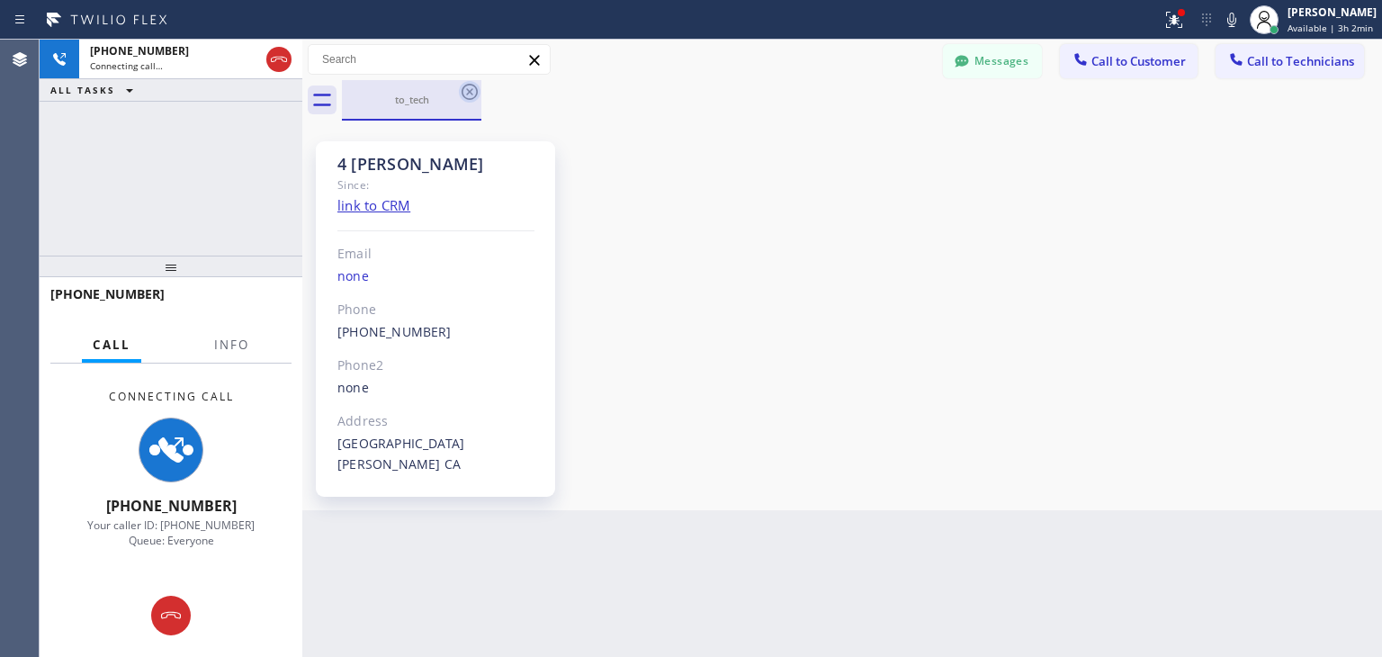
click at [473, 91] on icon at bounding box center [470, 92] width 22 height 22
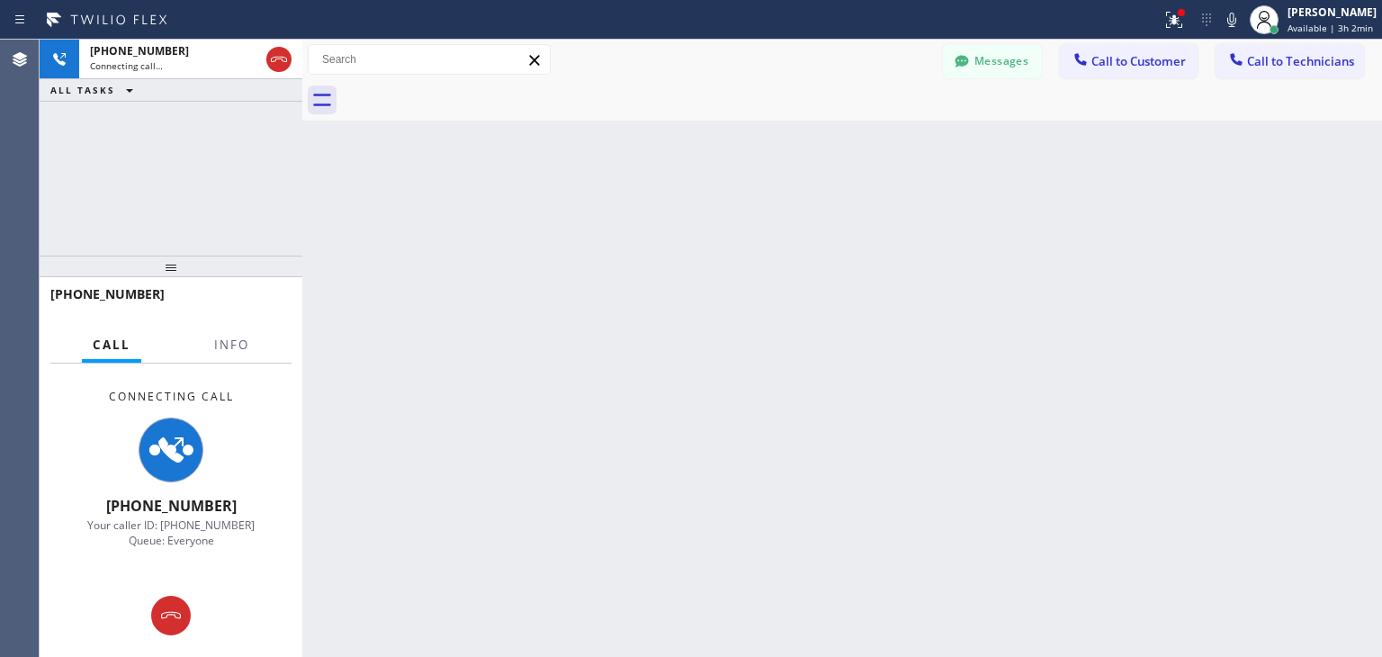
click at [473, 91] on div at bounding box center [862, 100] width 1040 height 40
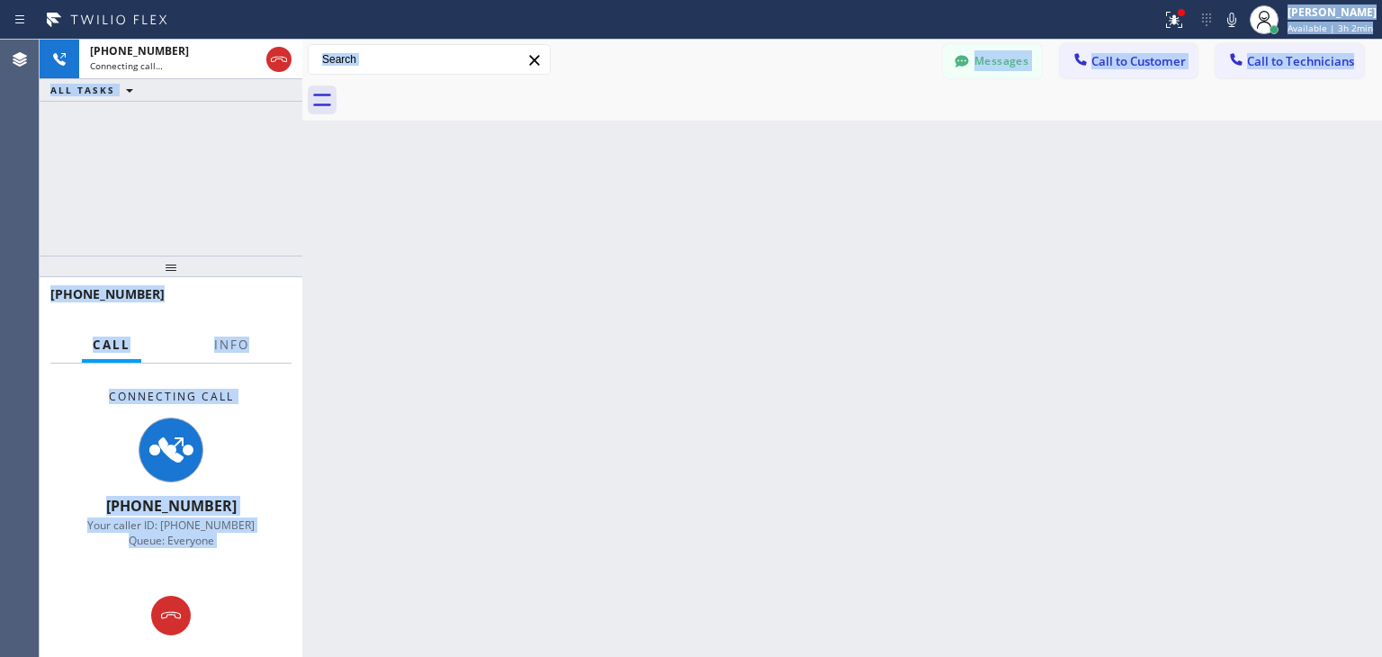
drag, startPoint x: 473, startPoint y: 91, endPoint x: 1058, endPoint y: -78, distance: 608.8
click at [1058, 0] on html "Status report Issues detected These issues could affect your workflow. Please c…" at bounding box center [691, 328] width 1382 height 657
click at [461, 104] on div at bounding box center [862, 100] width 1040 height 40
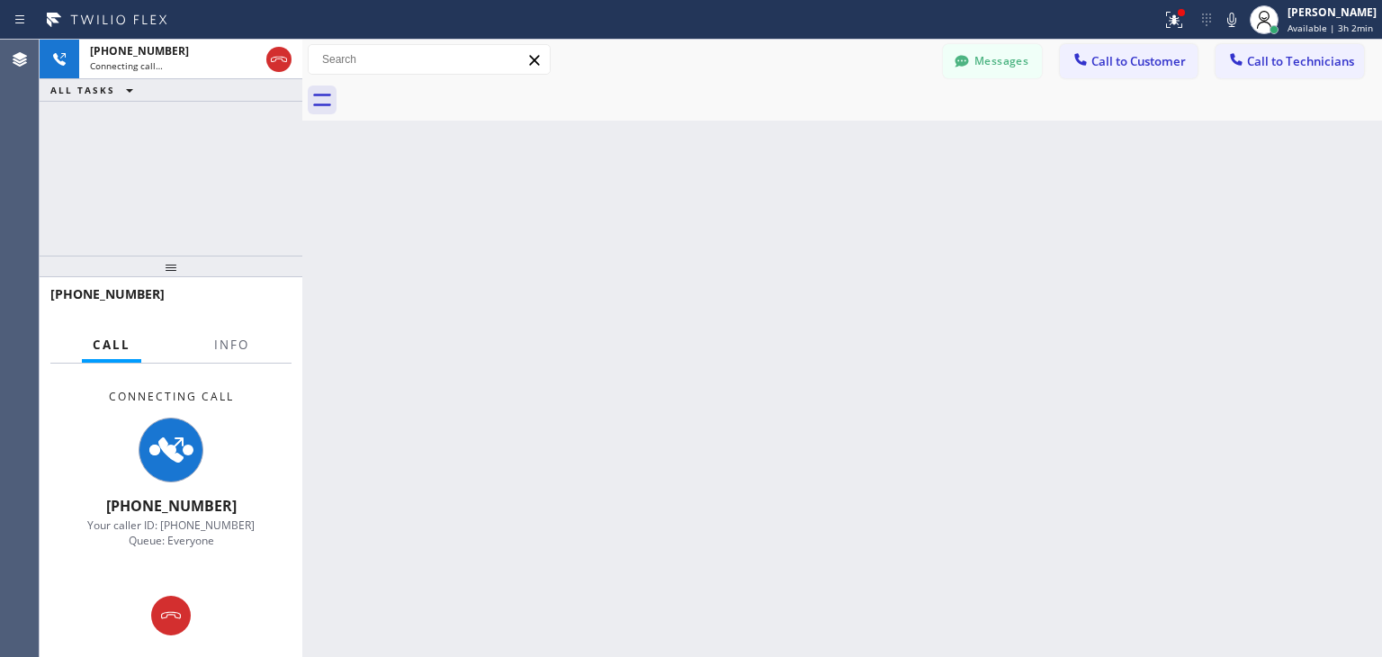
click at [431, 324] on div "Back to Dashboard Change Sender ID Customers Technicians DL [PERSON_NAME] [DATE…" at bounding box center [842, 348] width 1080 height 617
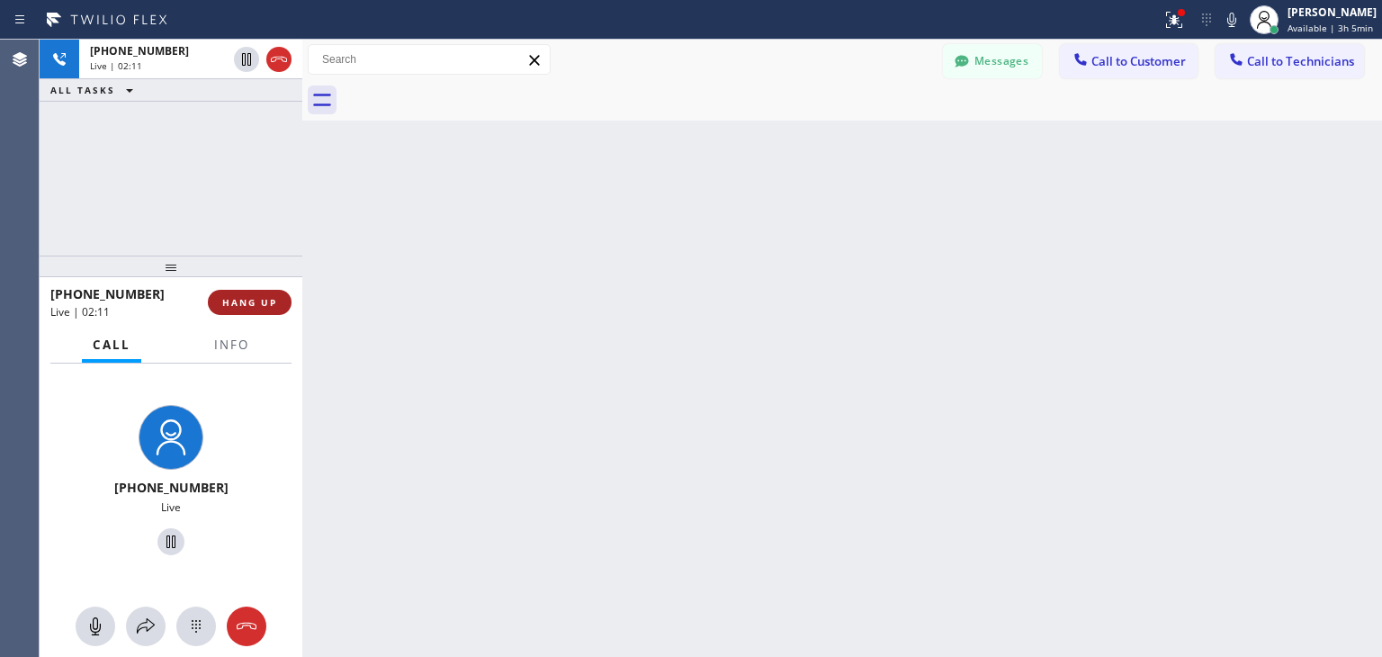
click at [249, 293] on button "HANG UP" at bounding box center [250, 302] width 84 height 25
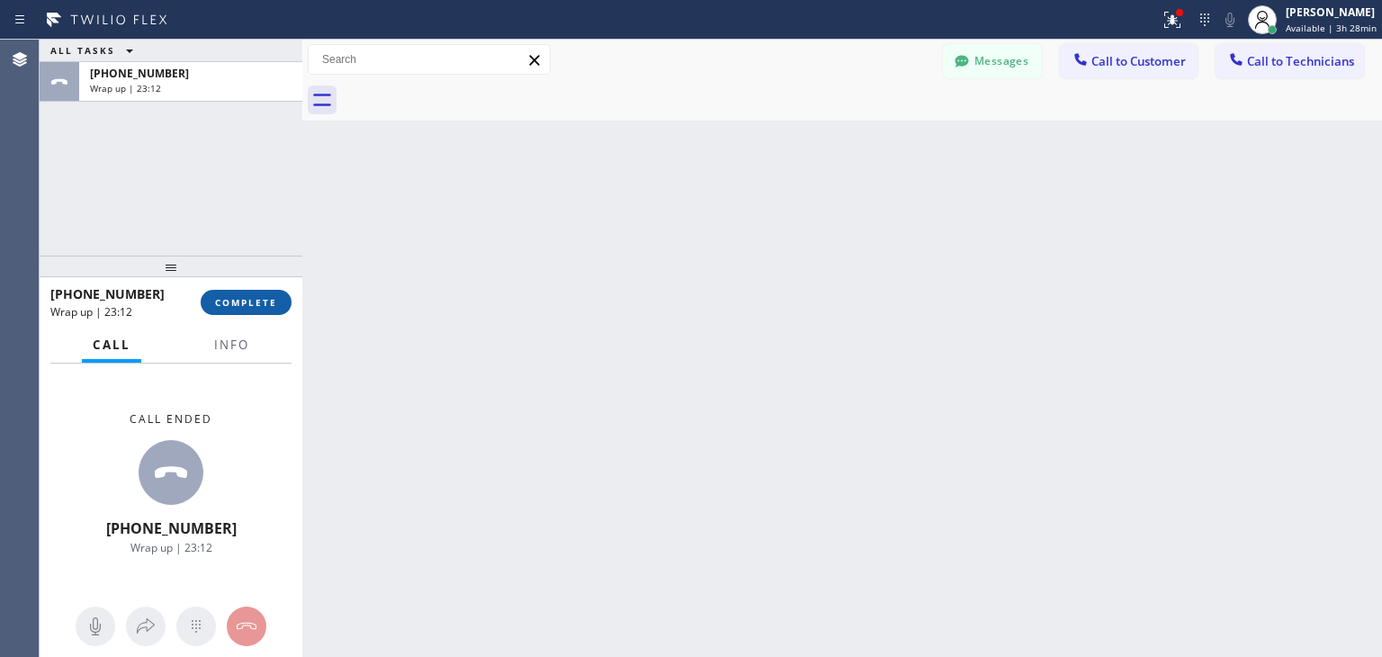
click at [269, 312] on button "COMPLETE" at bounding box center [246, 302] width 91 height 25
